Goal: Task Accomplishment & Management: Use online tool/utility

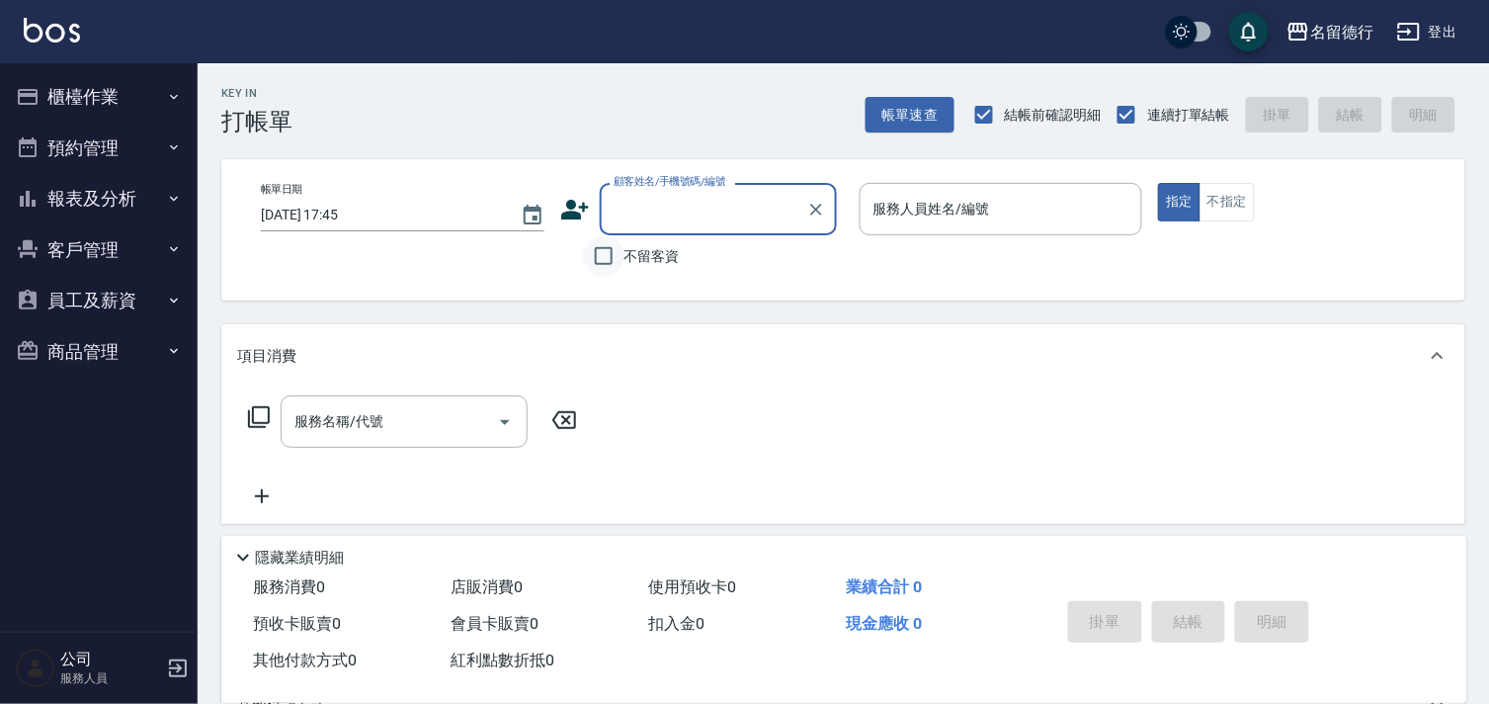
click at [609, 248] on input "不留客資" at bounding box center [603, 255] width 41 height 41
checkbox input "true"
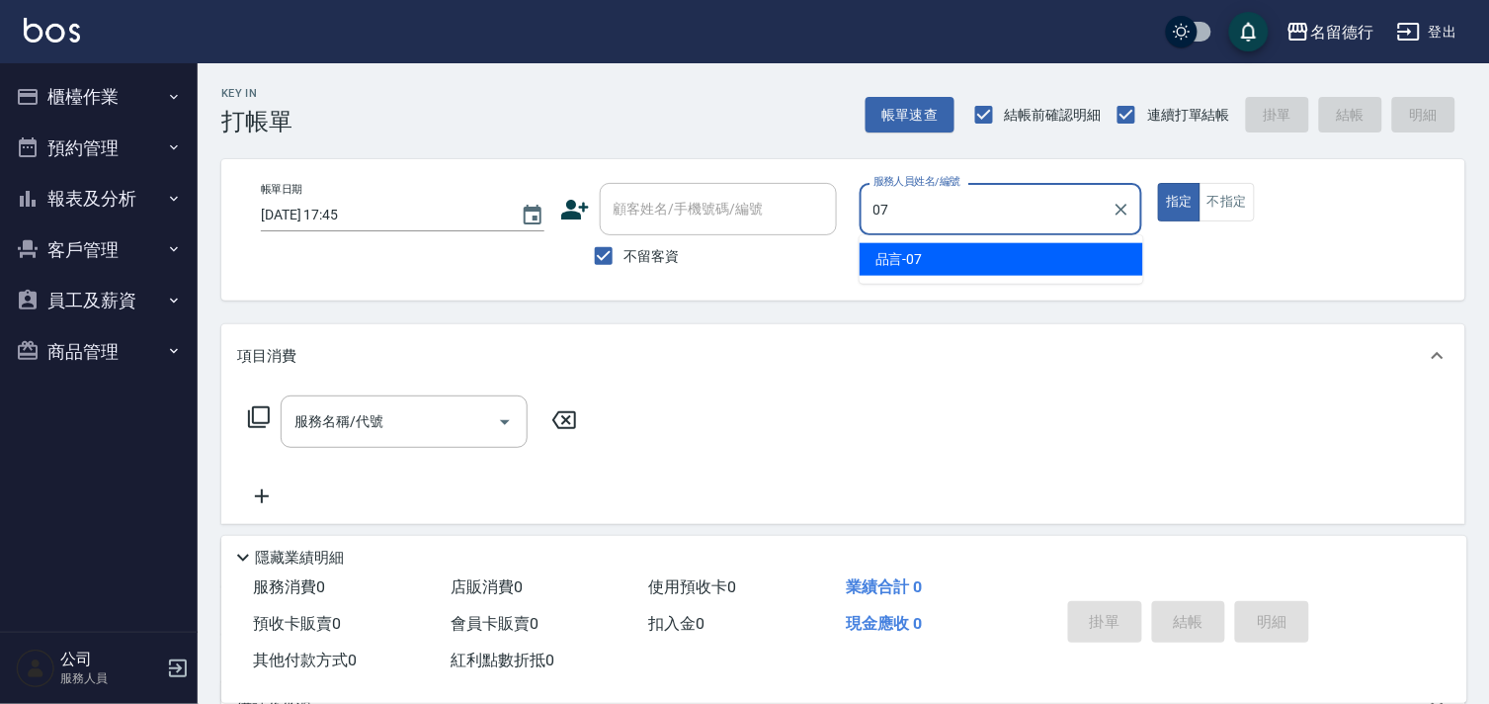
click at [966, 275] on ul "品言 -07" at bounding box center [1002, 259] width 284 height 48
click at [932, 247] on div "品言 -07" at bounding box center [1002, 259] width 284 height 33
type input "品言-07"
click at [349, 428] on div "服務名稱/代號 服務名稱/代號" at bounding box center [404, 421] width 247 height 52
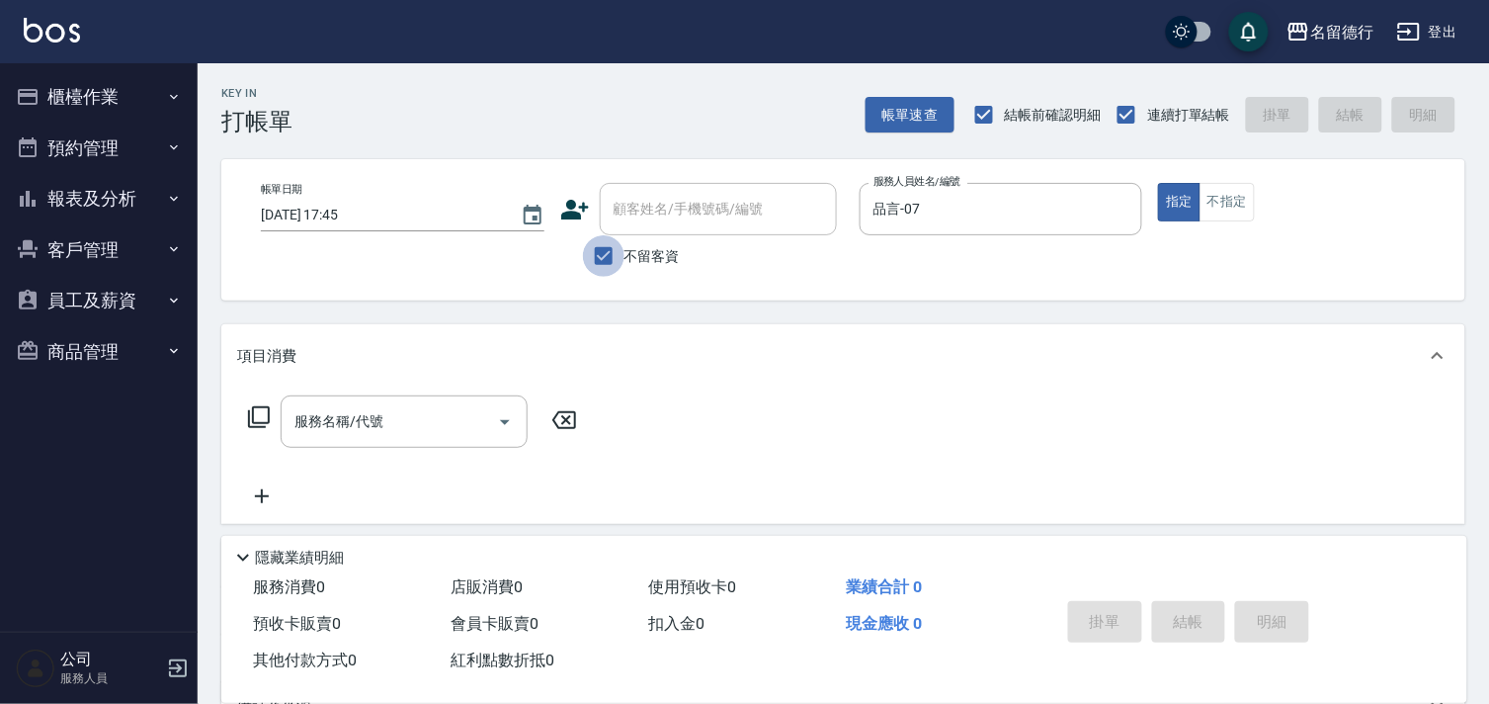
drag, startPoint x: 603, startPoint y: 250, endPoint x: 683, endPoint y: 230, distance: 82.4
click at [605, 251] on input "不留客資" at bounding box center [603, 255] width 41 height 41
checkbox input "false"
click at [684, 220] on input "顧客姓名/手機號碼/編號" at bounding box center [704, 209] width 190 height 35
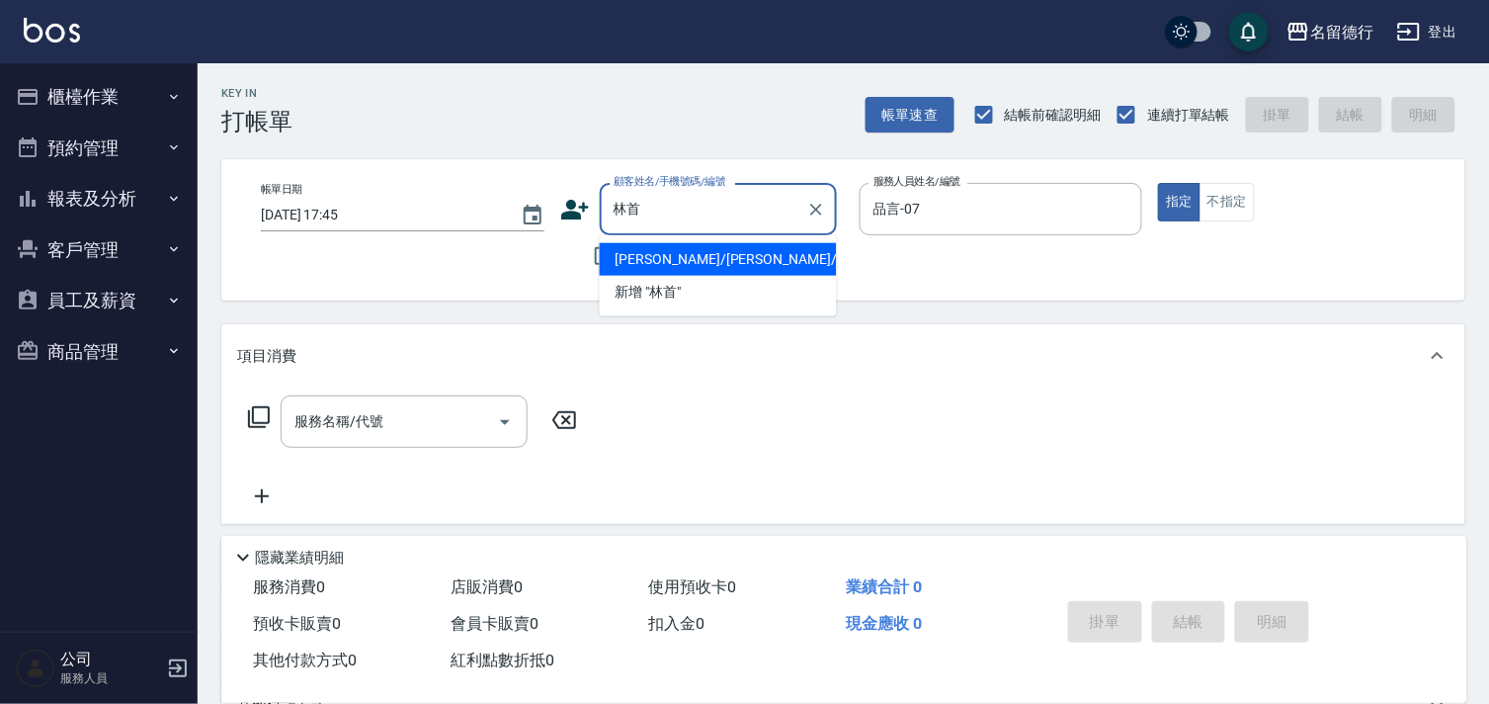
click at [658, 264] on li "[PERSON_NAME]/[PERSON_NAME]/07005" at bounding box center [718, 259] width 237 height 33
type input "[PERSON_NAME]/[PERSON_NAME]/07005"
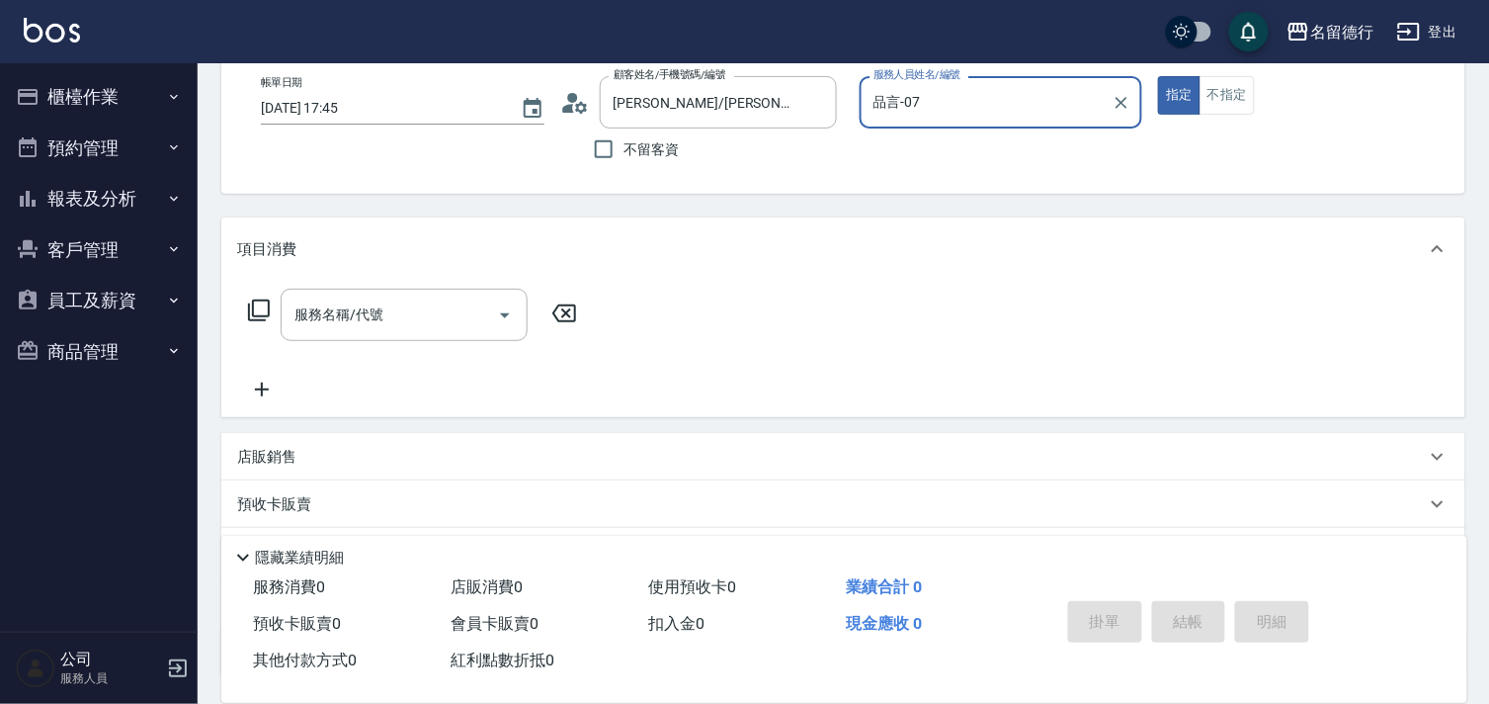
scroll to position [265, 0]
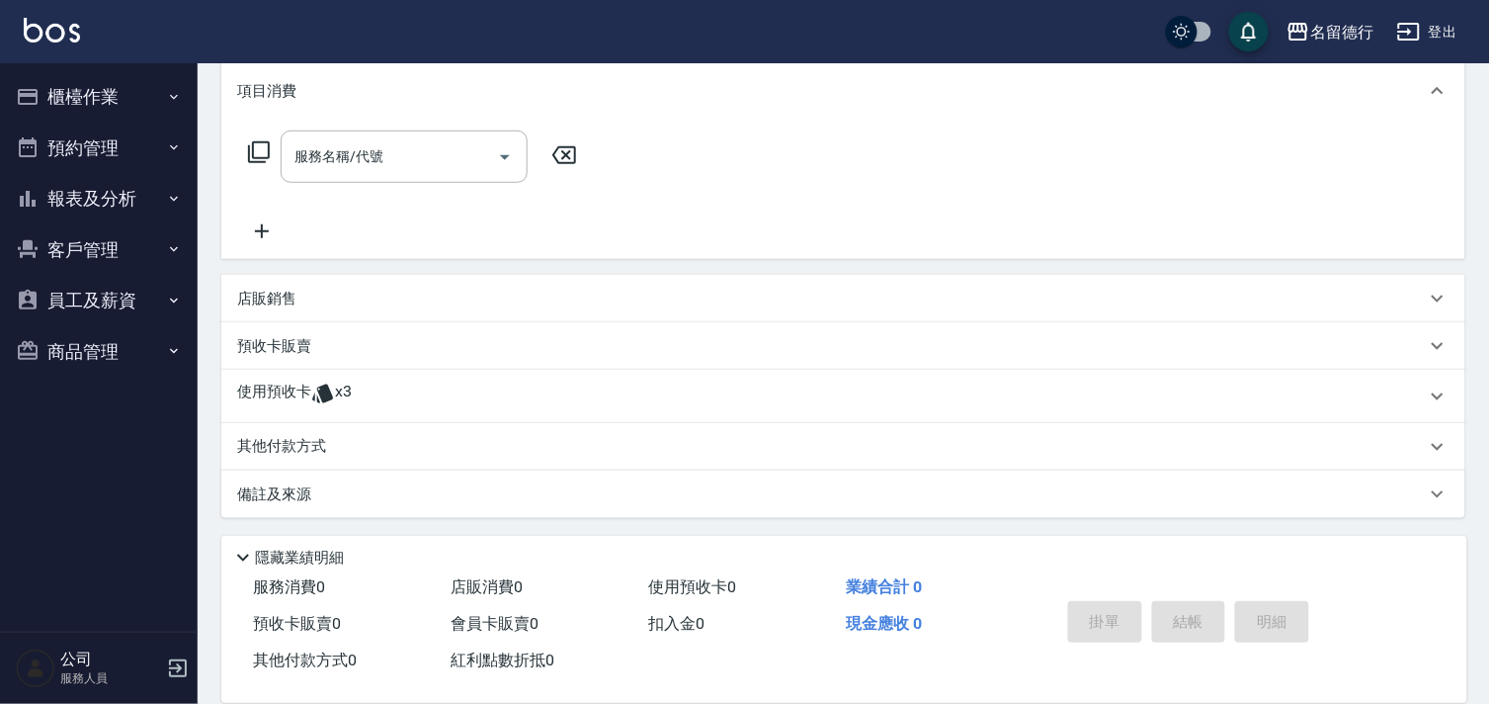
click at [369, 399] on div "使用預收卡 x3" at bounding box center [831, 396] width 1189 height 30
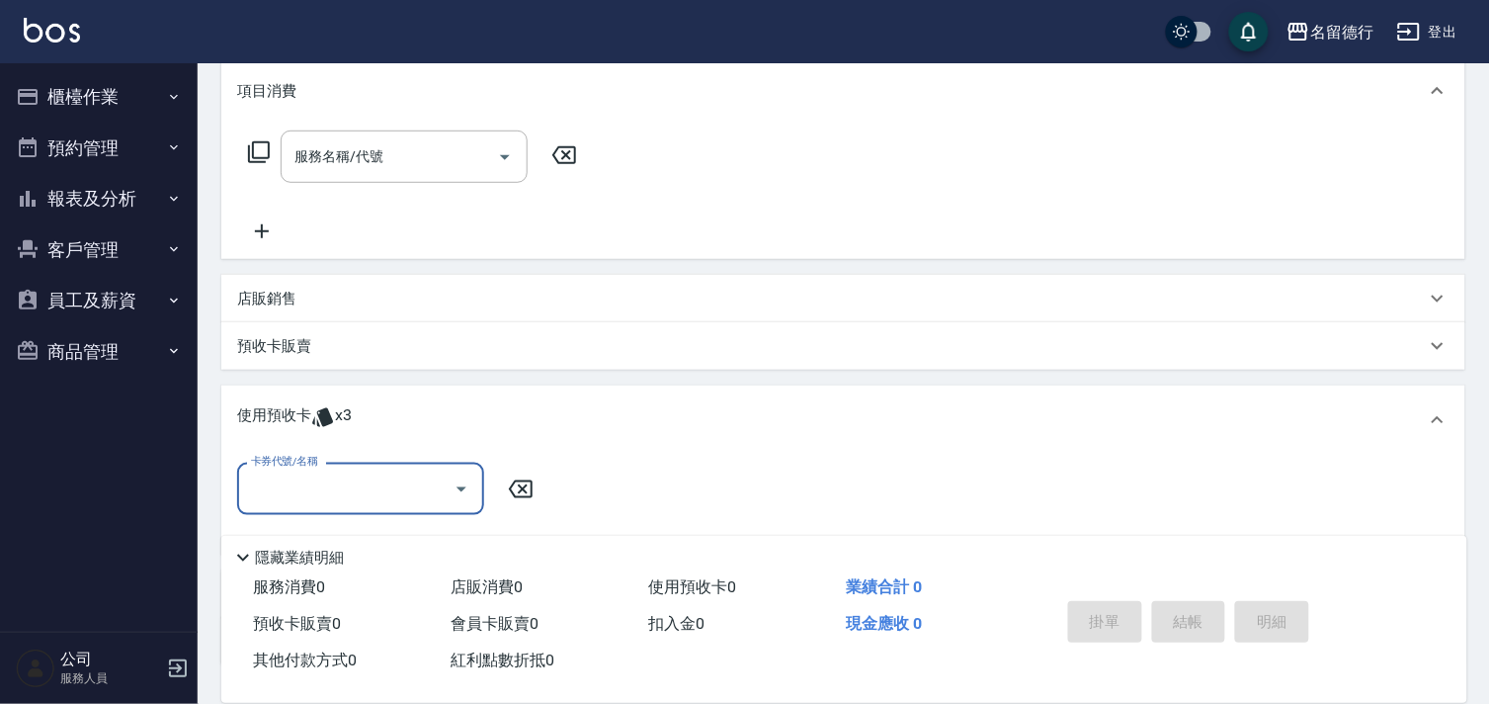
scroll to position [0, 0]
click at [364, 487] on input "卡券代號/名稱" at bounding box center [346, 488] width 200 height 35
click at [331, 545] on div "113-5G護髮4次卡長 剩餘3張" at bounding box center [360, 539] width 247 height 33
type input "113-5G護髮4次卡長"
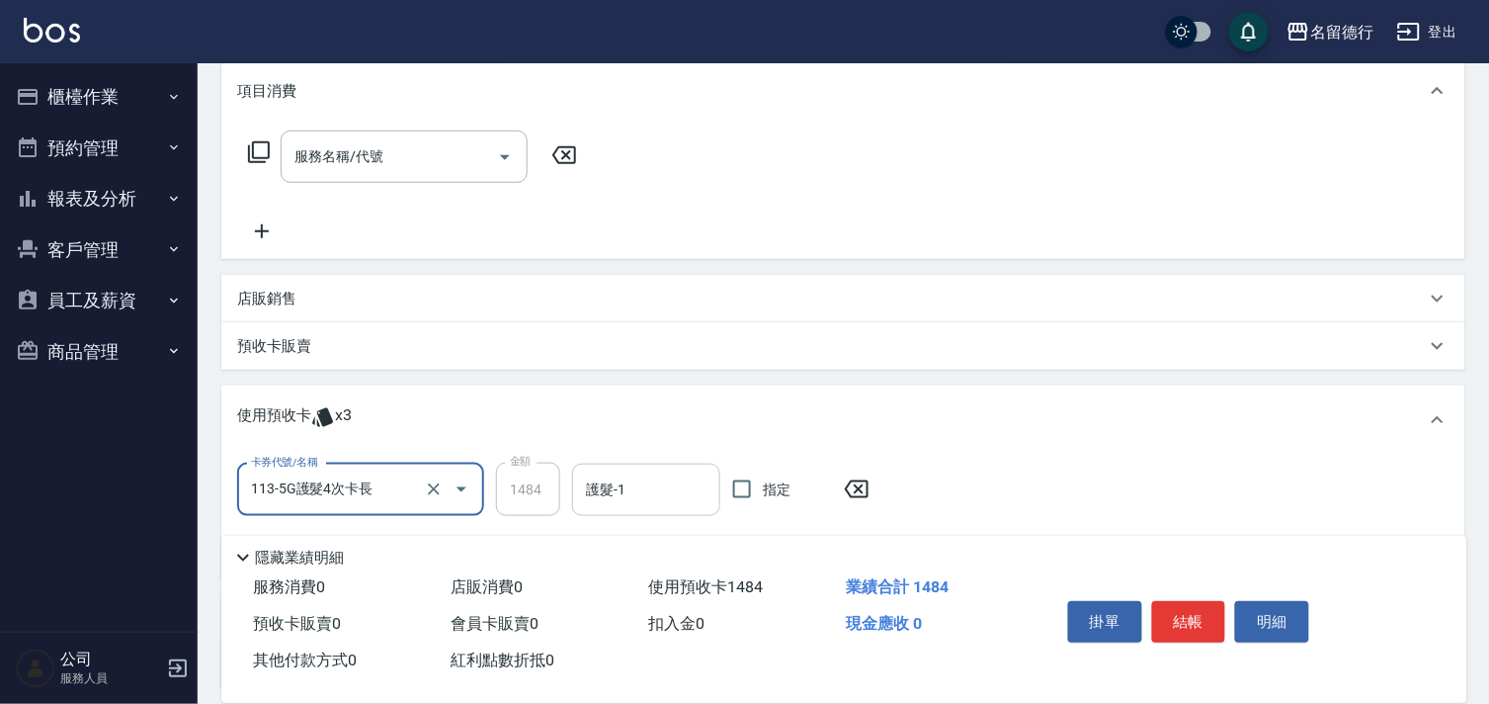
click at [640, 486] on input "護髮-1" at bounding box center [646, 489] width 130 height 35
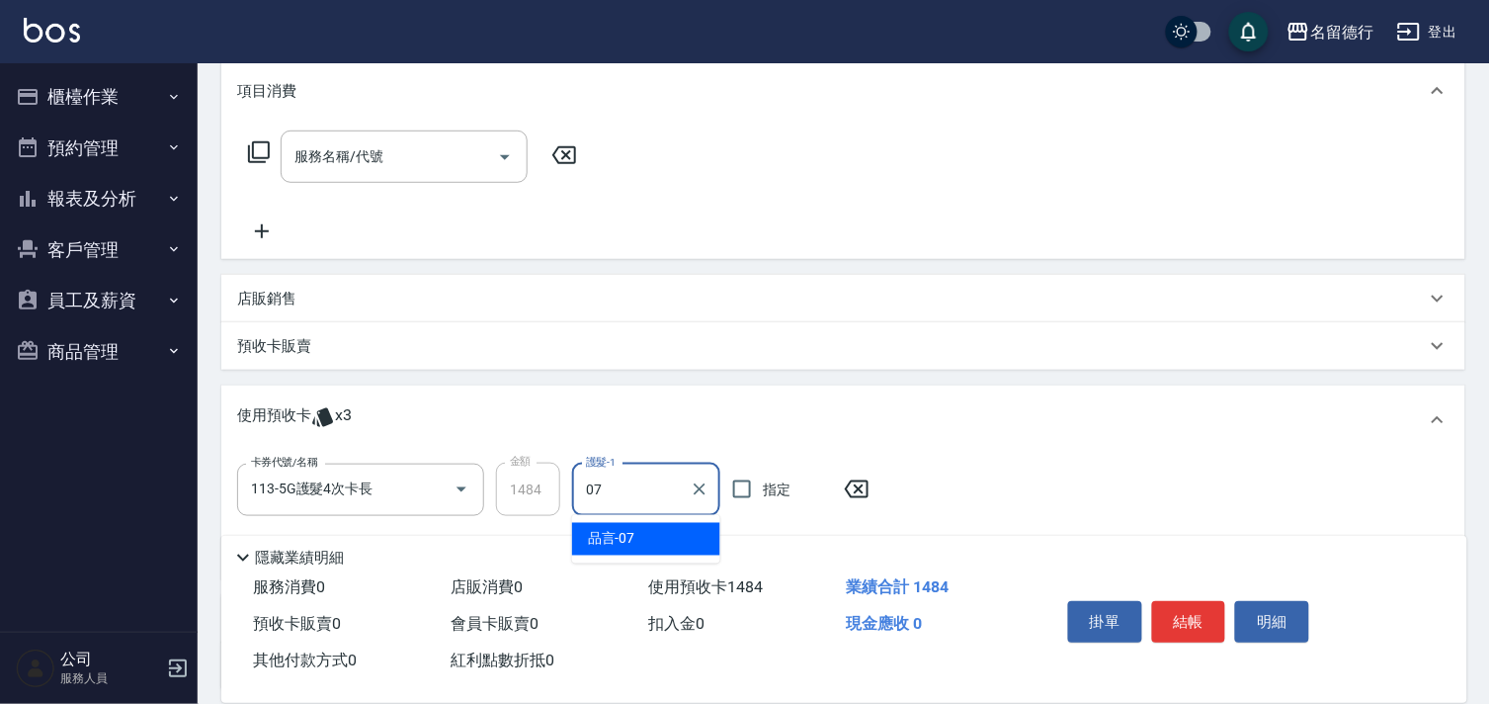
click at [689, 528] on div "品言 -07" at bounding box center [646, 539] width 148 height 33
type input "品言-07"
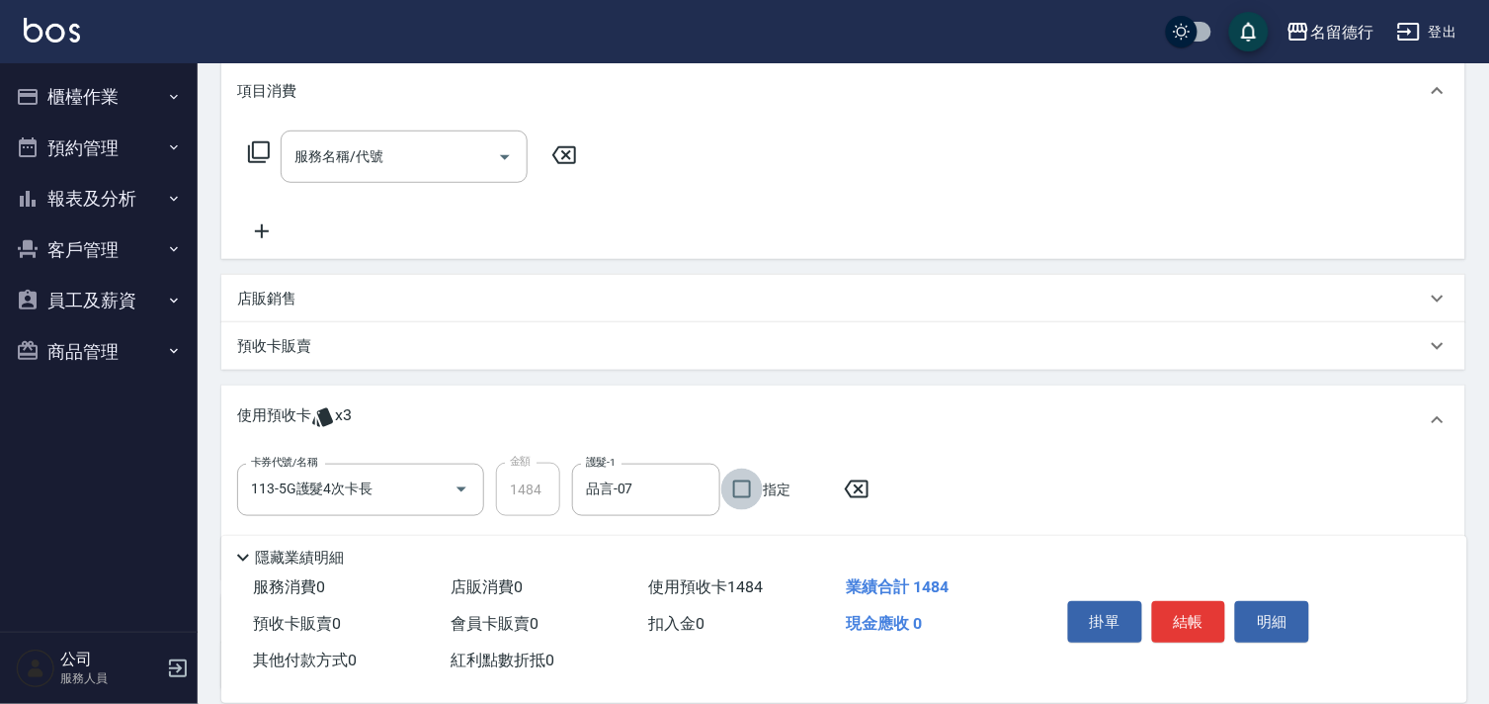
click at [735, 484] on input "指定" at bounding box center [741, 488] width 41 height 41
checkbox input "true"
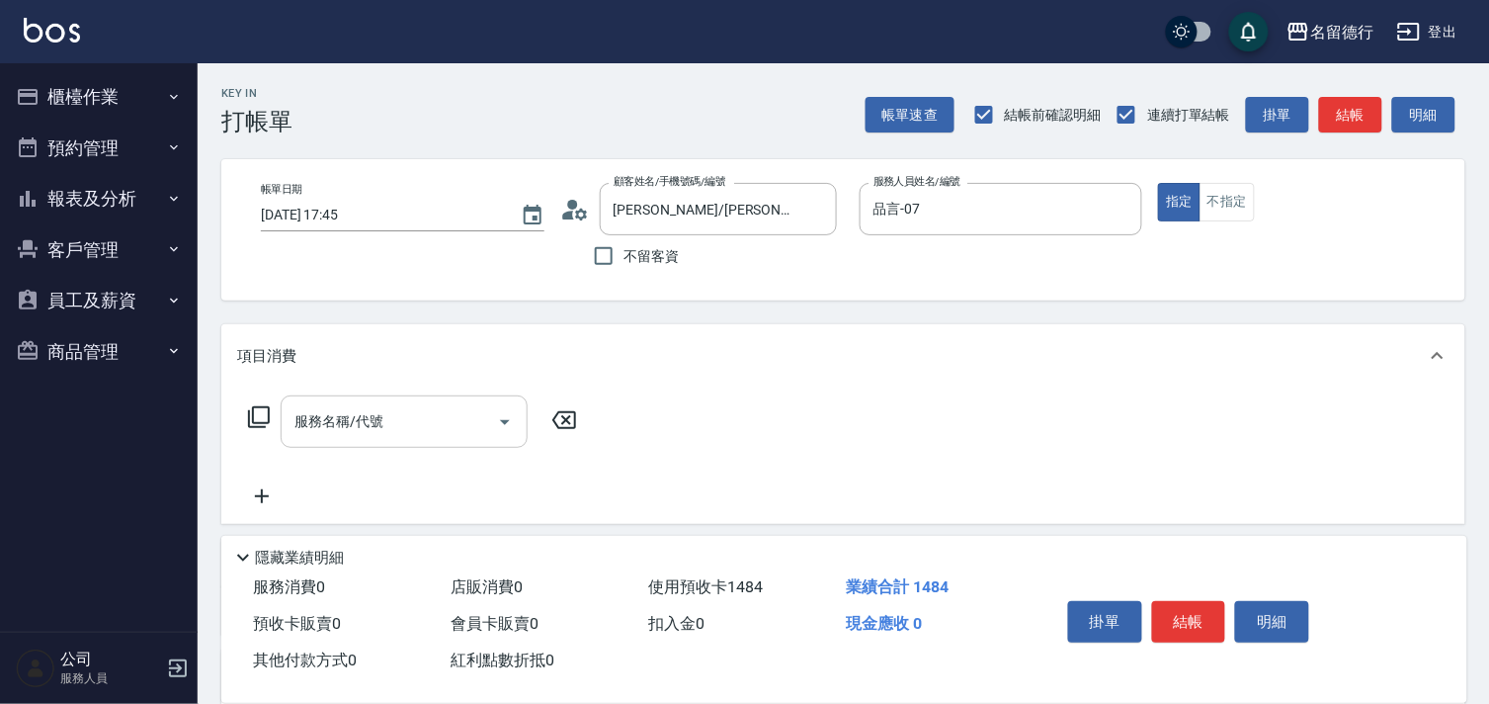
click at [321, 412] on div "服務名稱/代號 服務名稱/代號" at bounding box center [404, 421] width 247 height 52
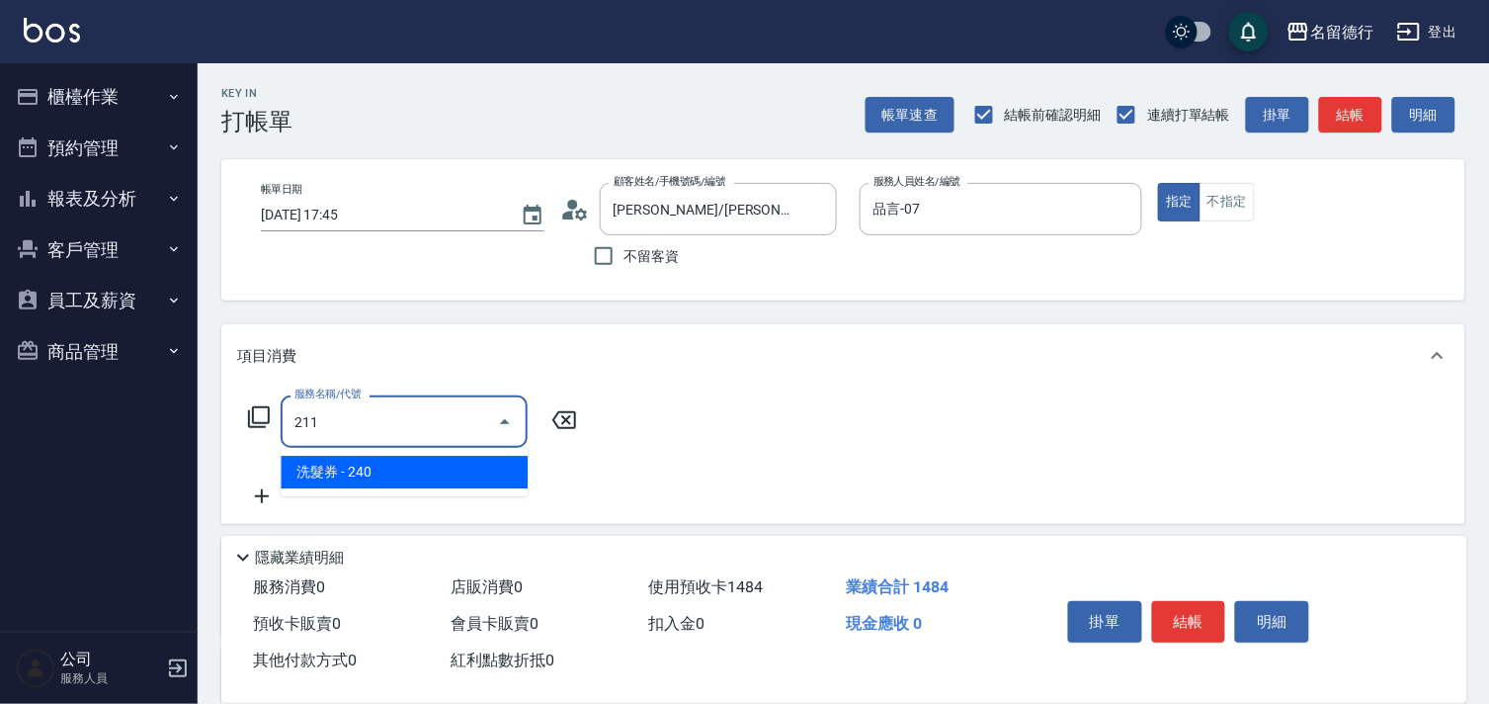
click at [356, 475] on span "洗髮券 - 240" at bounding box center [404, 472] width 247 height 33
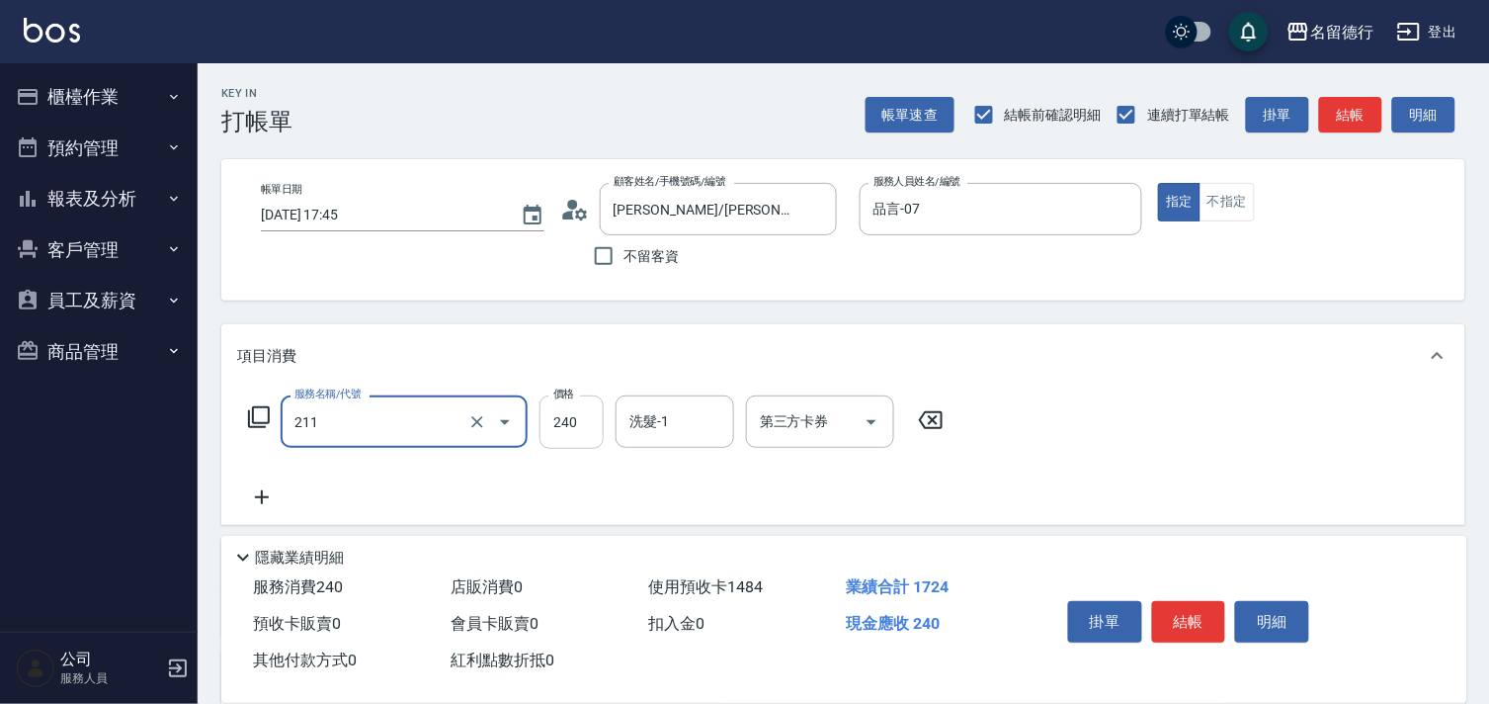
click at [561, 423] on input "240" at bounding box center [571, 421] width 64 height 53
type input "洗髮券(211)"
type input "300"
click at [673, 427] on input "洗髮-1" at bounding box center [674, 421] width 101 height 35
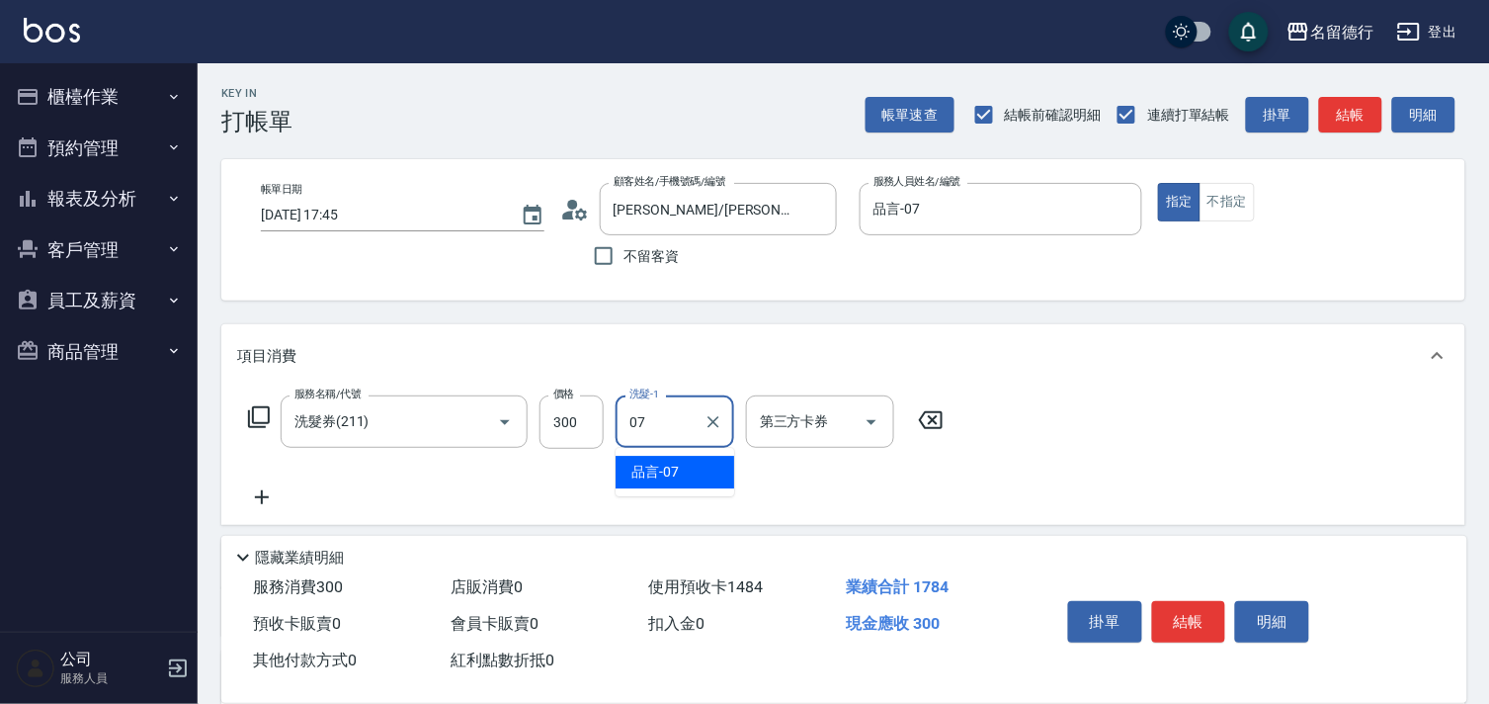
click at [669, 460] on div "品言 -07" at bounding box center [675, 472] width 119 height 33
type input "品言-07"
click at [798, 415] on div "第三方卡券 第三方卡券" at bounding box center [820, 421] width 148 height 52
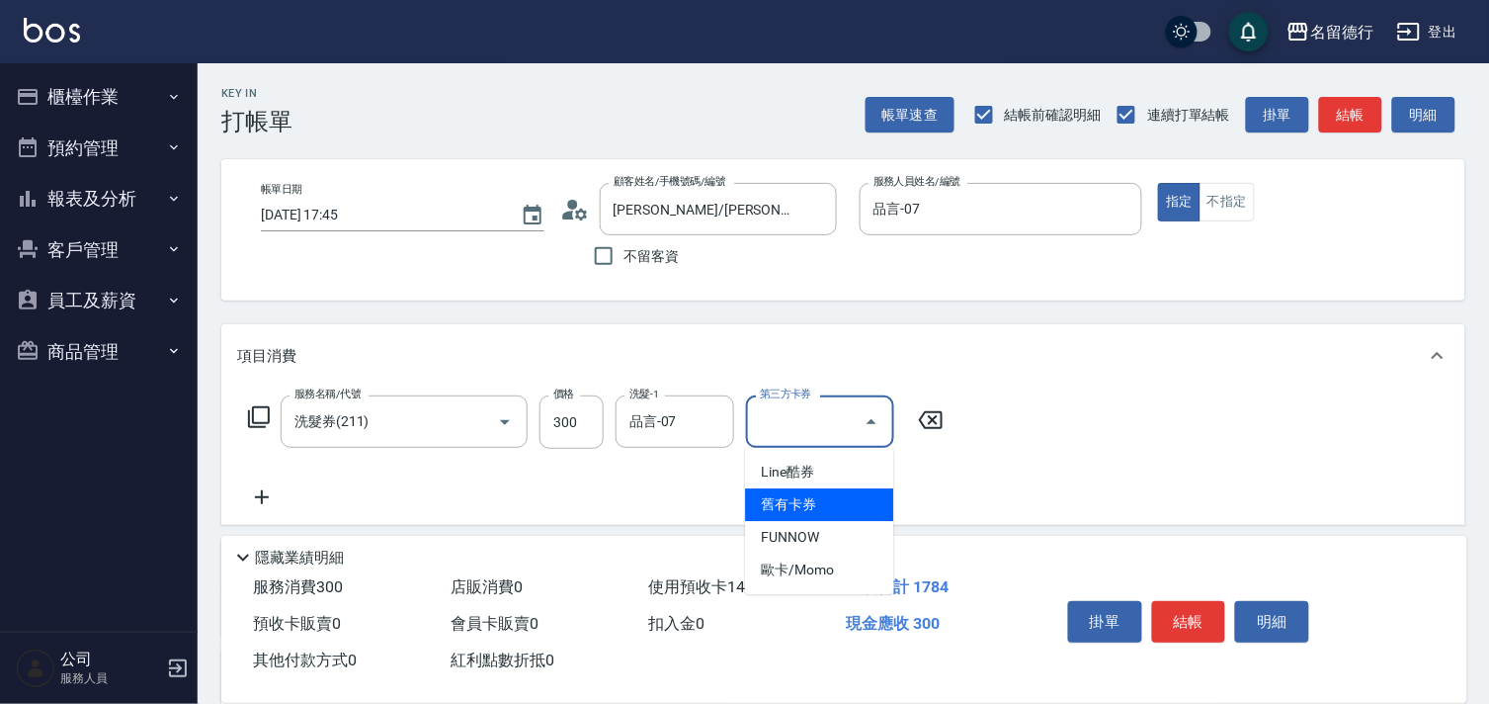
click at [778, 499] on span "舊有卡券" at bounding box center [819, 504] width 148 height 33
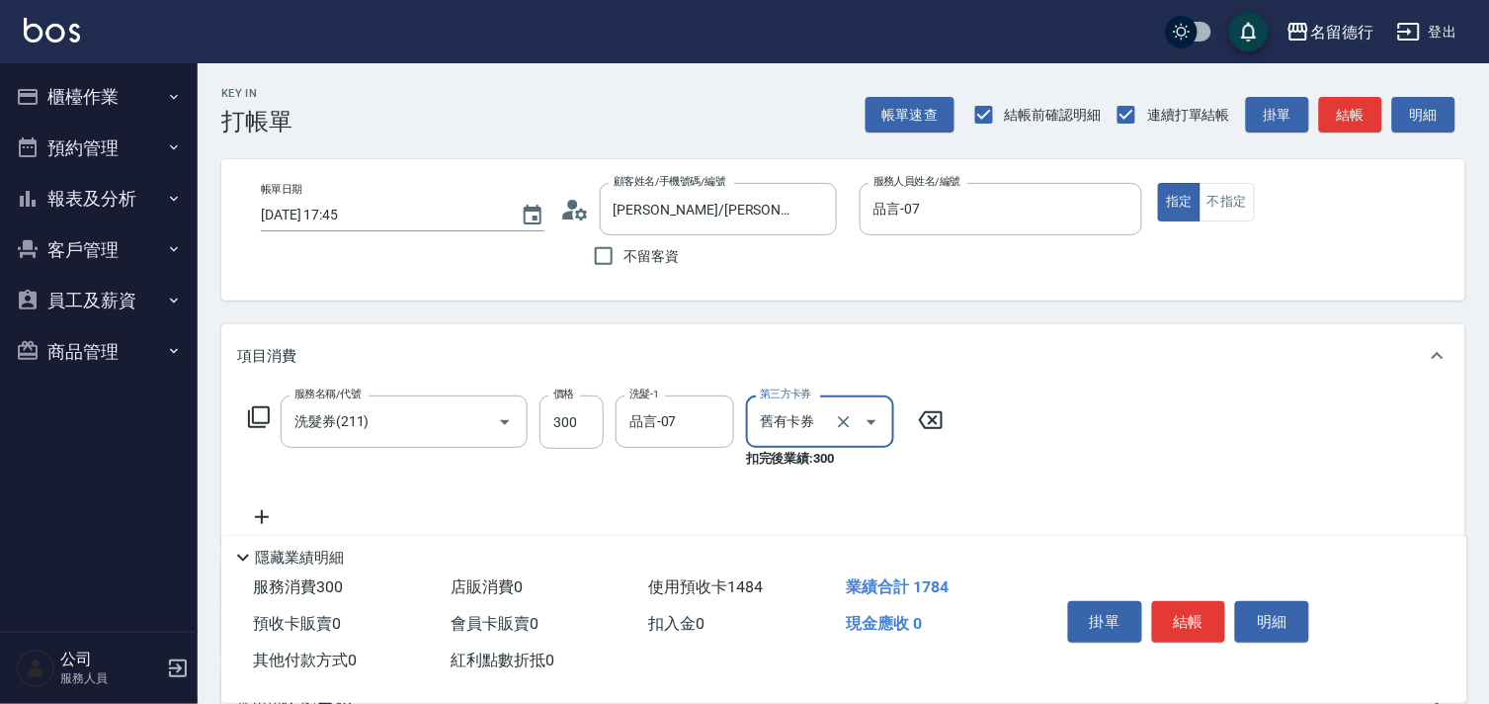
type input "舊有卡券"
click at [659, 419] on input "品言-07" at bounding box center [659, 421] width 71 height 35
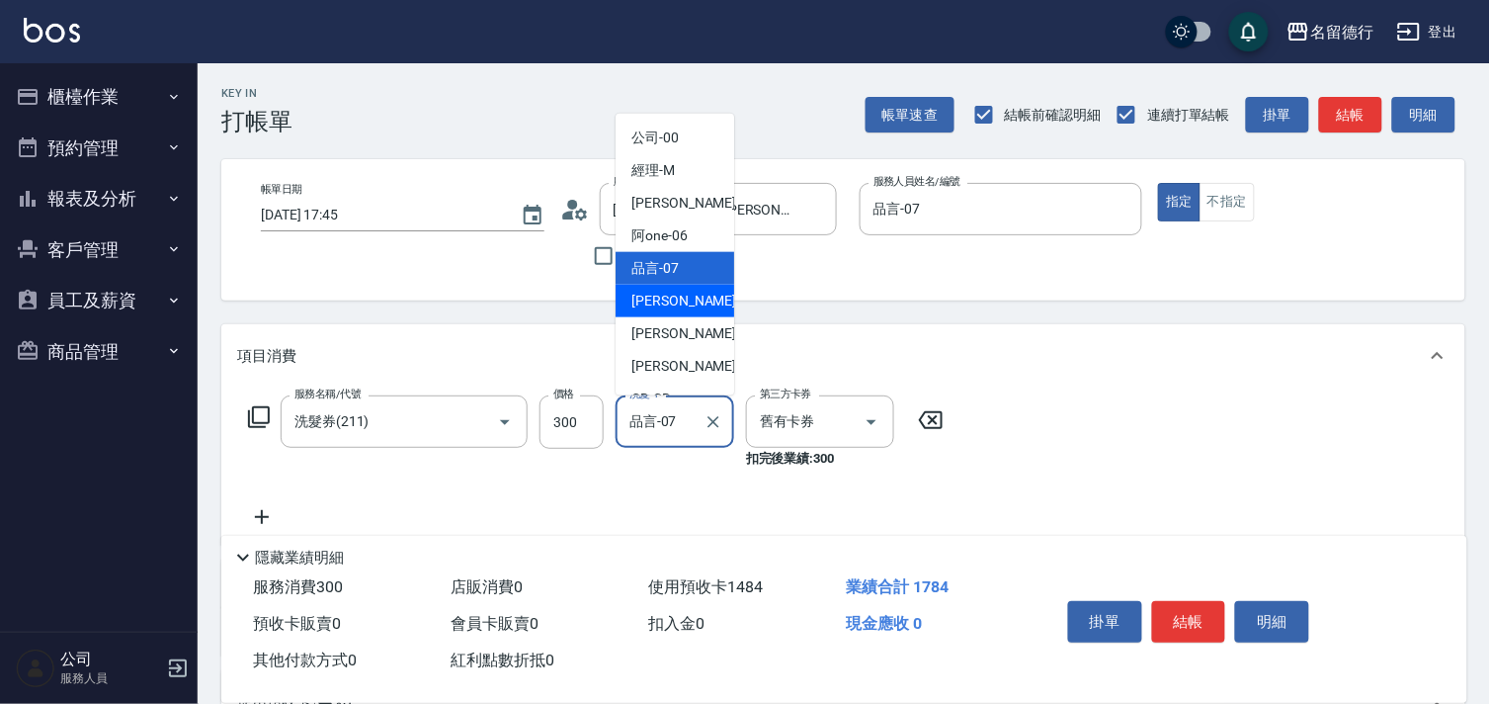
click at [656, 297] on span "[PERSON_NAME] -09" at bounding box center [693, 300] width 124 height 21
type input "[PERSON_NAME]-09"
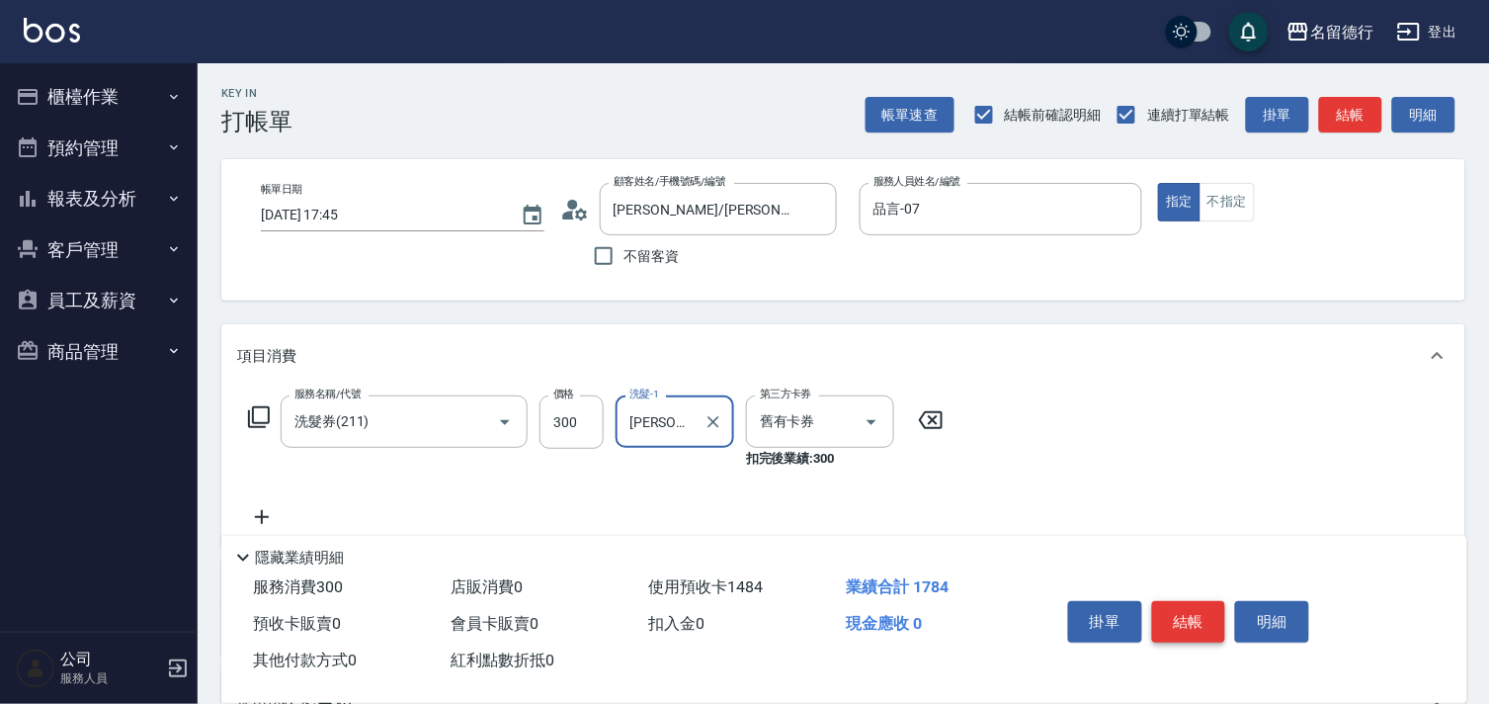
click at [1183, 606] on button "結帳" at bounding box center [1189, 621] width 74 height 41
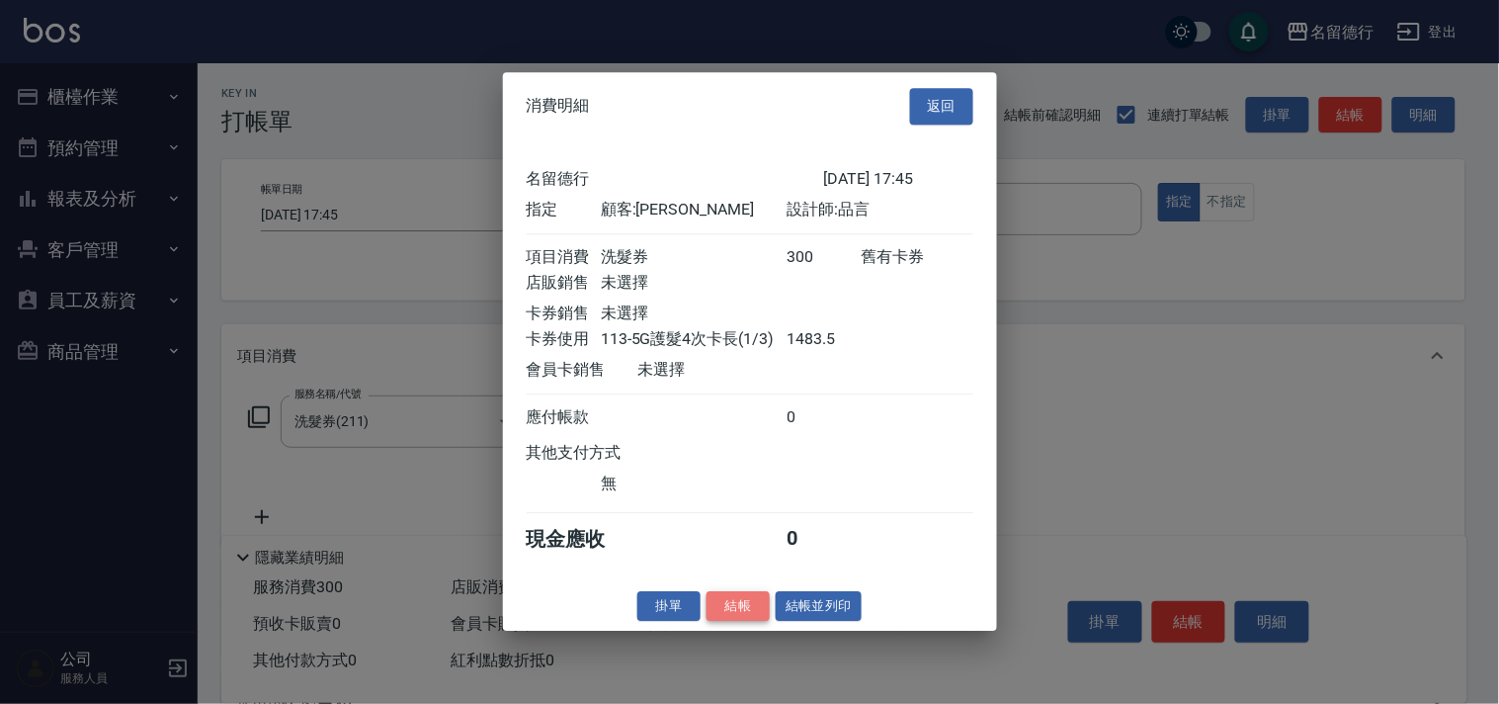
click at [732, 621] on button "結帳" at bounding box center [737, 606] width 63 height 31
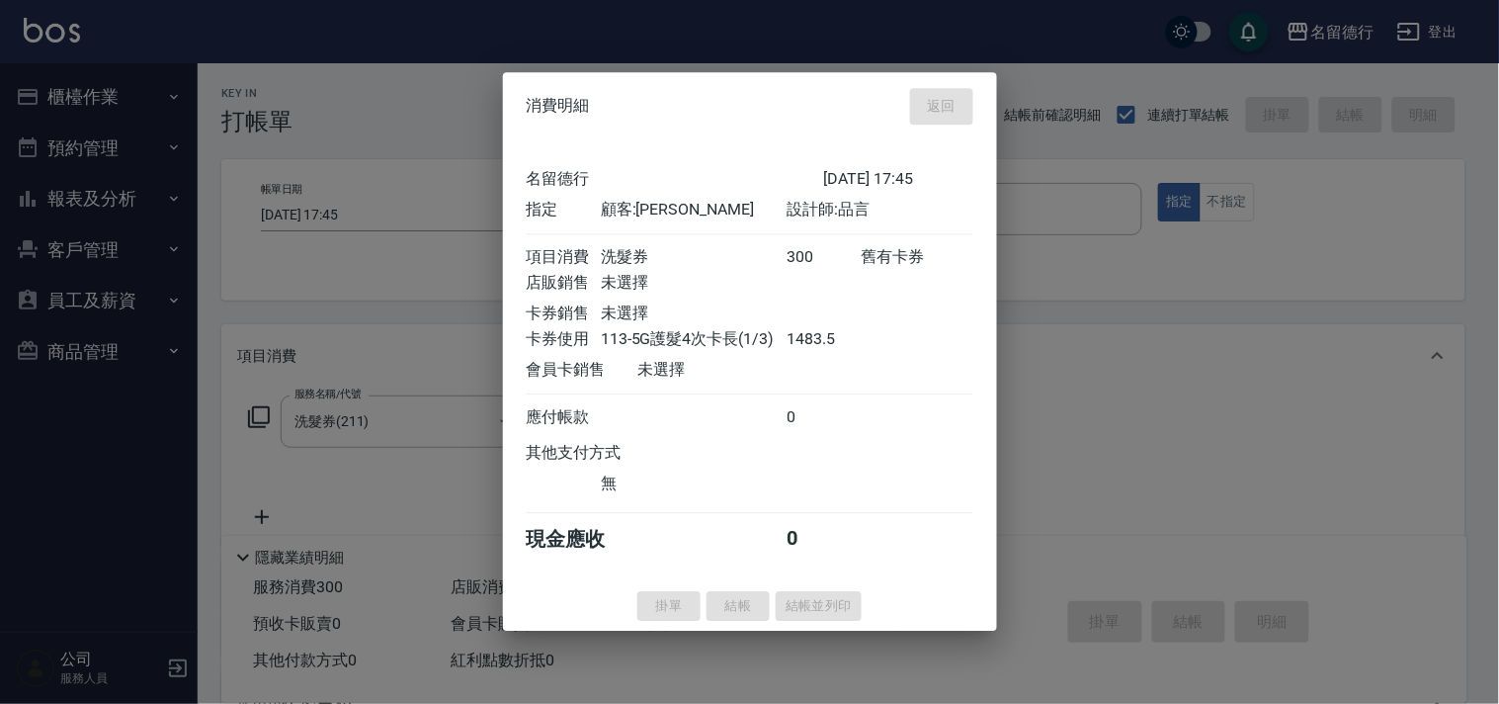
type input "[DATE] 17:46"
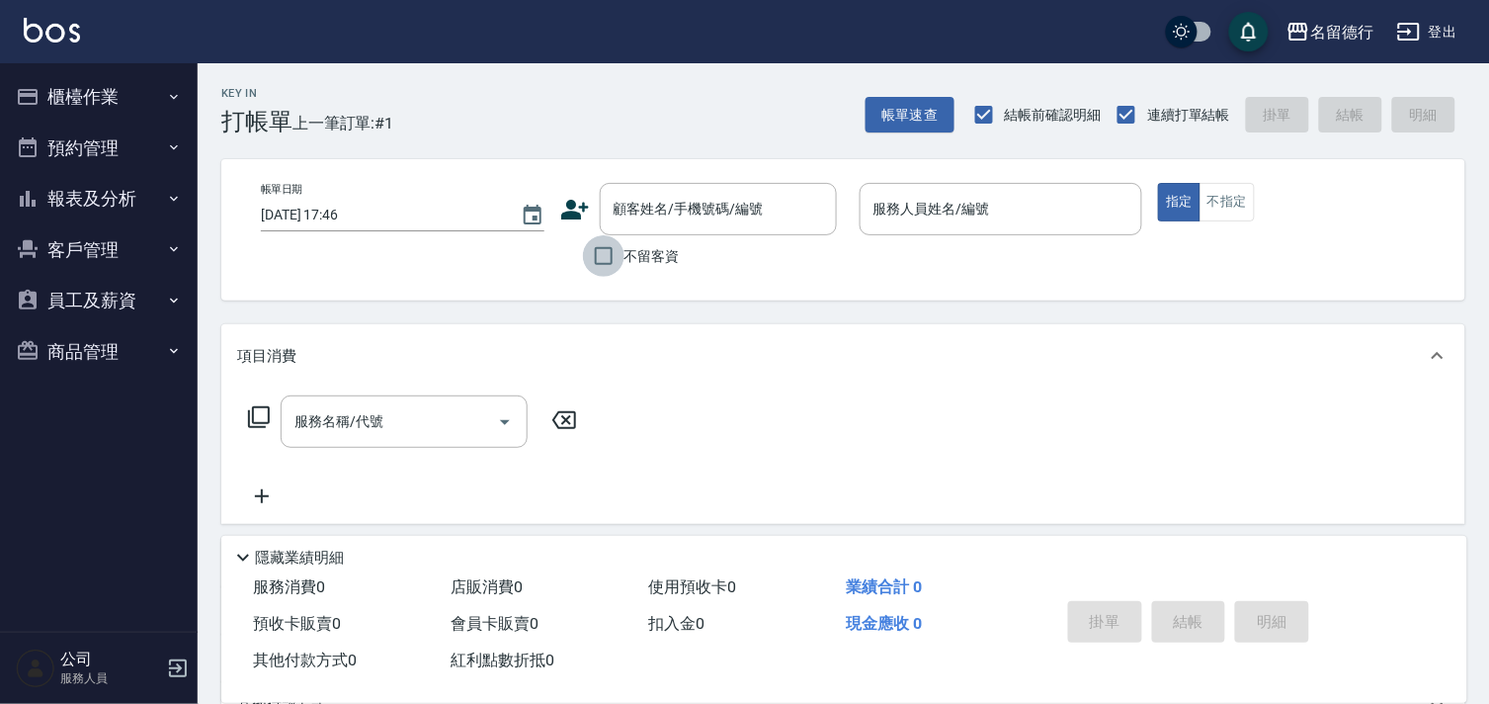
click at [617, 257] on input "不留客資" at bounding box center [603, 255] width 41 height 41
checkbox input "true"
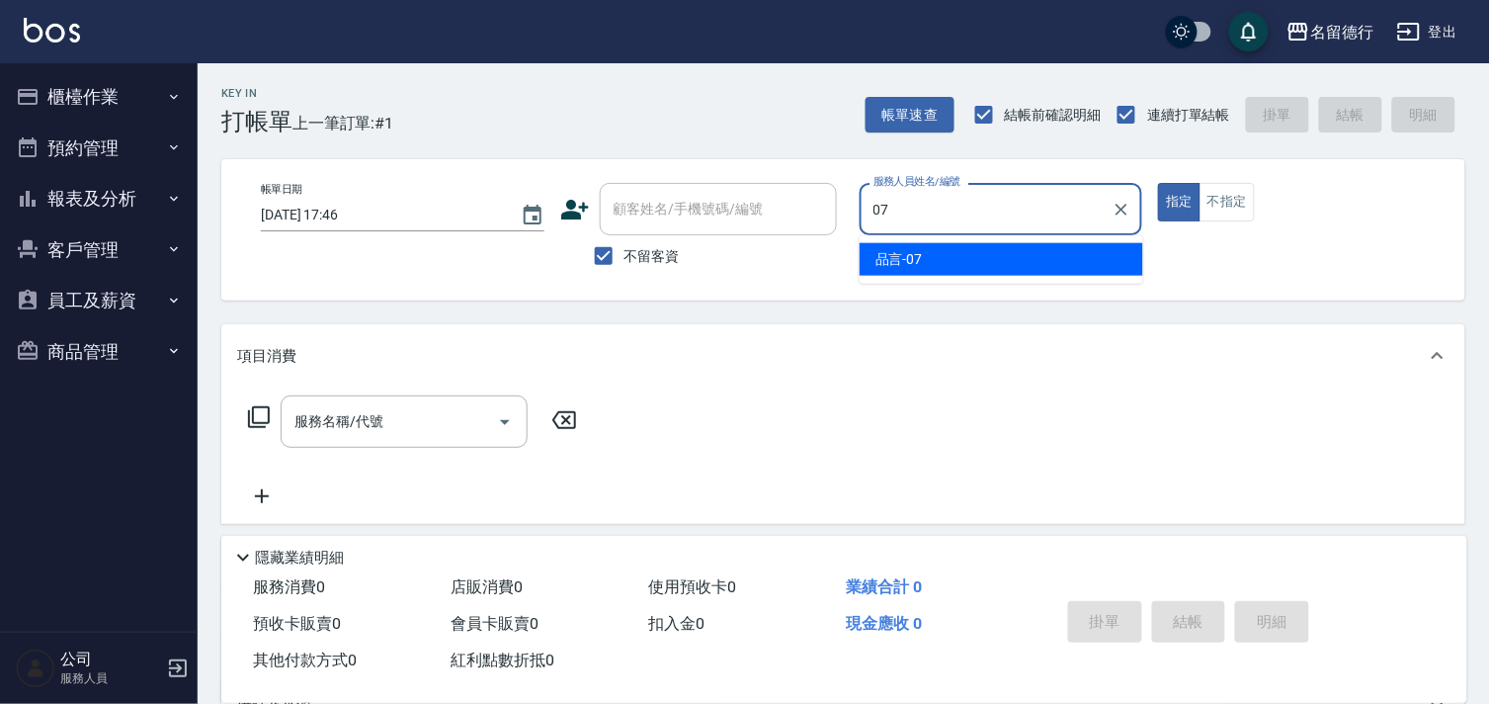
click at [953, 255] on div "品言 -07" at bounding box center [1002, 259] width 284 height 33
type input "品言-07"
click at [389, 431] on input "服務名稱/代號" at bounding box center [390, 421] width 200 height 35
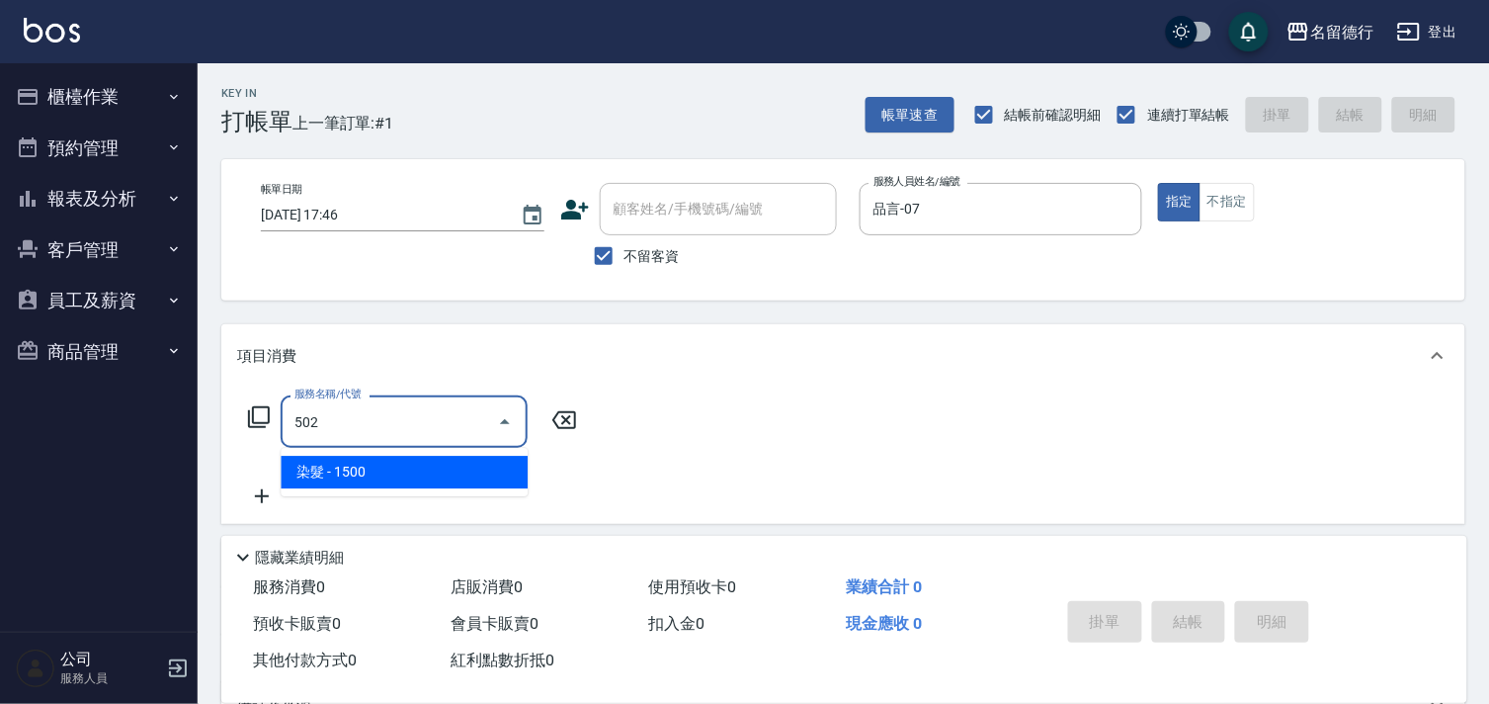
click at [395, 468] on span "染髮 - 1500" at bounding box center [404, 472] width 247 height 33
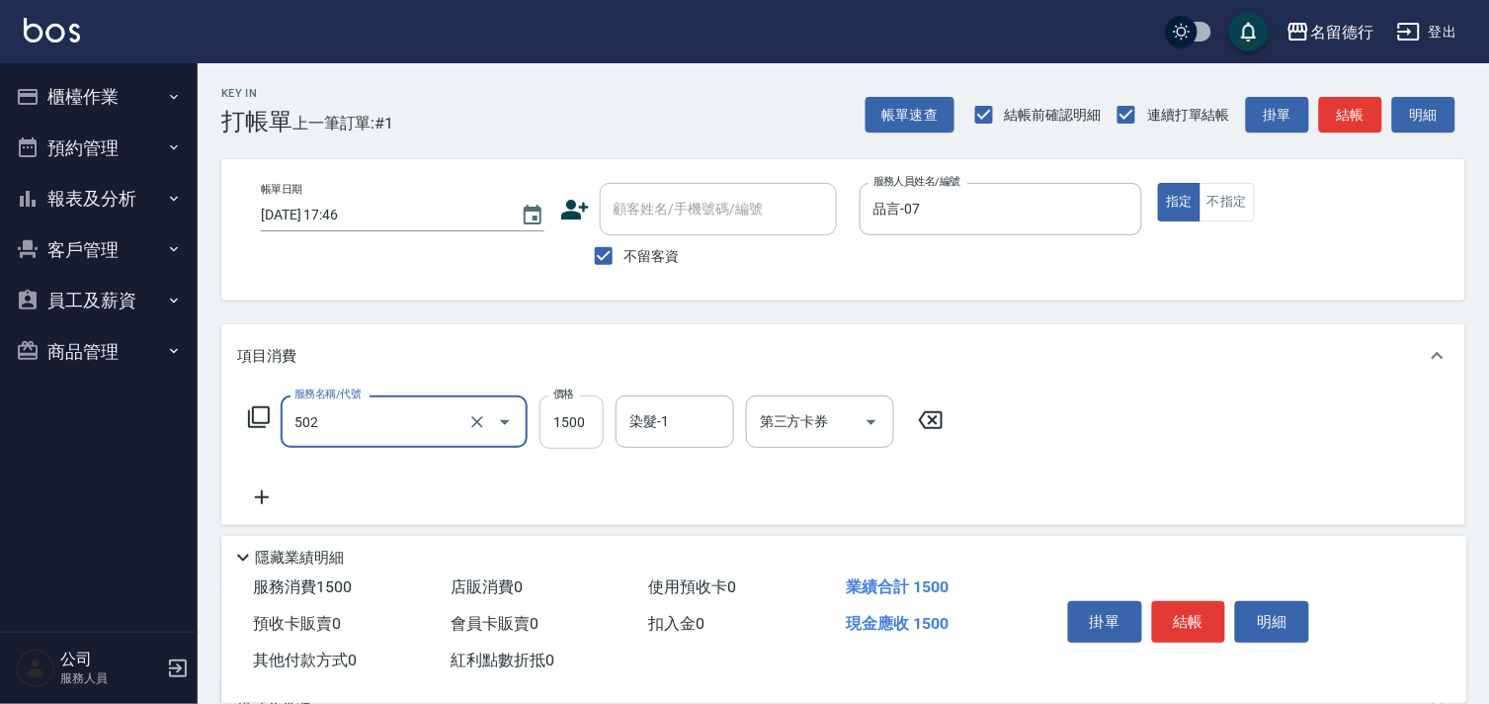
type input "染髮(502)"
click at [588, 423] on input "1500" at bounding box center [571, 421] width 64 height 53
type input "1000"
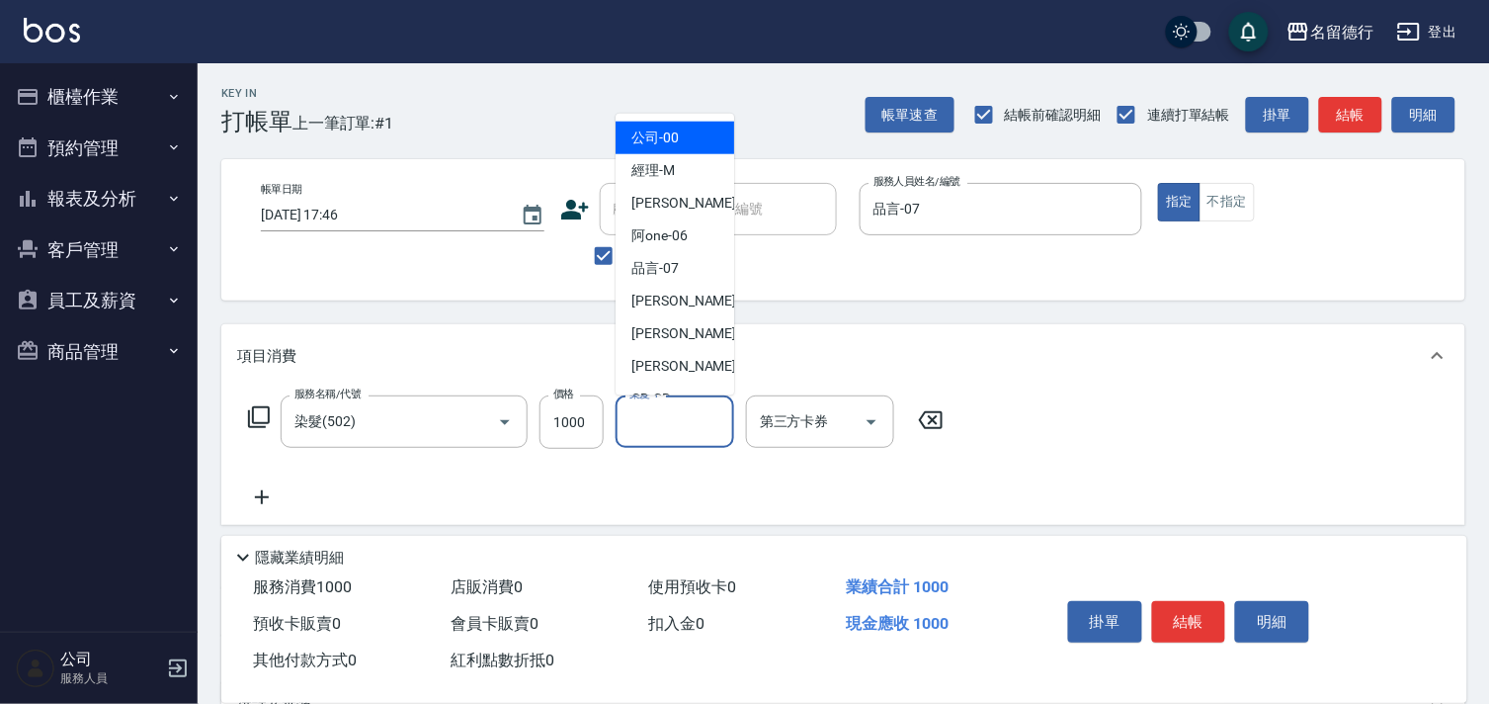
click at [644, 427] on input "染髮-1" at bounding box center [674, 421] width 101 height 35
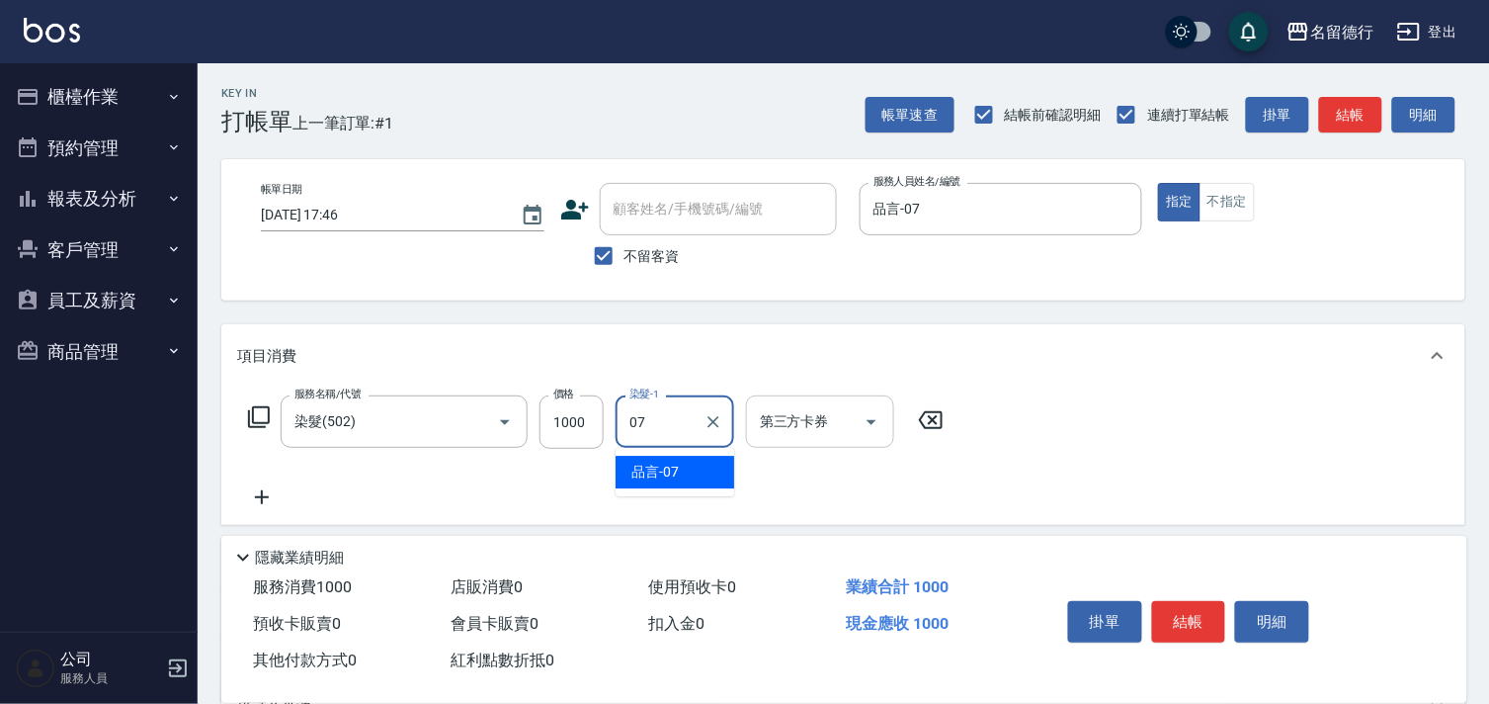
drag, startPoint x: 653, startPoint y: 460, endPoint x: 864, endPoint y: 447, distance: 210.9
click at [657, 461] on span "品言 -07" at bounding box center [654, 471] width 47 height 21
type input "品言-07"
click at [1104, 428] on div "服務名稱/代號 染髮(502) 服務名稱/代號 價格 1000 價格 染髮-1 品言-07 染髮-1 第三方卡券 第三方卡券" at bounding box center [843, 455] width 1244 height 137
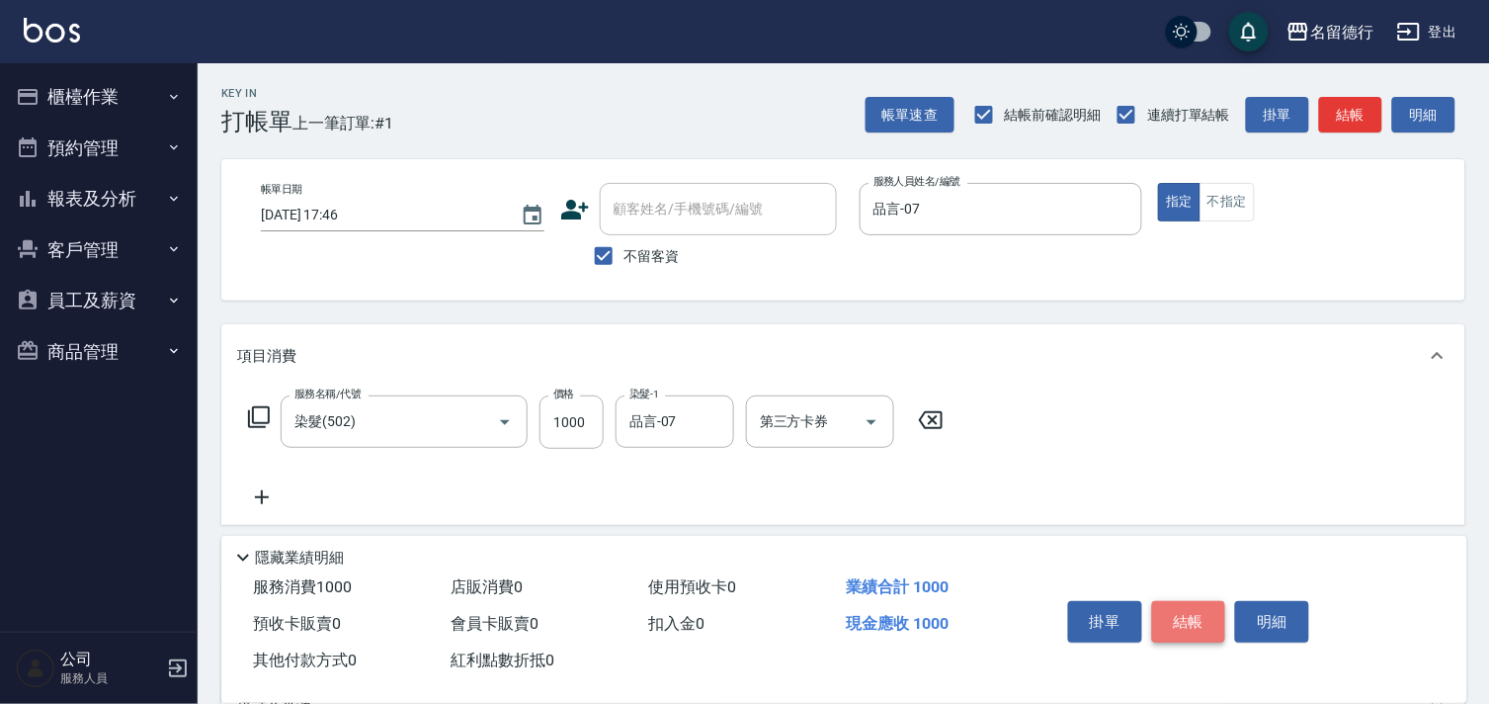
click at [1180, 617] on button "結帳" at bounding box center [1189, 621] width 74 height 41
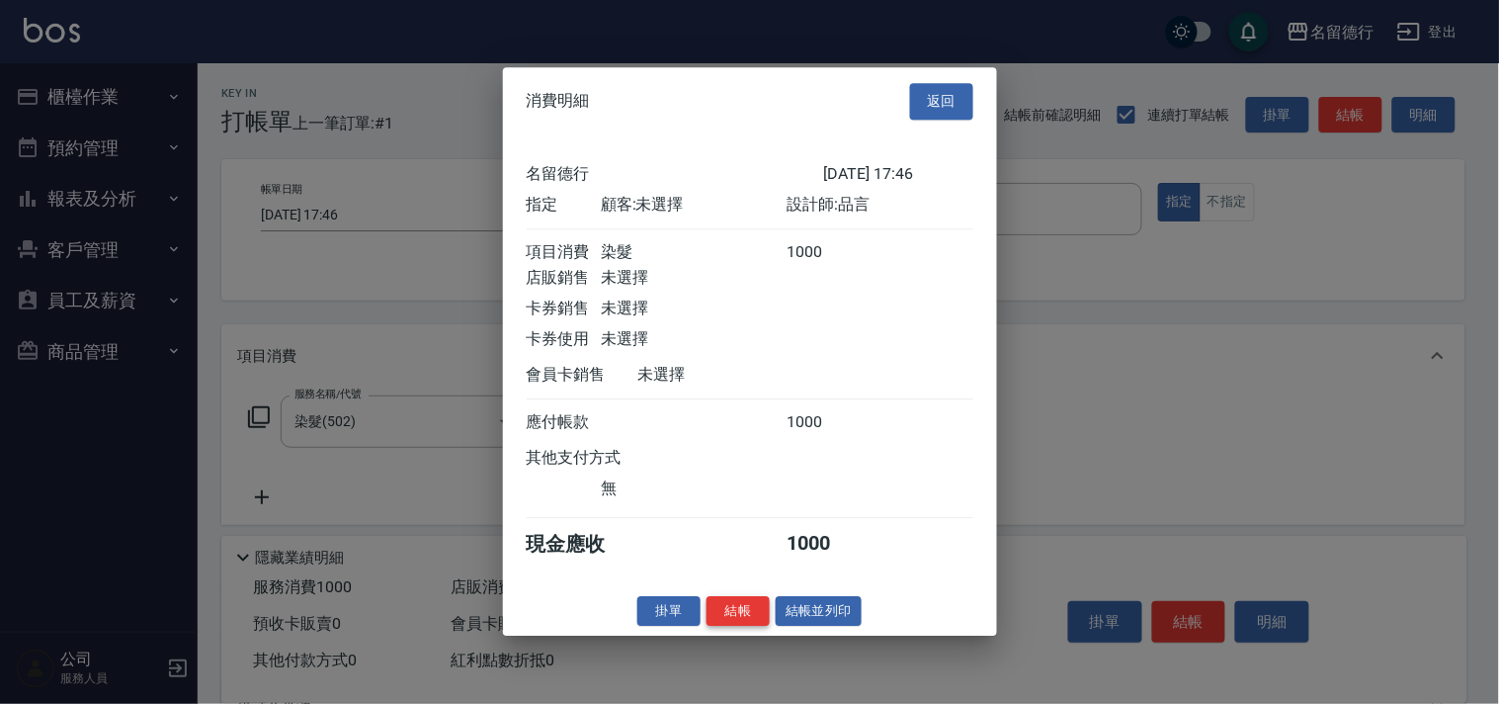
click at [725, 626] on button "結帳" at bounding box center [737, 611] width 63 height 31
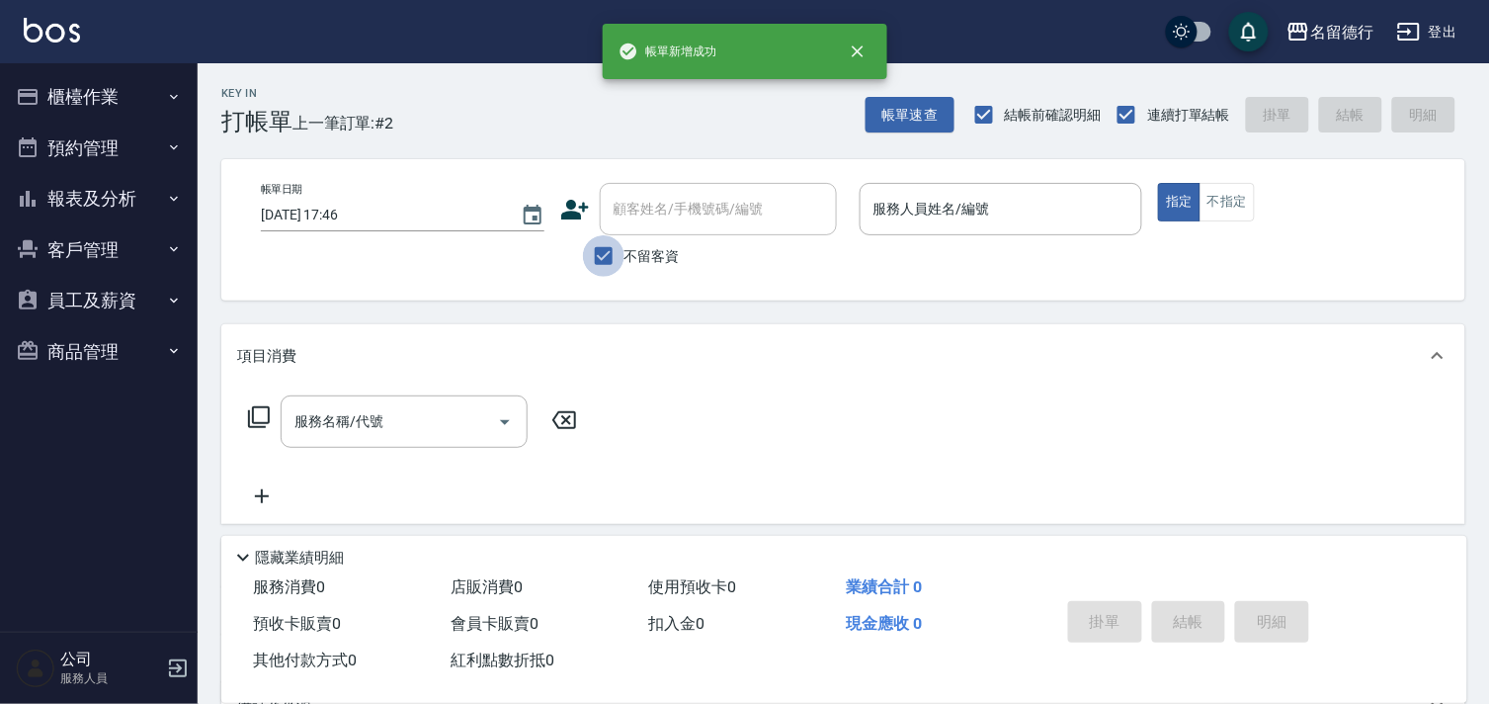
drag, startPoint x: 600, startPoint y: 264, endPoint x: 673, endPoint y: 182, distance: 109.9
click at [600, 262] on input "不留客資" at bounding box center [603, 255] width 41 height 41
checkbox input "false"
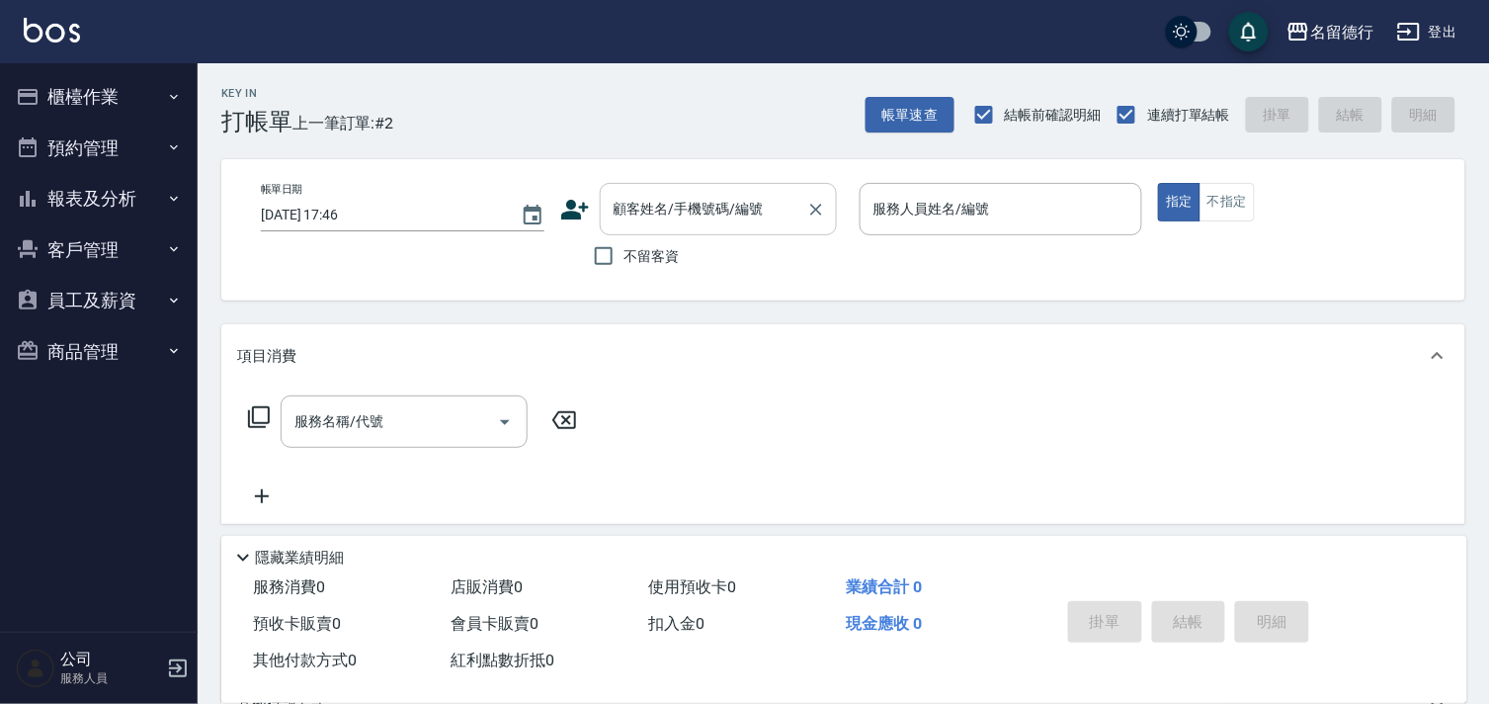
click at [675, 192] on input "顧客姓名/手機號碼/編號" at bounding box center [704, 209] width 190 height 35
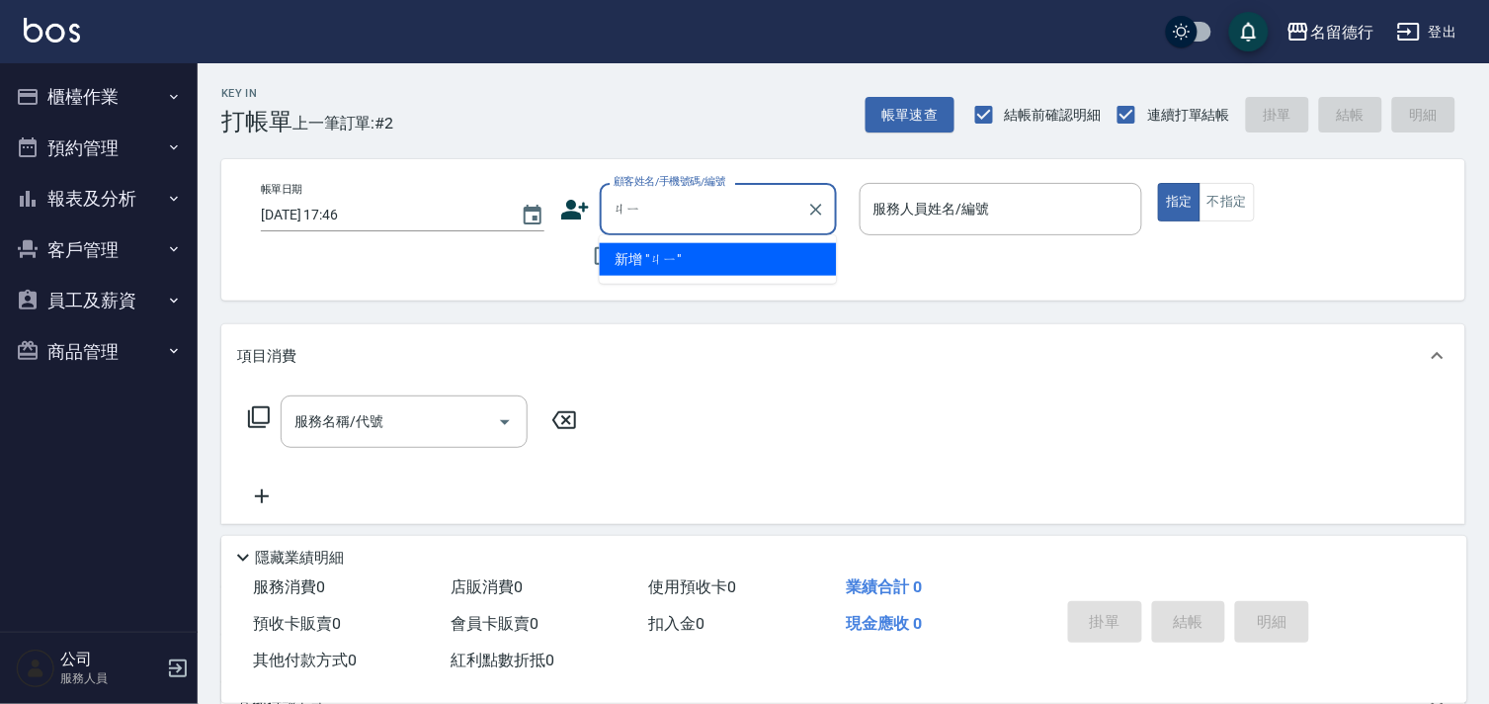
type input "ㄐ"
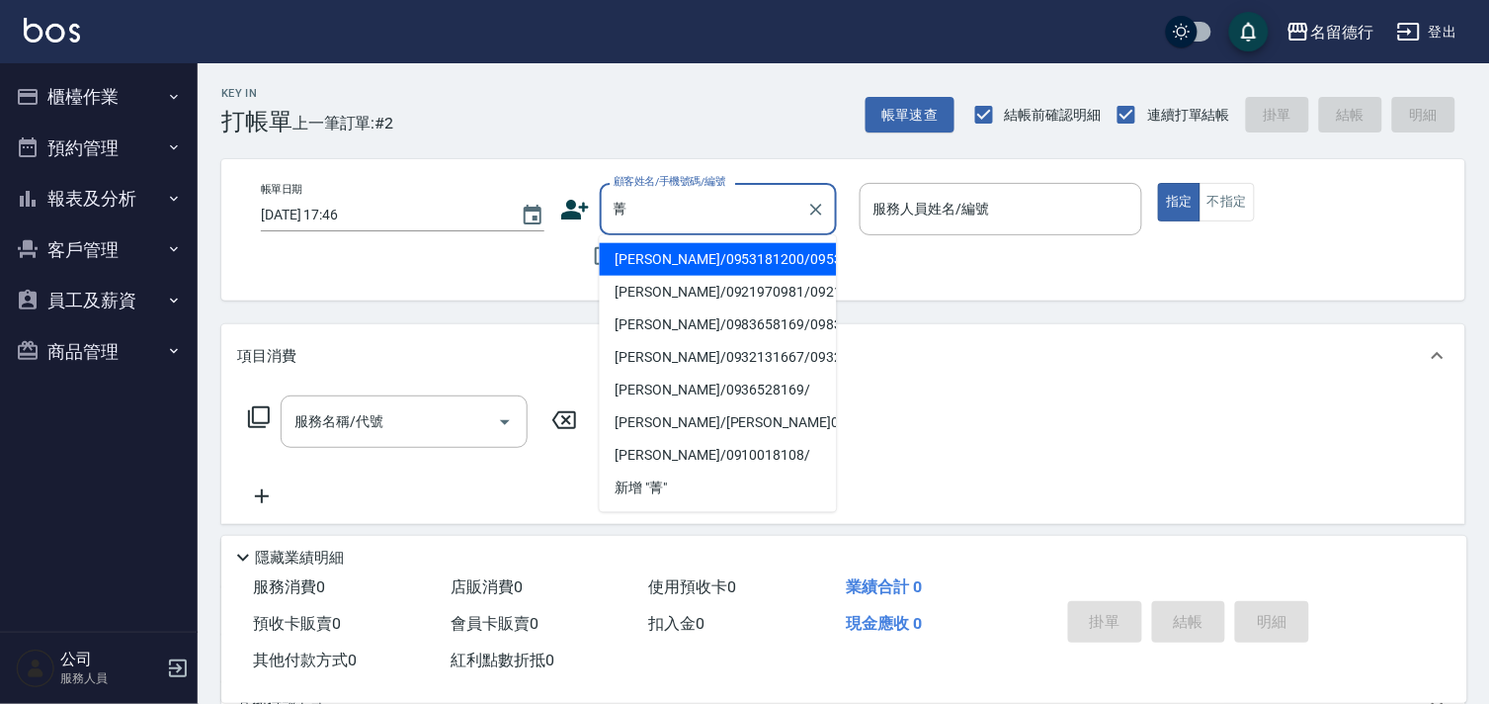
click at [787, 308] on li "[PERSON_NAME]/0921970981/0921970981" at bounding box center [718, 292] width 237 height 33
type input "[PERSON_NAME]/0921970981/0921970981"
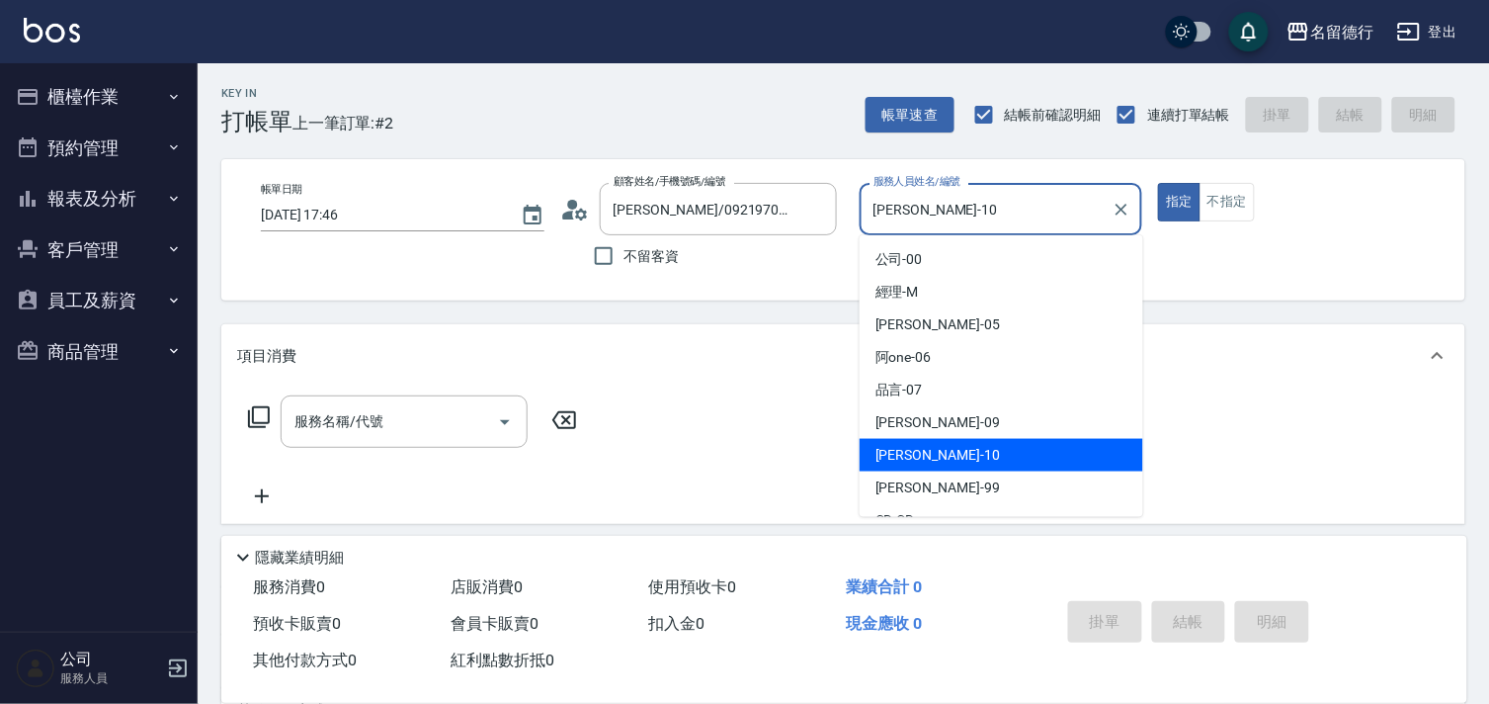
click at [892, 219] on input "[PERSON_NAME]-10" at bounding box center [987, 209] width 236 height 35
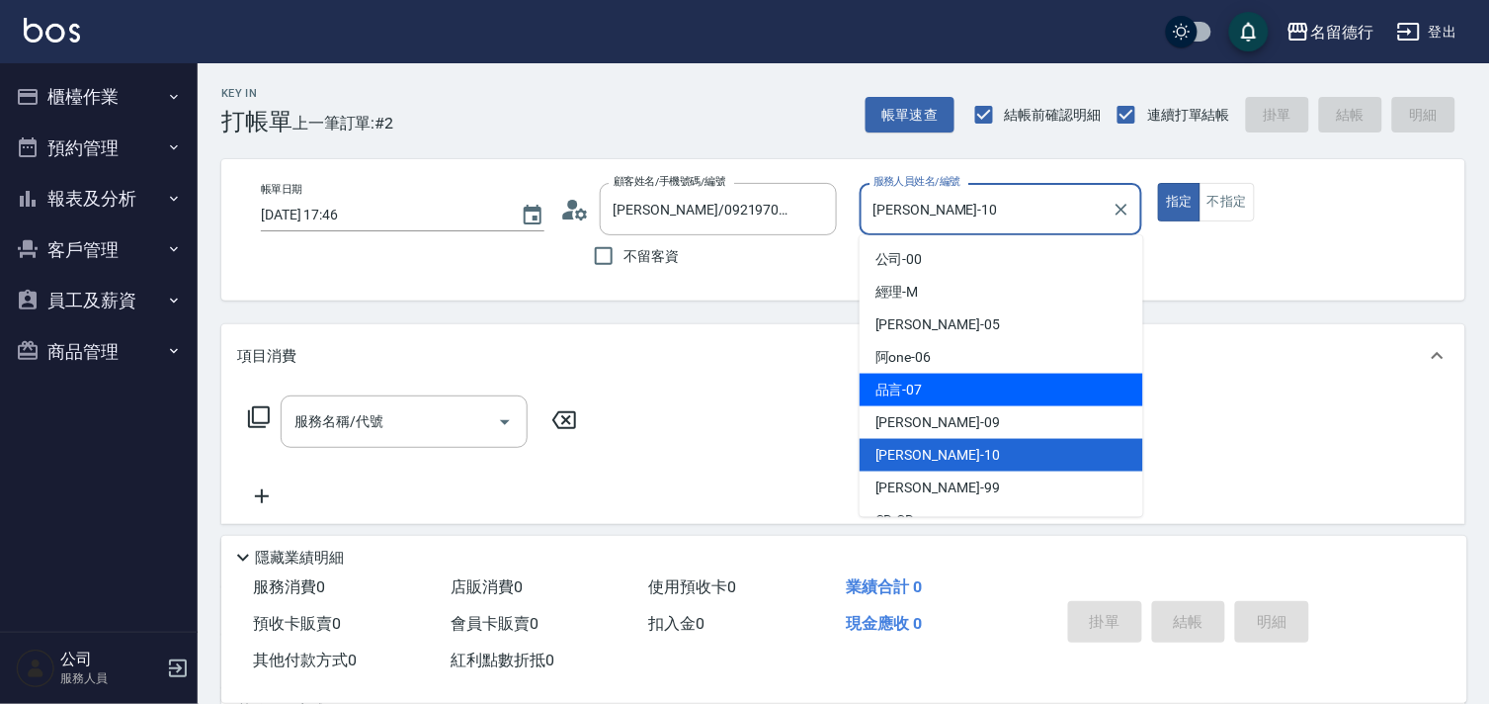
click at [956, 388] on div "品言 -07" at bounding box center [1002, 389] width 284 height 33
type input "品言-07"
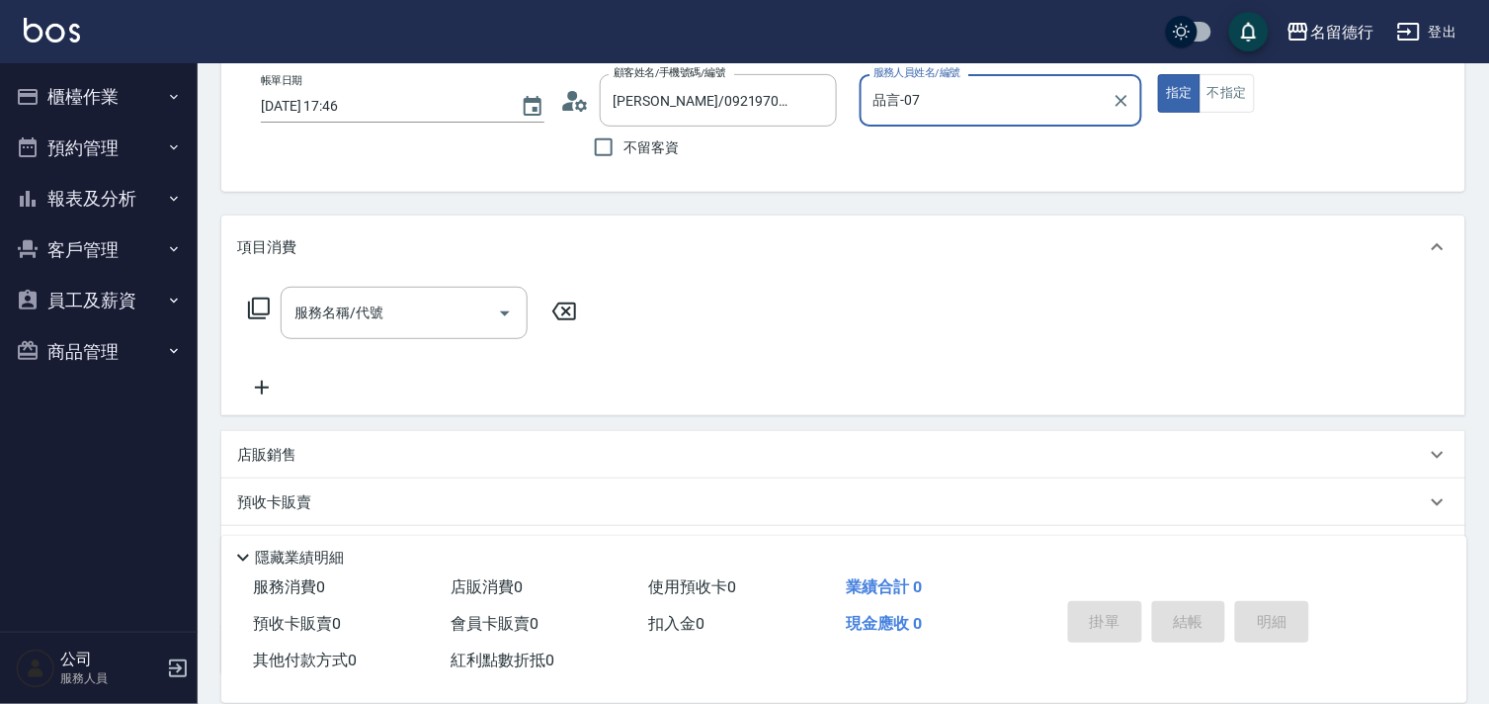
scroll to position [265, 0]
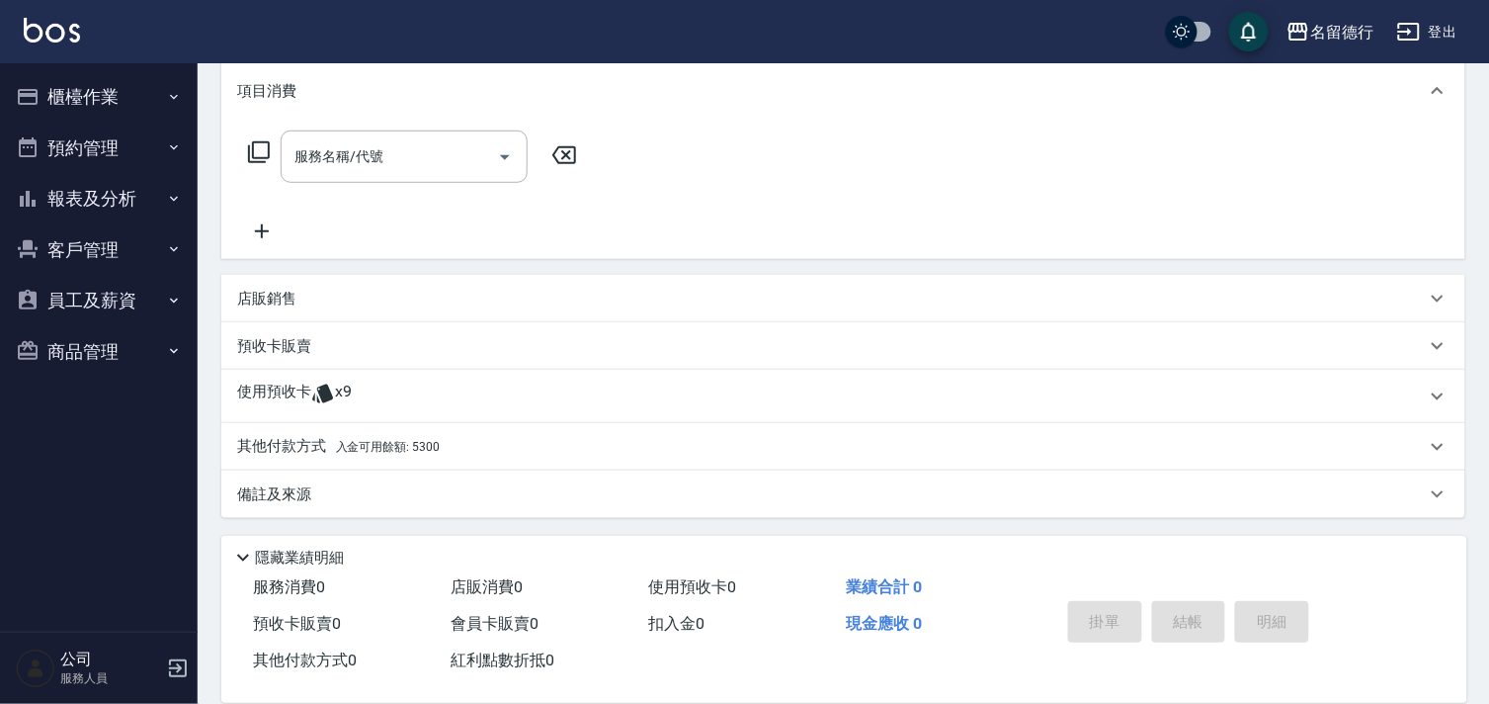
click at [282, 386] on p "使用預收卡" at bounding box center [274, 396] width 74 height 30
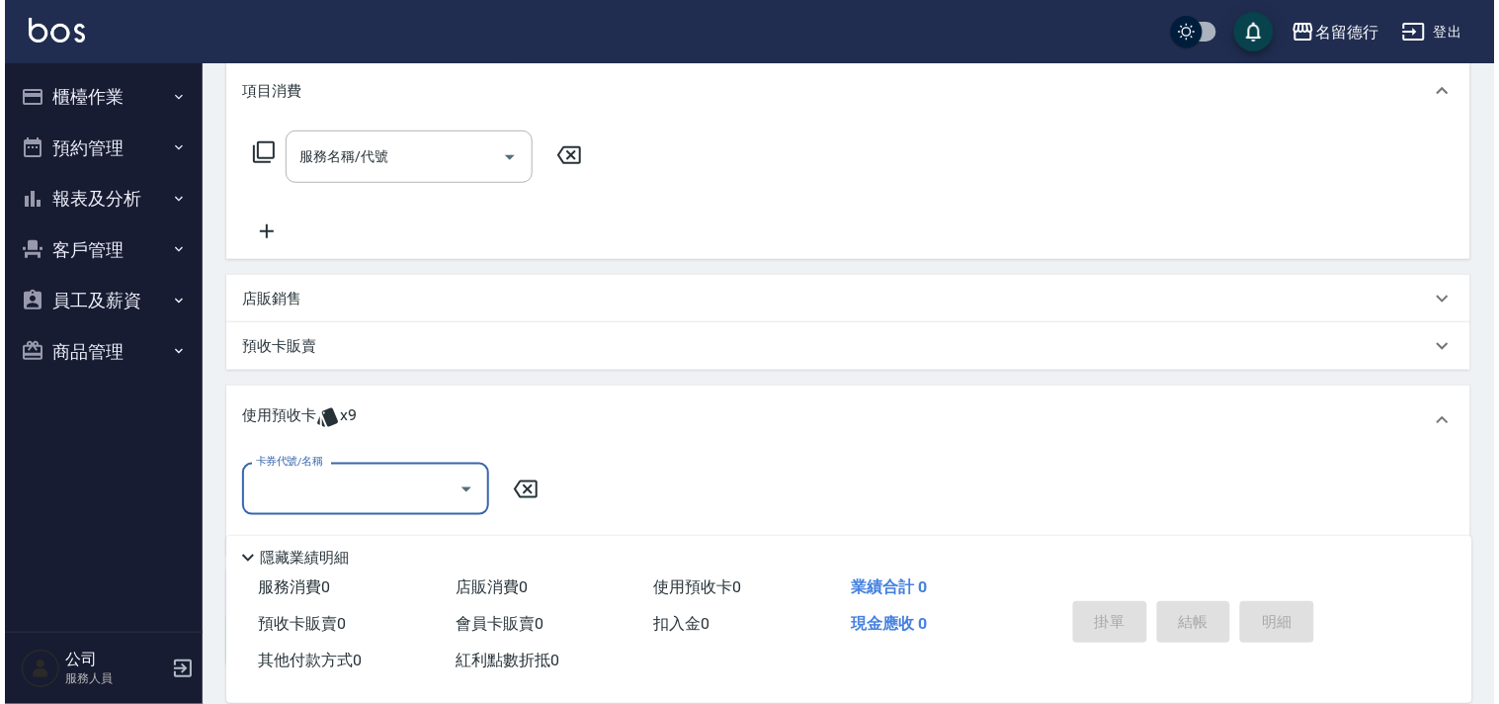
scroll to position [0, 0]
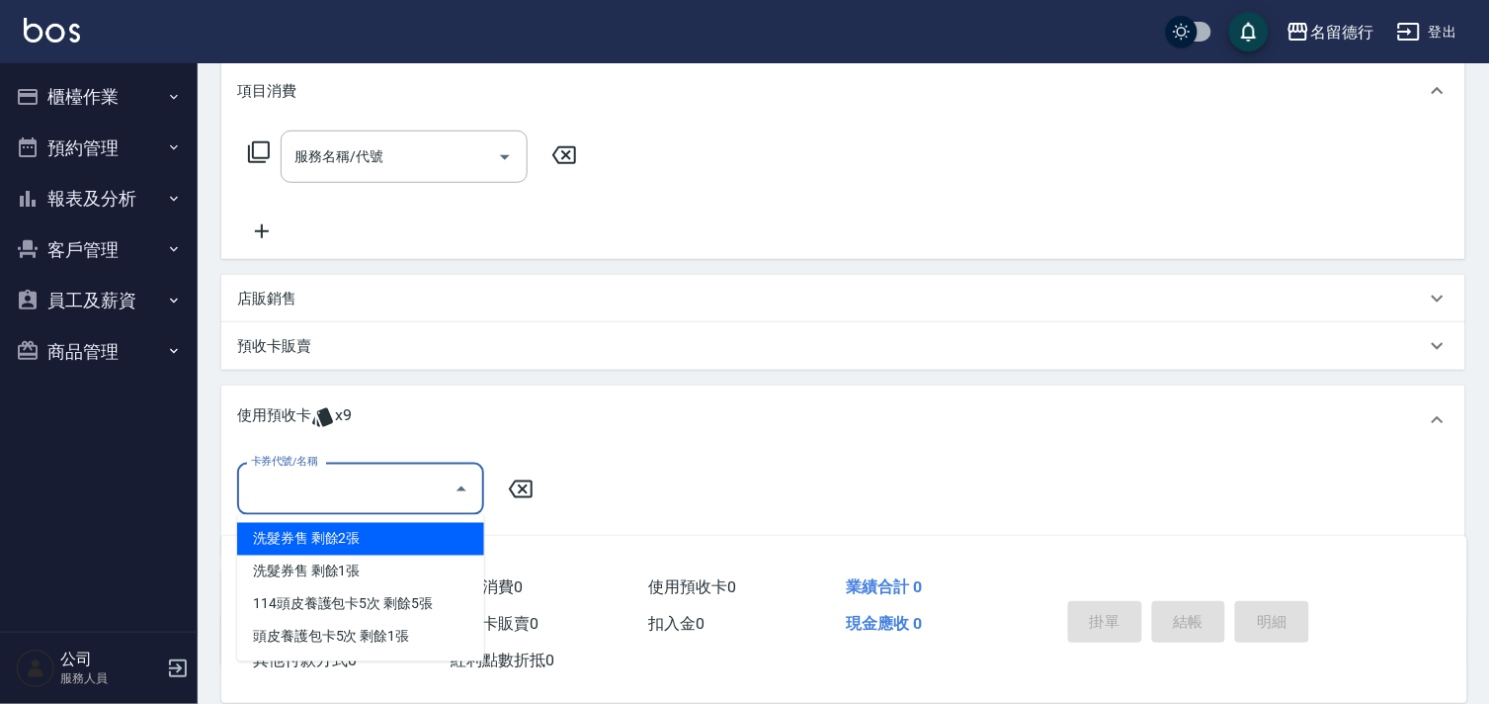
click at [330, 481] on input "卡券代號/名稱" at bounding box center [346, 488] width 200 height 35
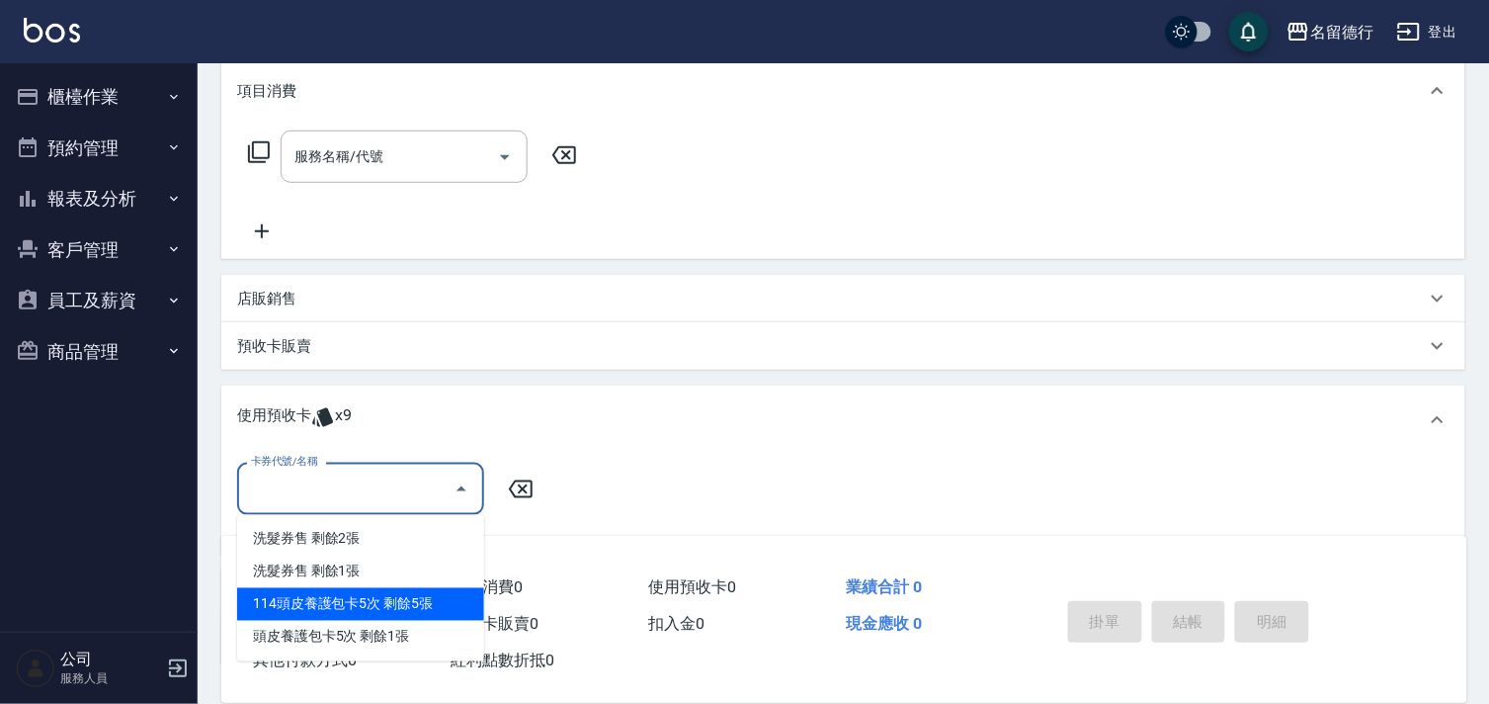
click at [402, 607] on div "114頭皮養護包卡5次 剩餘5張" at bounding box center [360, 604] width 247 height 33
type input "114頭皮養護包卡5次"
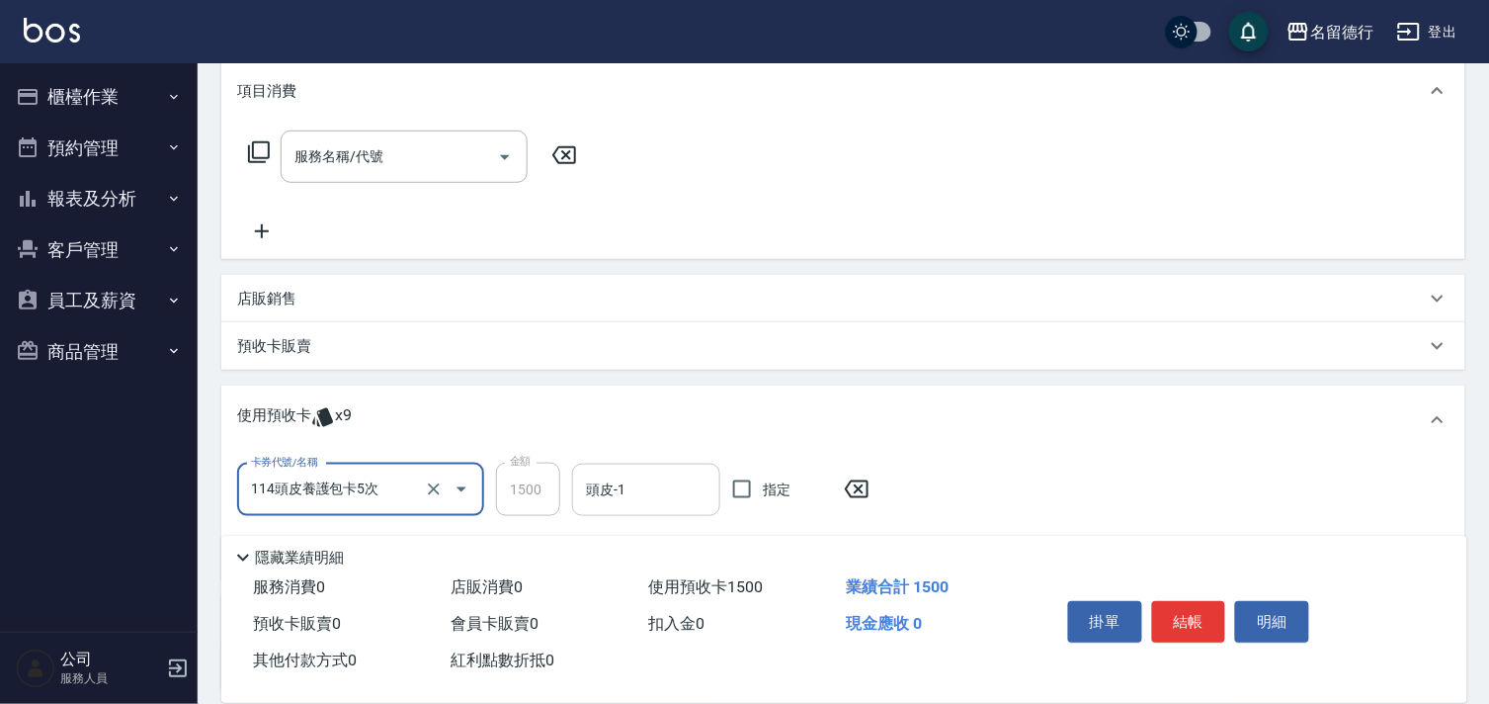
click at [649, 484] on input "頭皮-1" at bounding box center [646, 489] width 130 height 35
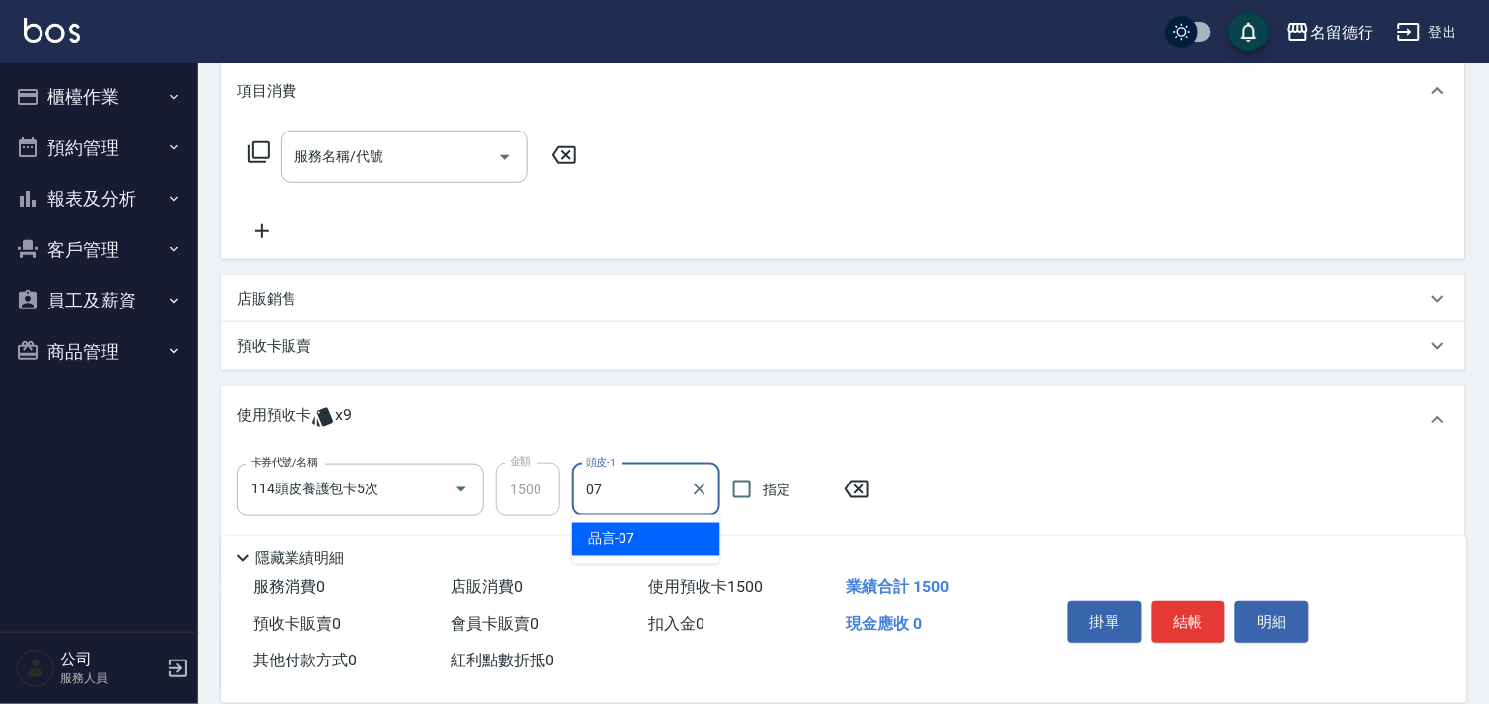
click at [667, 546] on div "品言 -07" at bounding box center [646, 539] width 148 height 33
type input "品言-07"
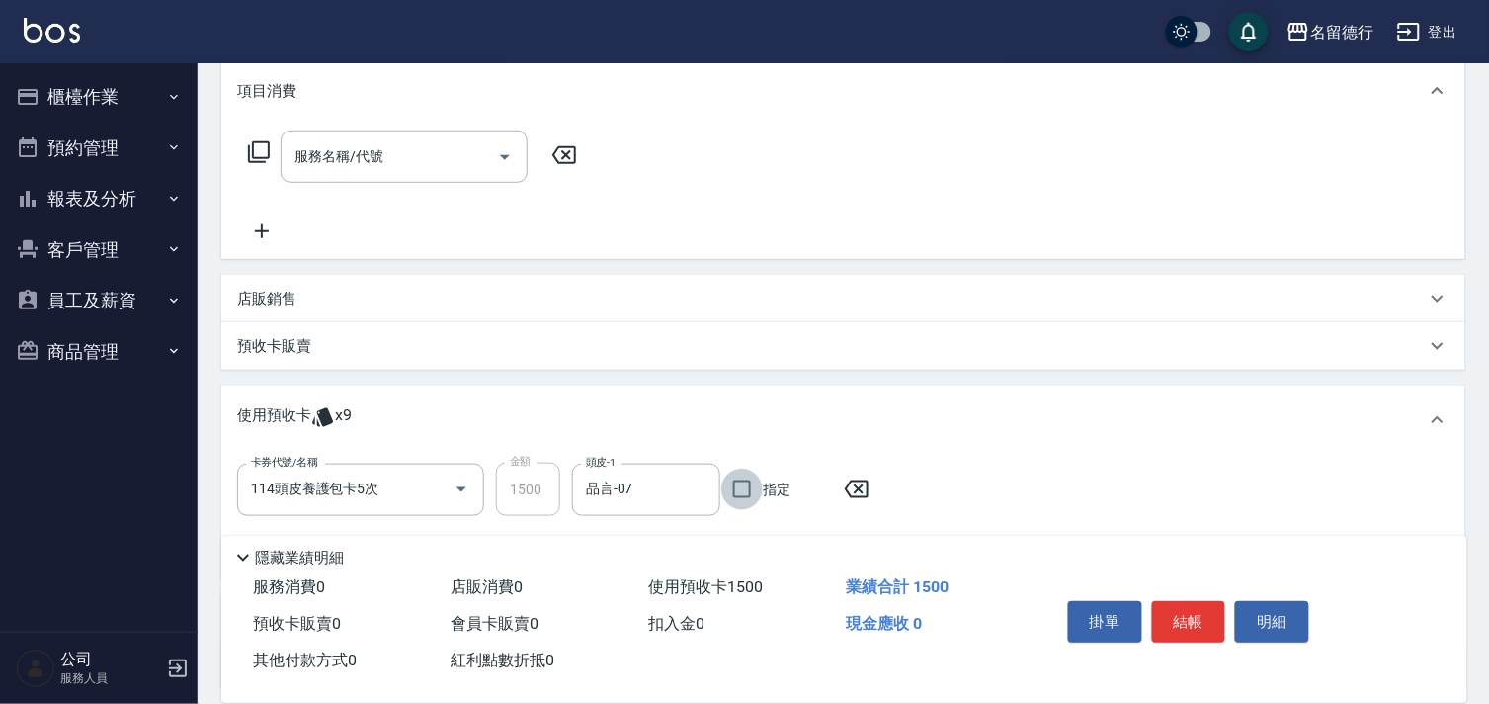
click at [761, 486] on input "指定" at bounding box center [741, 488] width 41 height 41
checkbox input "true"
click at [388, 488] on input "114頭皮養護包卡5次" at bounding box center [333, 489] width 174 height 35
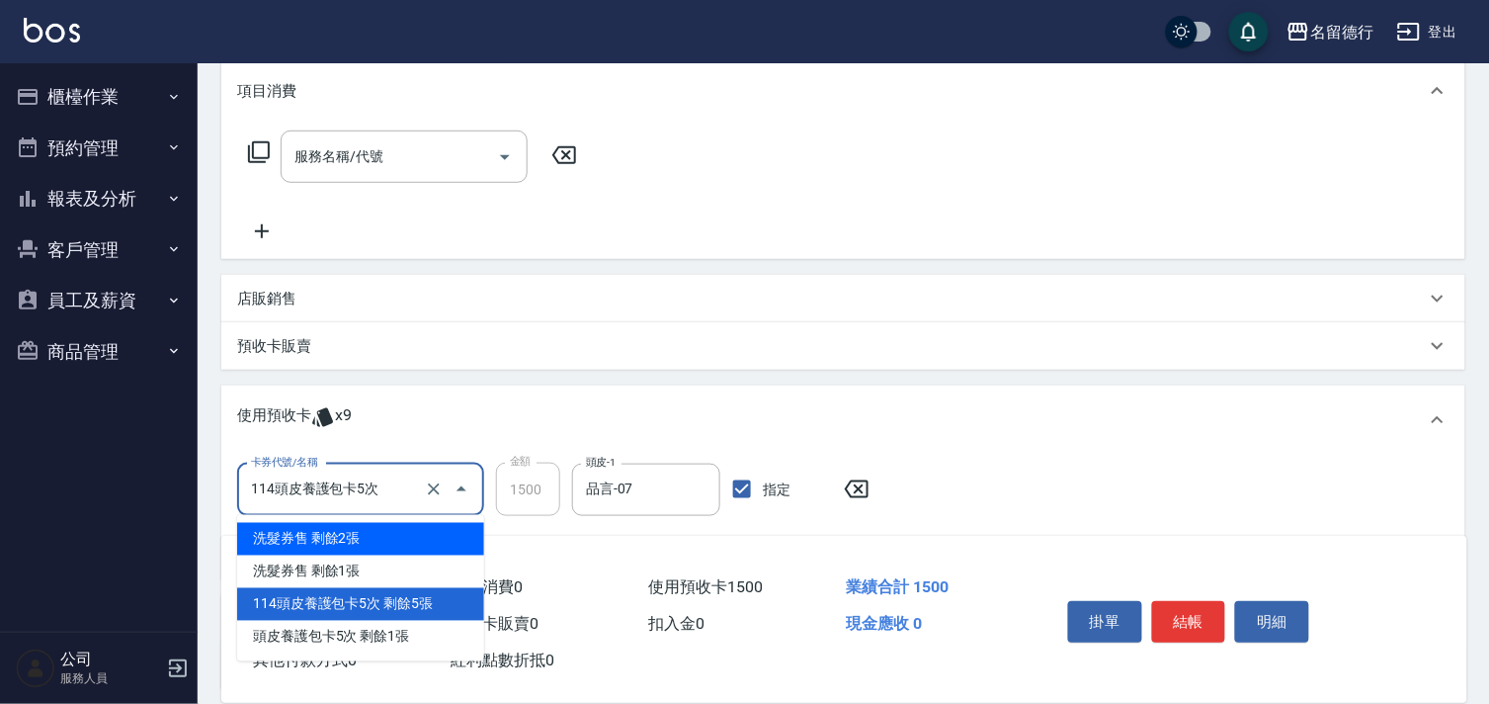
click at [852, 267] on div "項目消費 服務名稱/代號 服務名稱/代號 店販銷售 服務人員姓名/編號 服務人員姓名/編號 商品代號/名稱 商品代號/名稱 預收卡販賣 卡券名稱/代號 卡券名…" at bounding box center [843, 374] width 1244 height 630
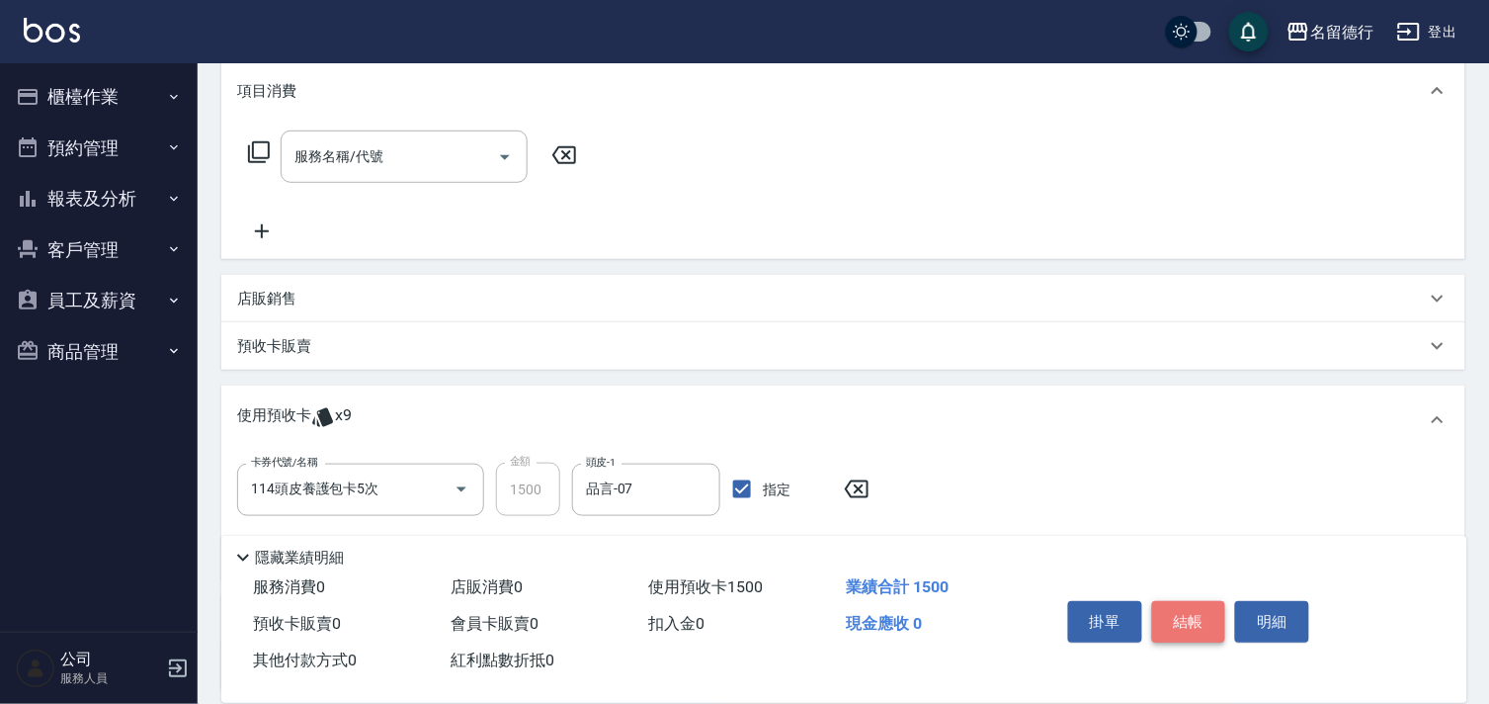
click at [1179, 611] on button "結帳" at bounding box center [1189, 621] width 74 height 41
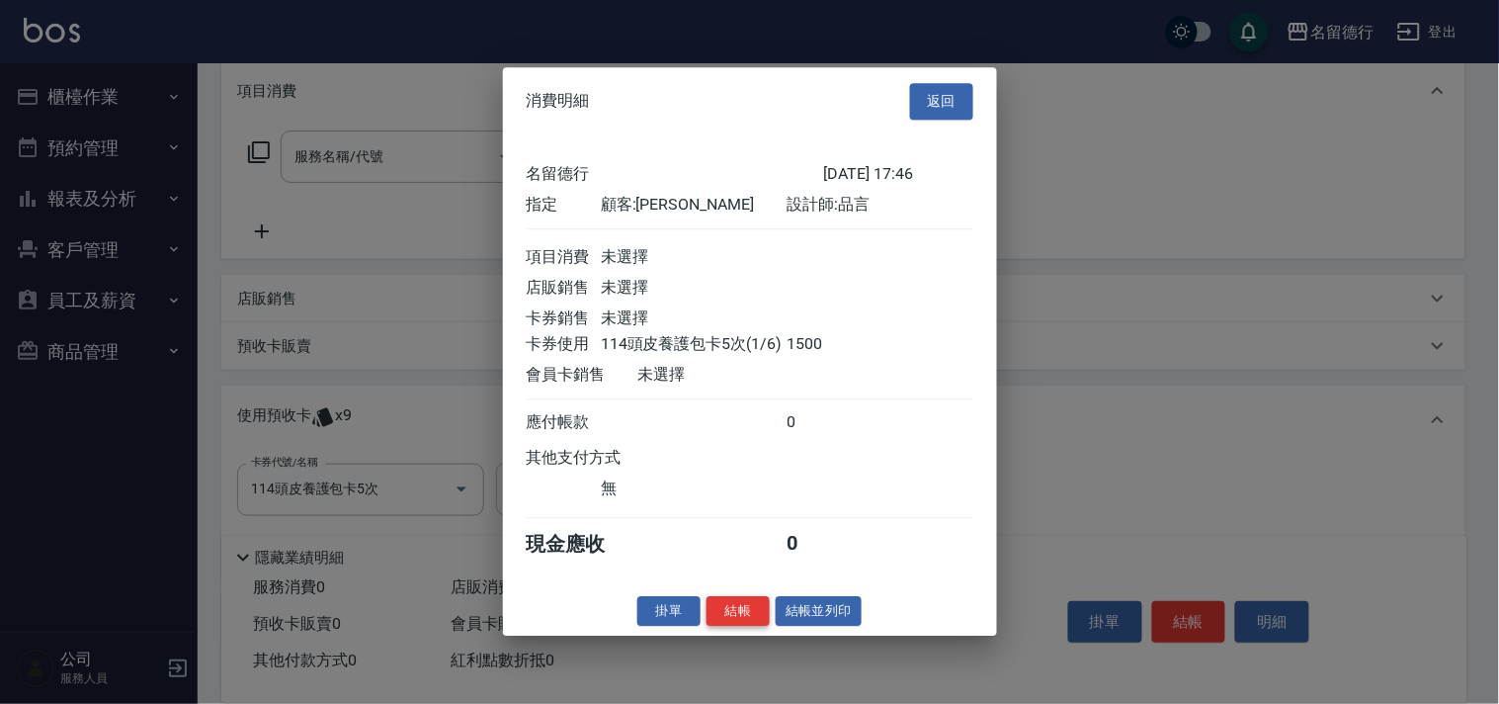
click at [721, 621] on button "結帳" at bounding box center [737, 611] width 63 height 31
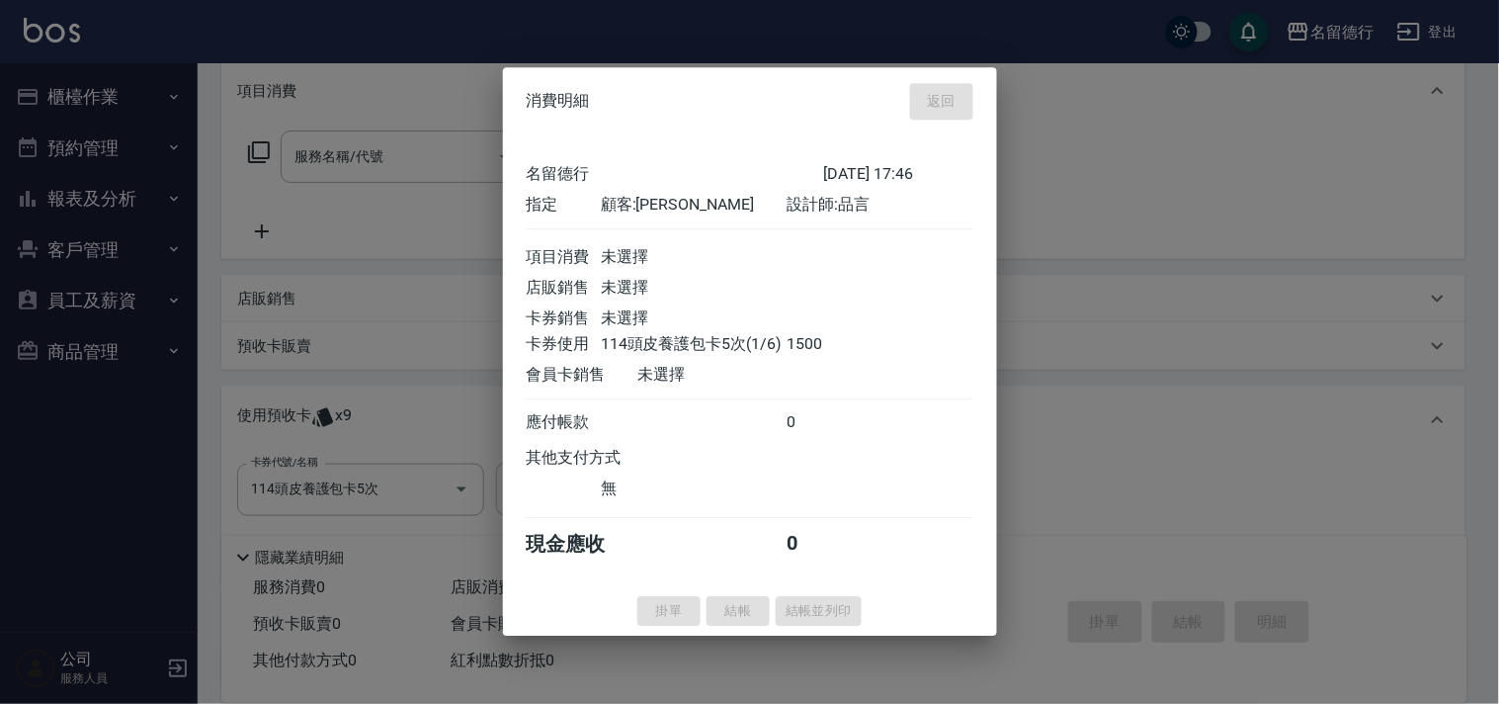
type input "[DATE] 17:47"
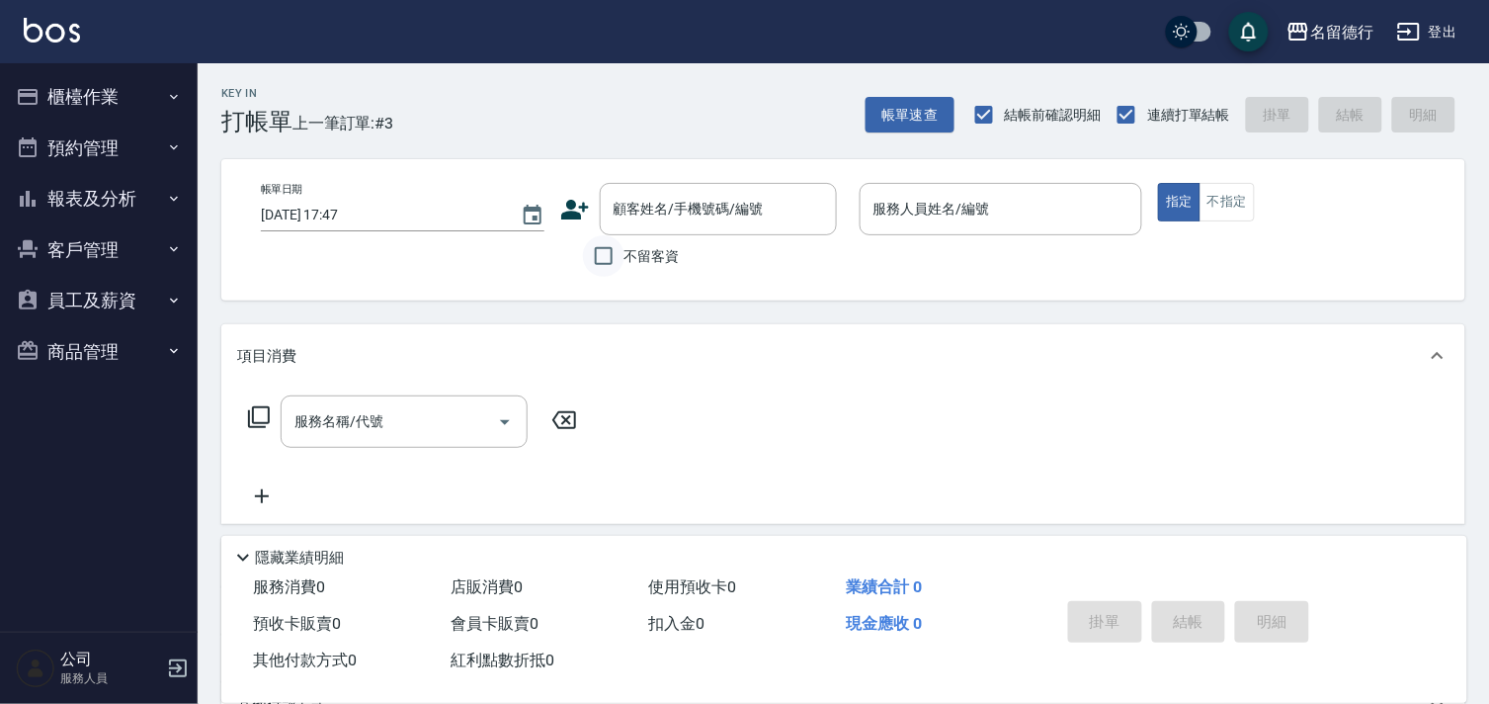
click at [605, 250] on input "不留客資" at bounding box center [603, 255] width 41 height 41
checkbox input "true"
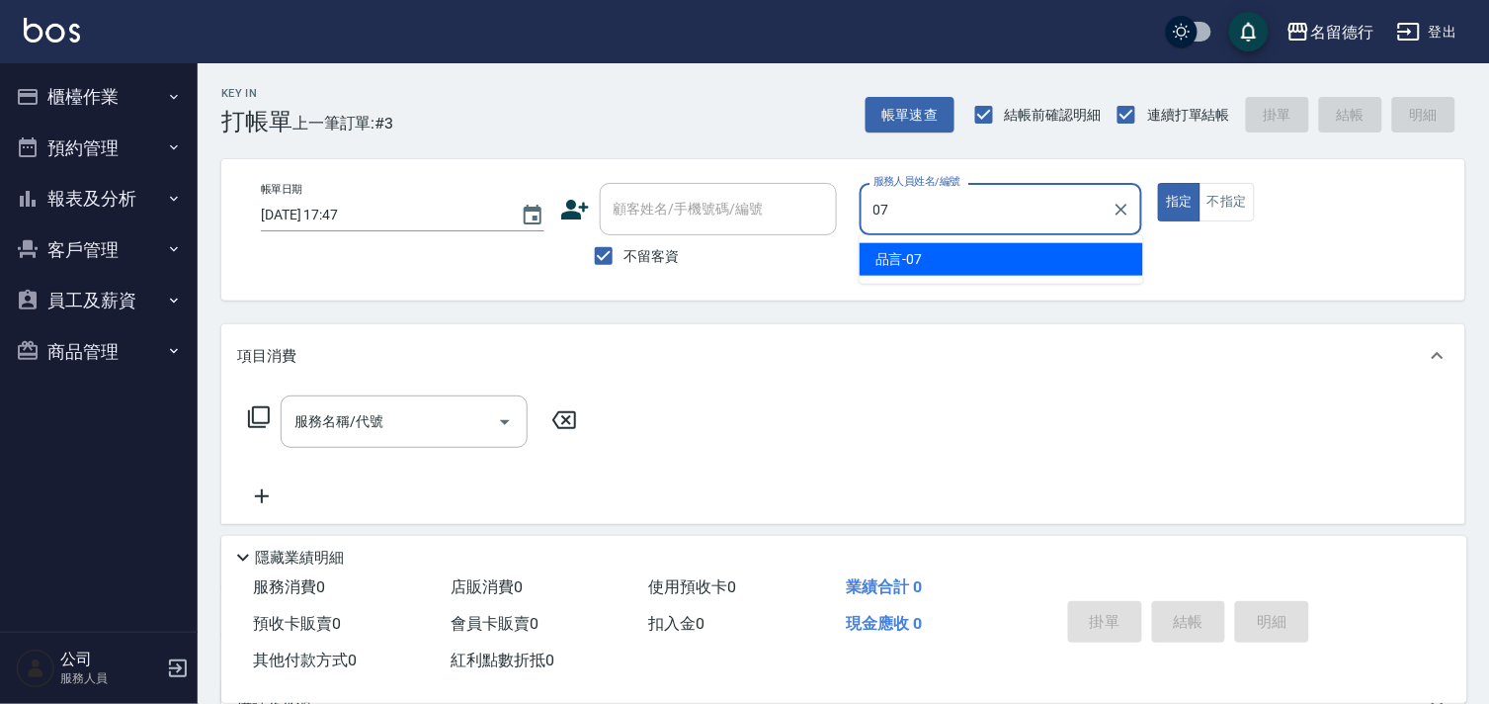
click at [934, 253] on div "品言 -07" at bounding box center [1002, 259] width 284 height 33
click at [391, 399] on div "服務名稱/代號" at bounding box center [404, 421] width 247 height 52
type input "品言-07"
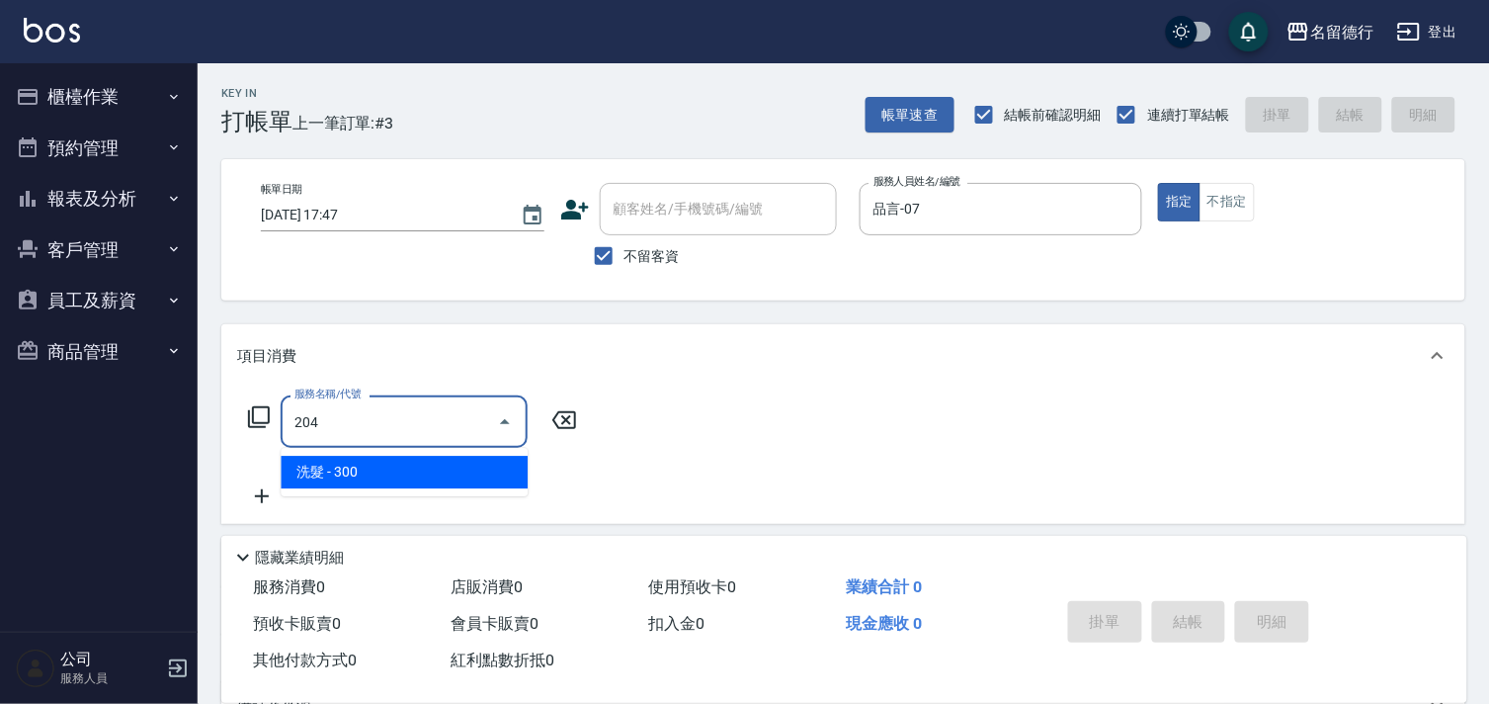
click at [439, 476] on span "洗髮 - 300" at bounding box center [404, 472] width 247 height 33
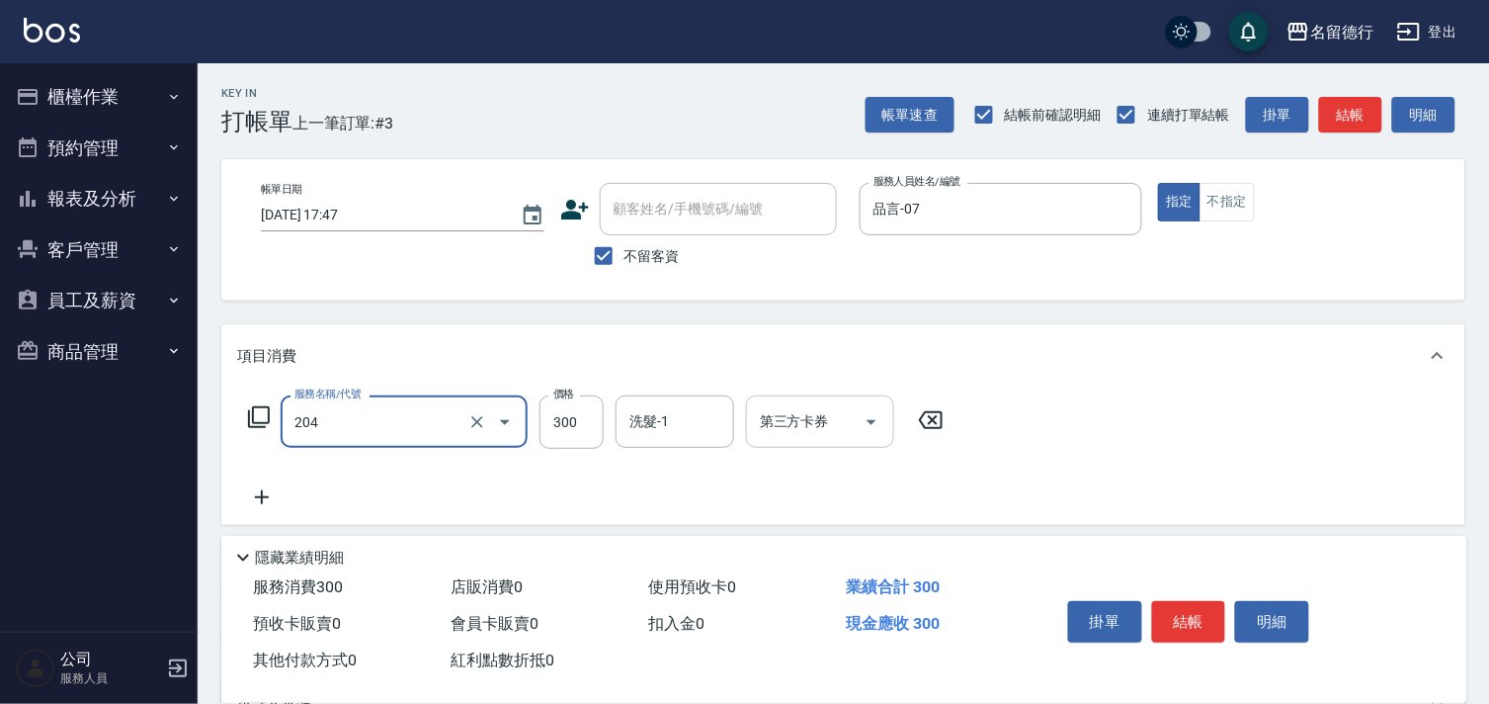
click at [655, 425] on div "洗髮-1 洗髮-1" at bounding box center [675, 421] width 119 height 52
type input "洗髮(204)"
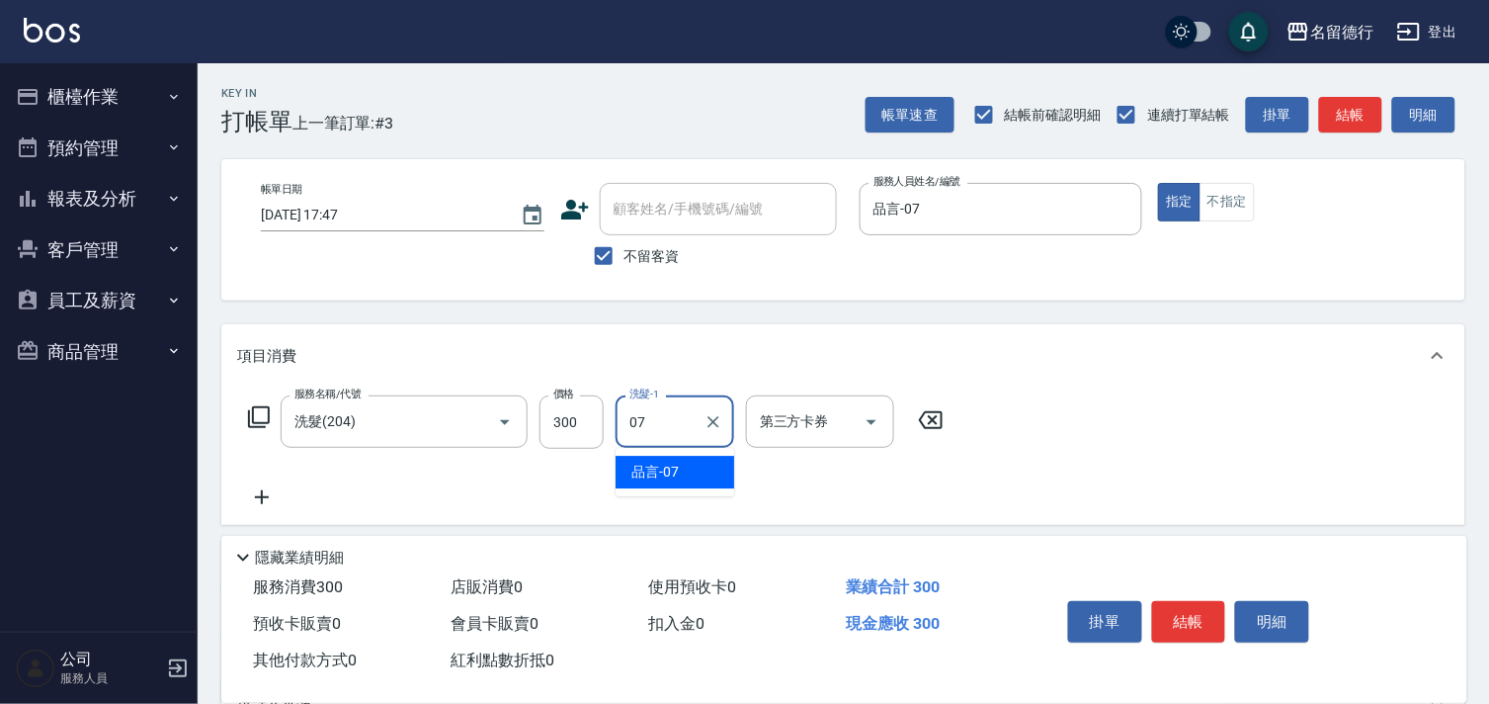
click at [659, 457] on div "品言 -07" at bounding box center [675, 472] width 119 height 33
type input "品言-07"
click at [268, 494] on icon at bounding box center [261, 497] width 49 height 24
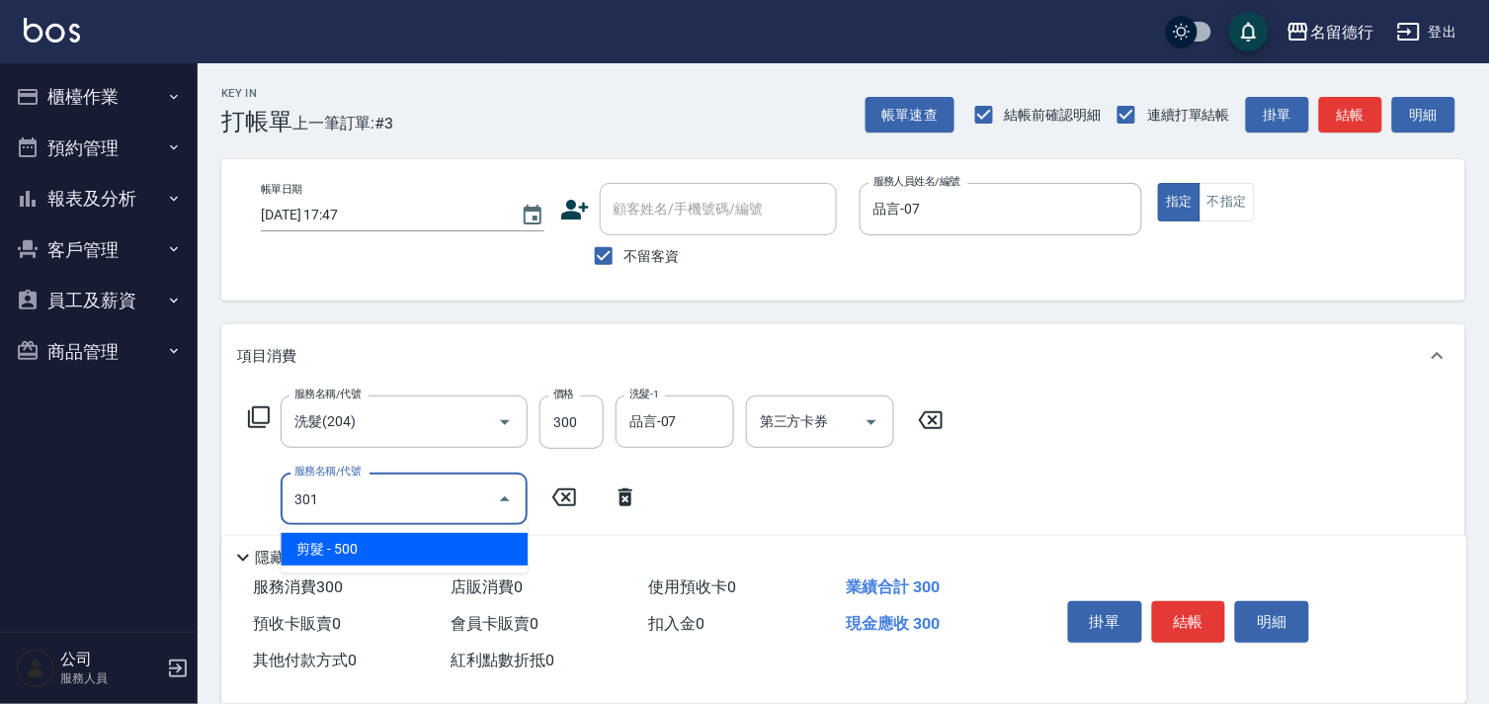
click at [351, 540] on span "剪髮 - 500" at bounding box center [404, 549] width 247 height 33
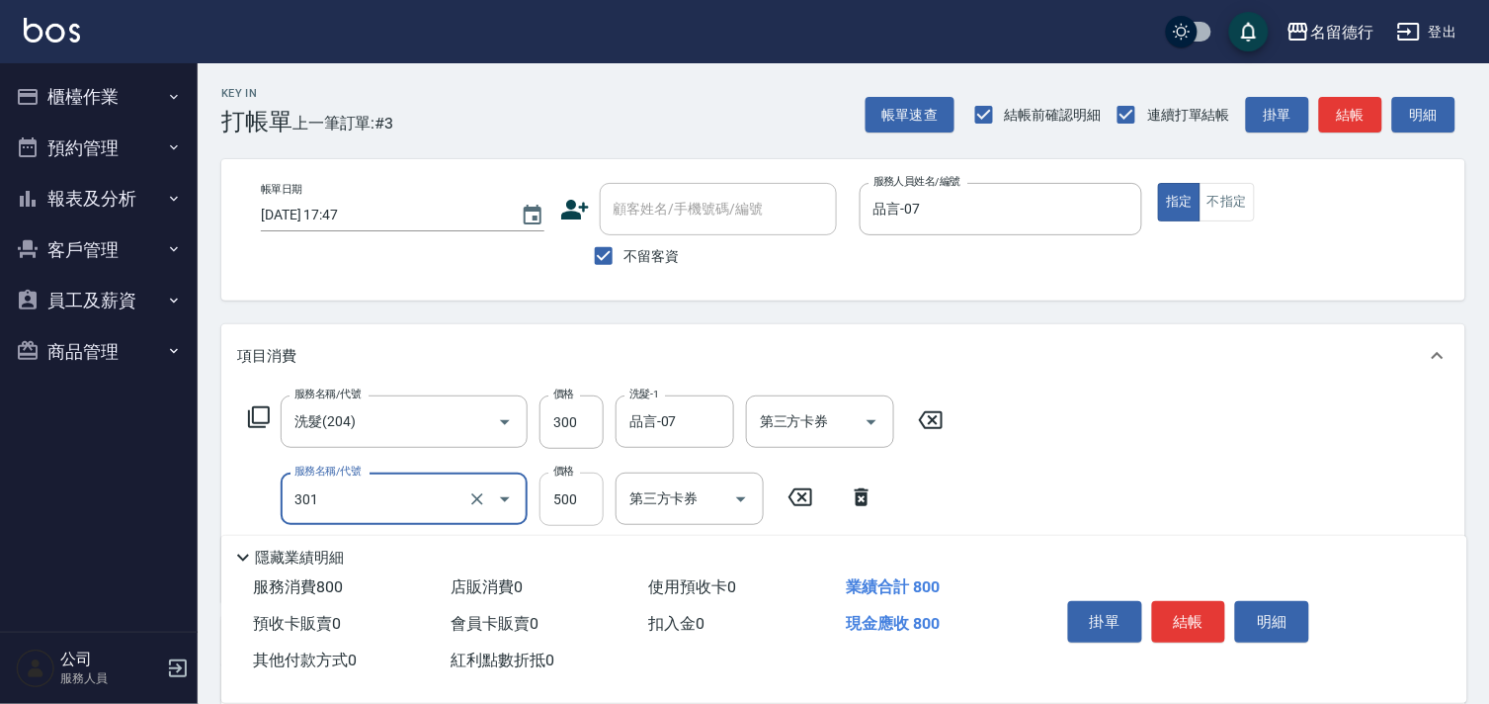
click at [547, 502] on input "500" at bounding box center [571, 498] width 64 height 53
type input "剪髮(301)"
type input "600"
click at [1156, 412] on div "服務名稱/代號 洗髮(204) 服務名稱/代號 價格 300 價格 洗髮-1 品言-07 洗髮-1 第三方卡券 第三方卡券 服務名稱/代號 剪髮(301) 服…" at bounding box center [843, 494] width 1244 height 214
click at [1190, 604] on button "結帳" at bounding box center [1189, 621] width 74 height 41
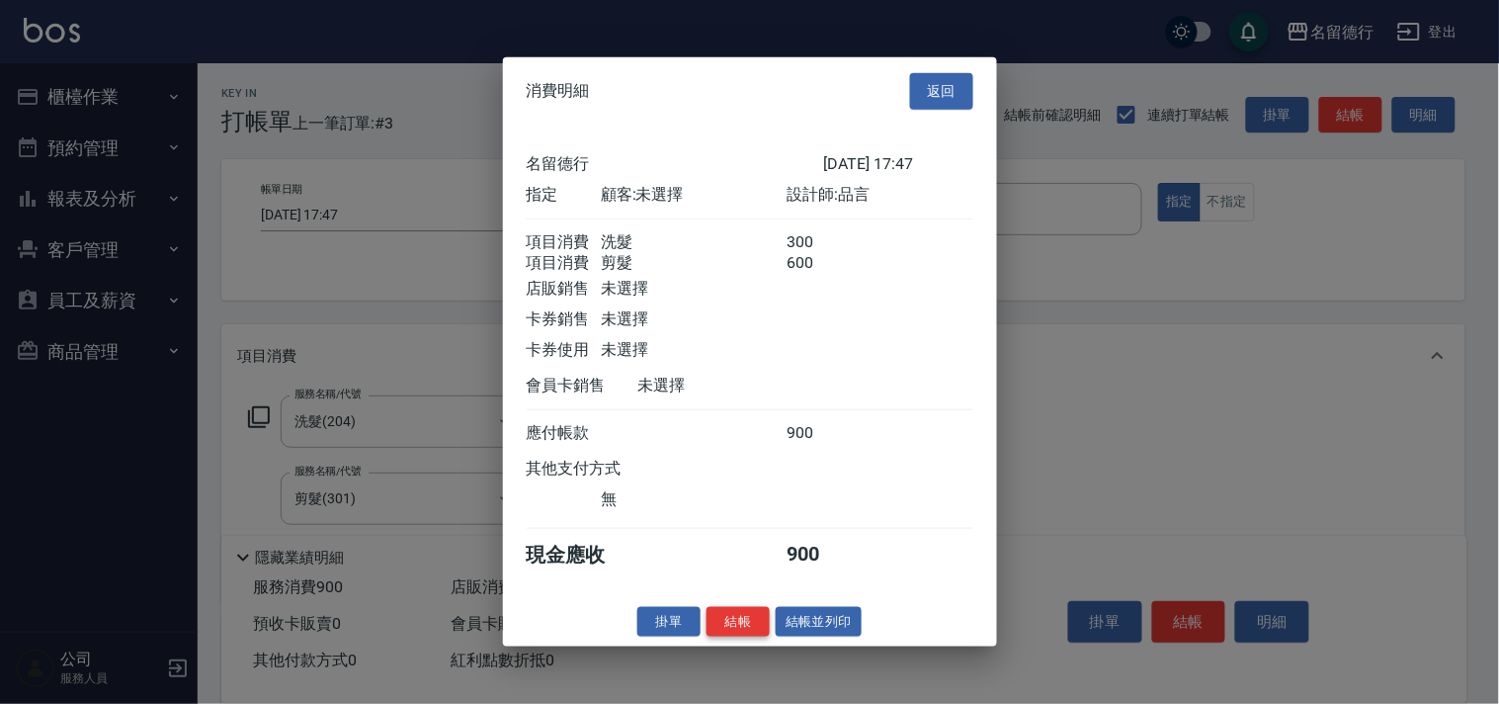
click at [737, 636] on button "結帳" at bounding box center [737, 621] width 63 height 31
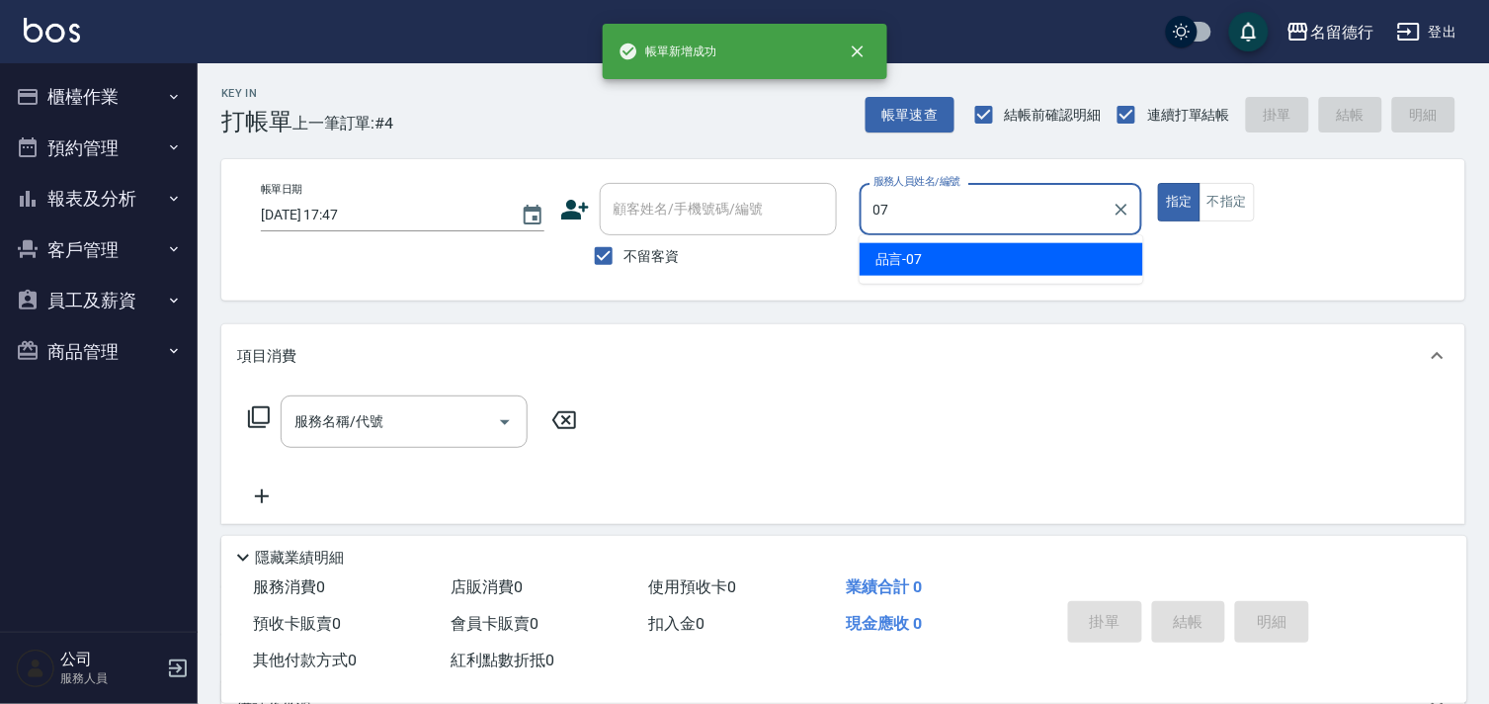
click at [863, 257] on div "品言 -07" at bounding box center [1002, 259] width 284 height 33
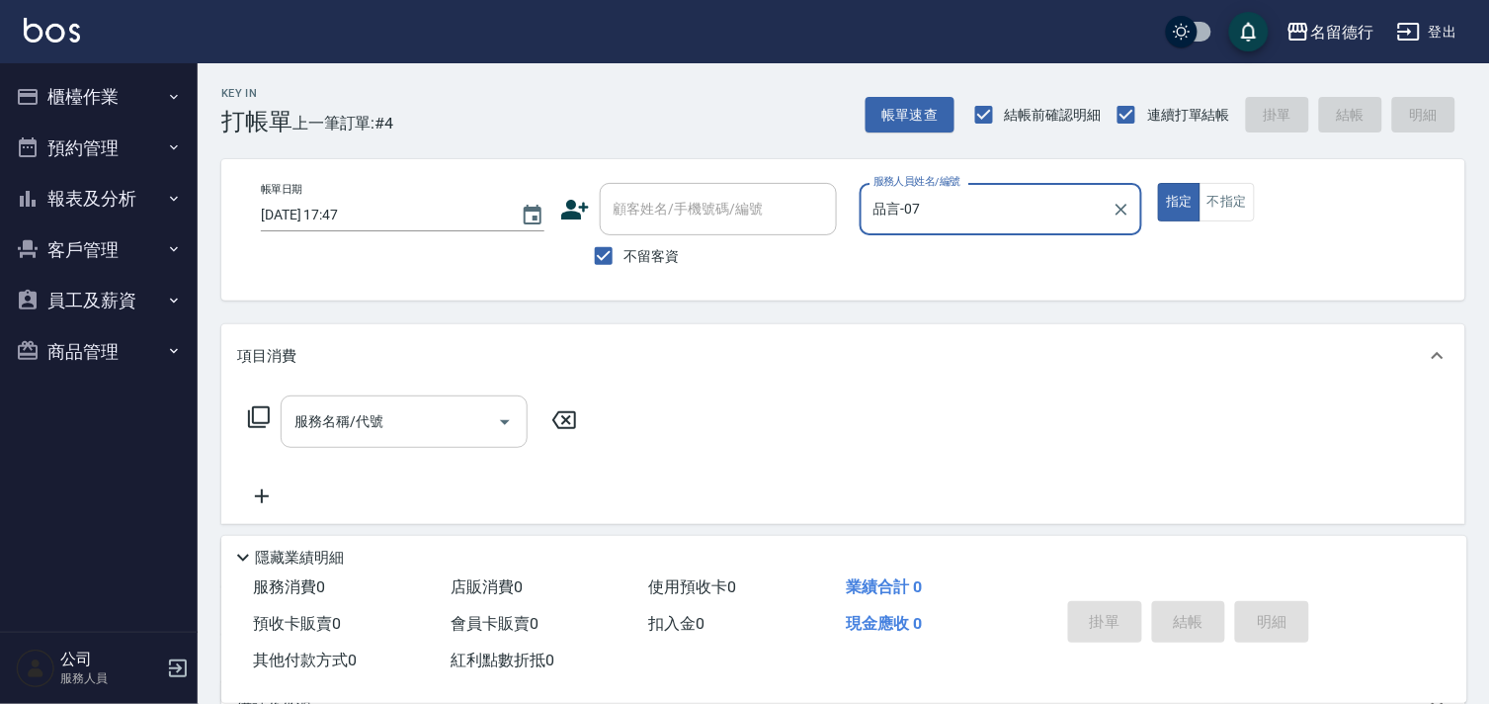
type input "品言-07"
click at [326, 432] on input "服務名稱/代號" at bounding box center [390, 421] width 200 height 35
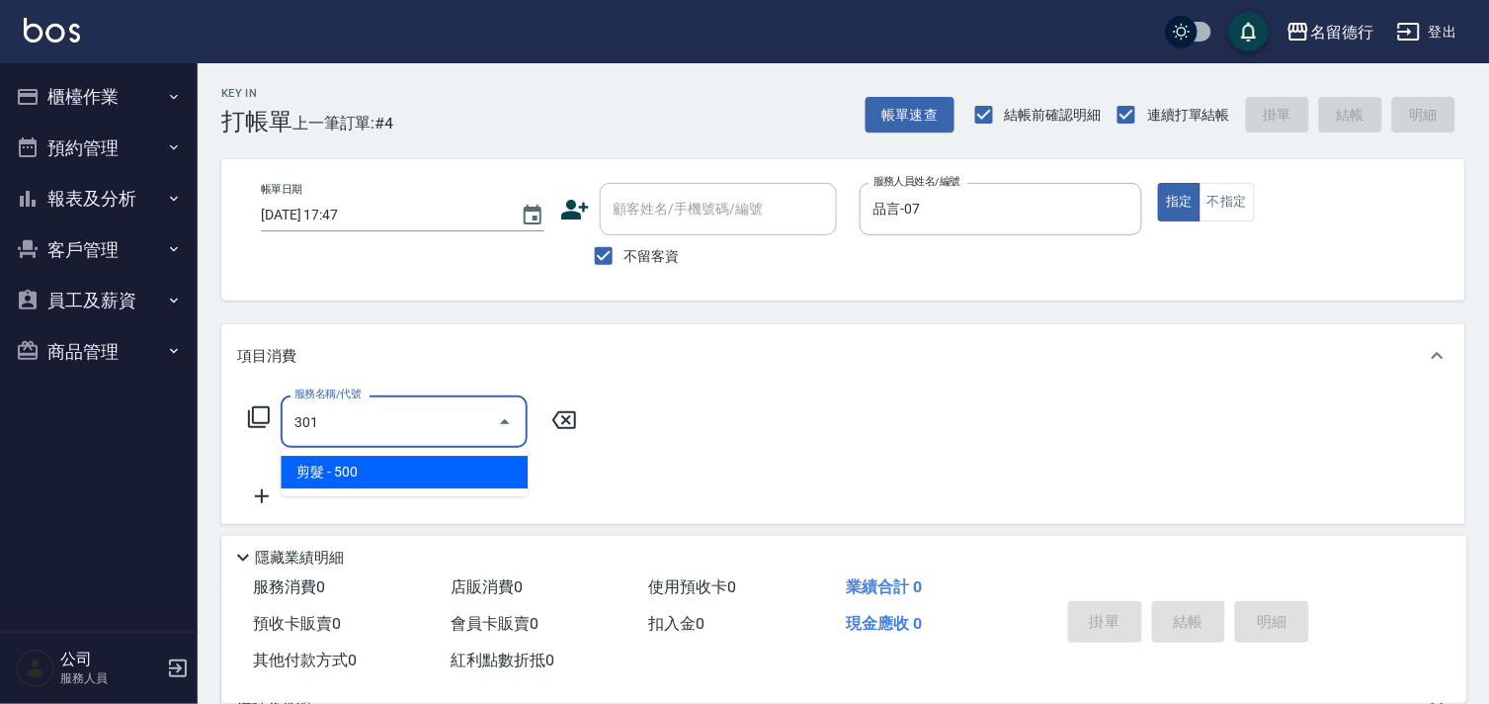
click at [367, 471] on span "剪髮 - 500" at bounding box center [404, 472] width 247 height 33
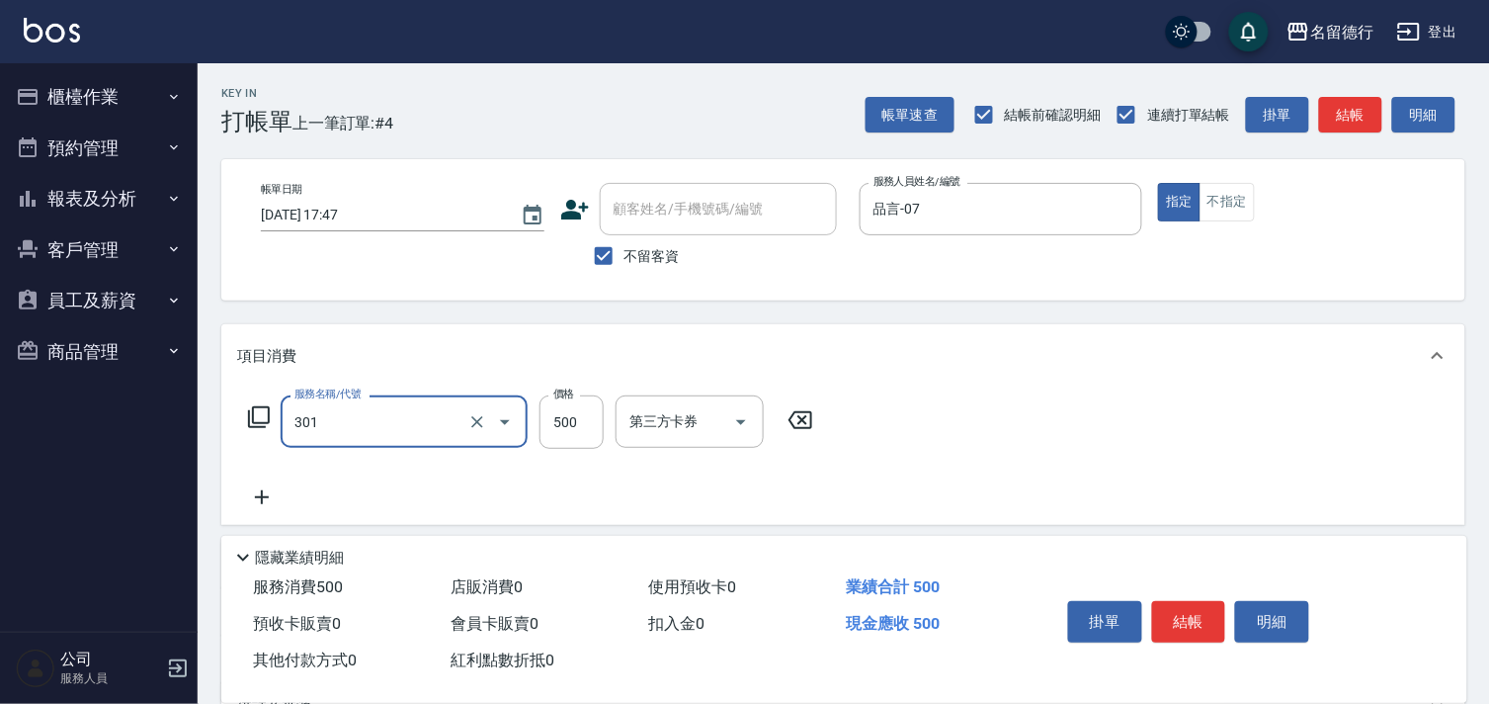
type input "剪髮(301)"
click at [986, 545] on div "隱藏業績明細" at bounding box center [849, 557] width 1236 height 24
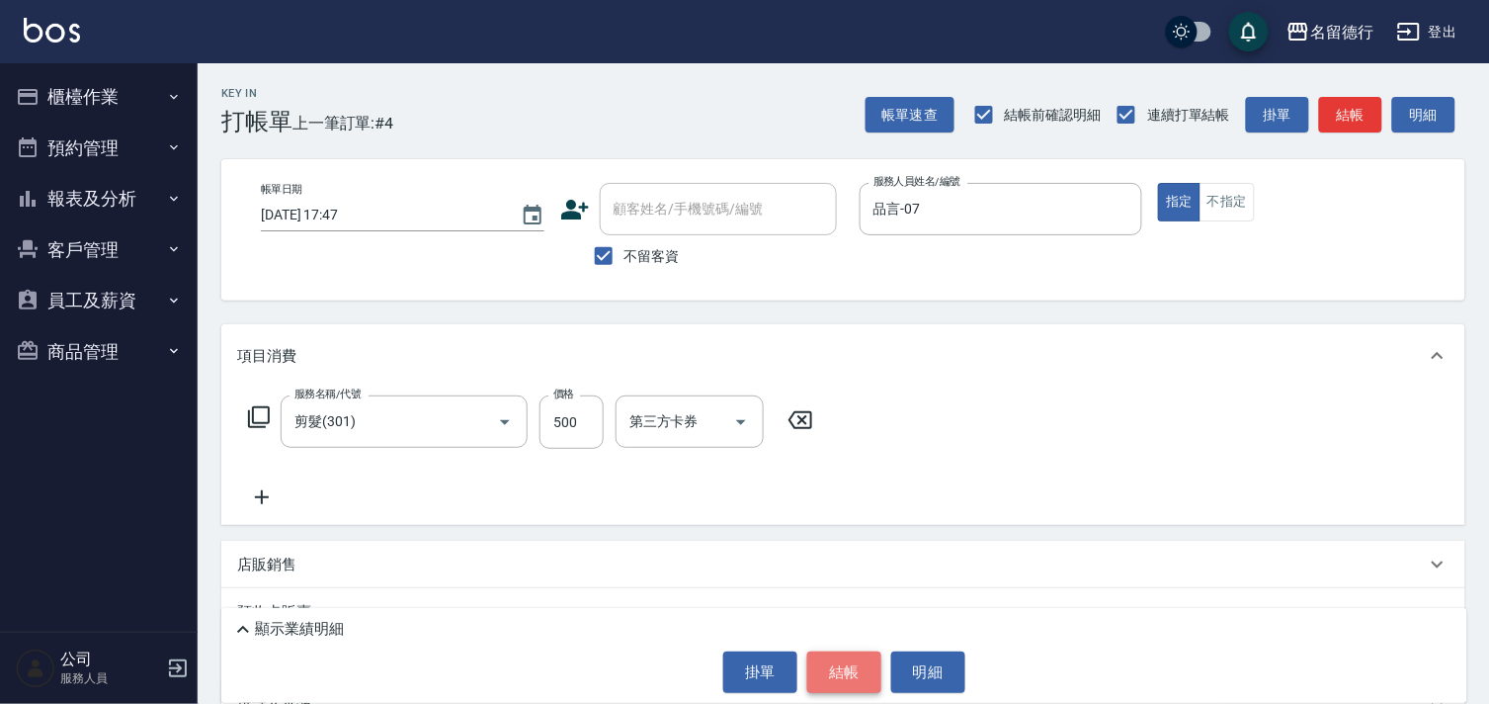
click at [852, 656] on button "結帳" at bounding box center [844, 671] width 74 height 41
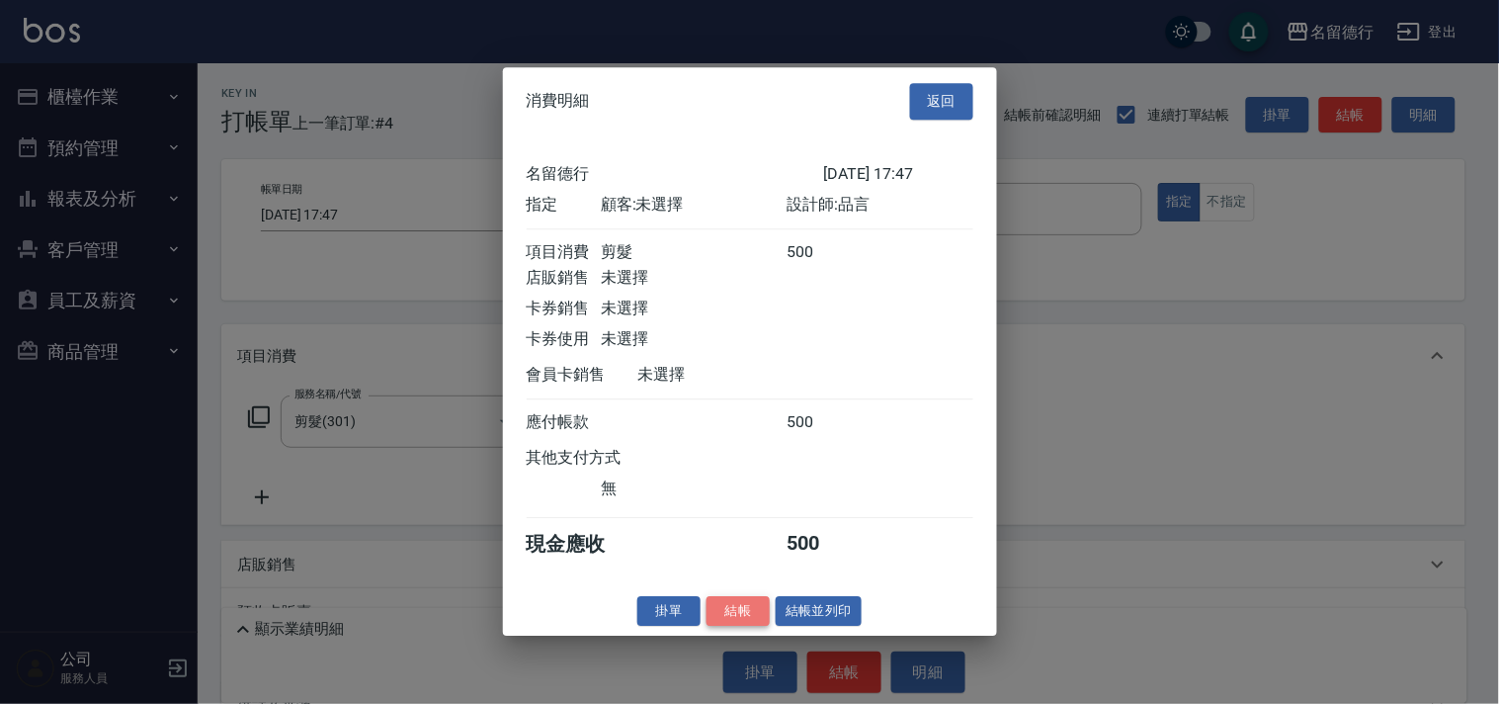
click at [727, 626] on button "結帳" at bounding box center [737, 611] width 63 height 31
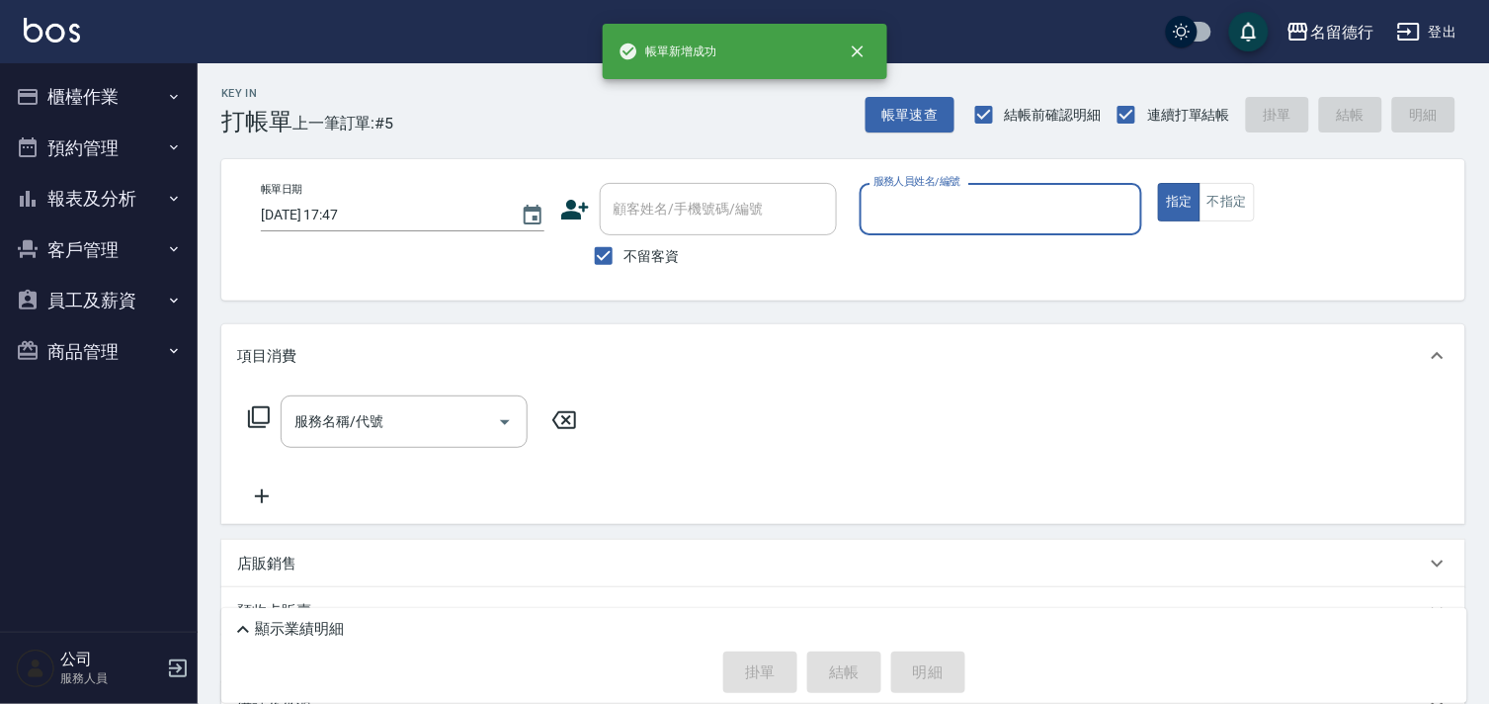
click at [101, 109] on button "櫃檯作業" at bounding box center [99, 96] width 182 height 51
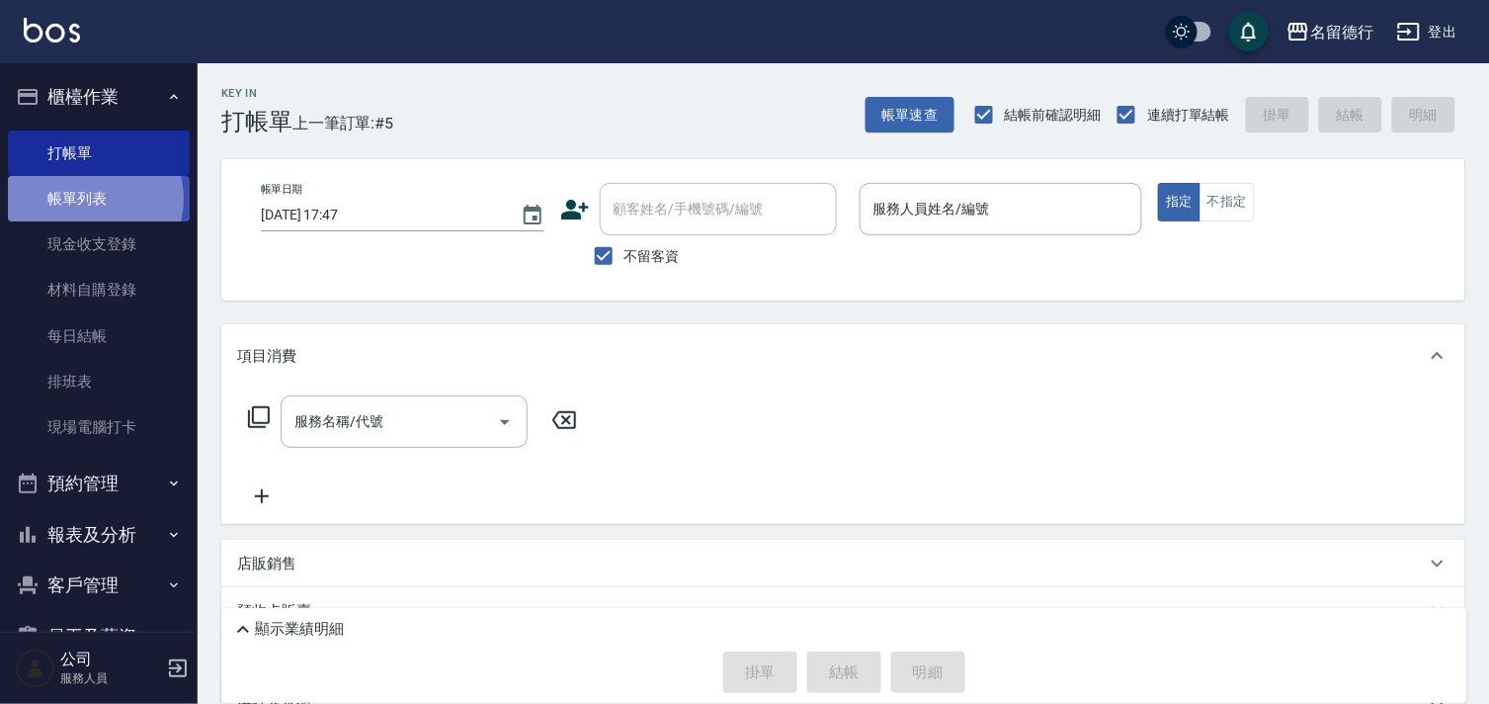
click at [91, 199] on link "帳單列表" at bounding box center [99, 198] width 182 height 45
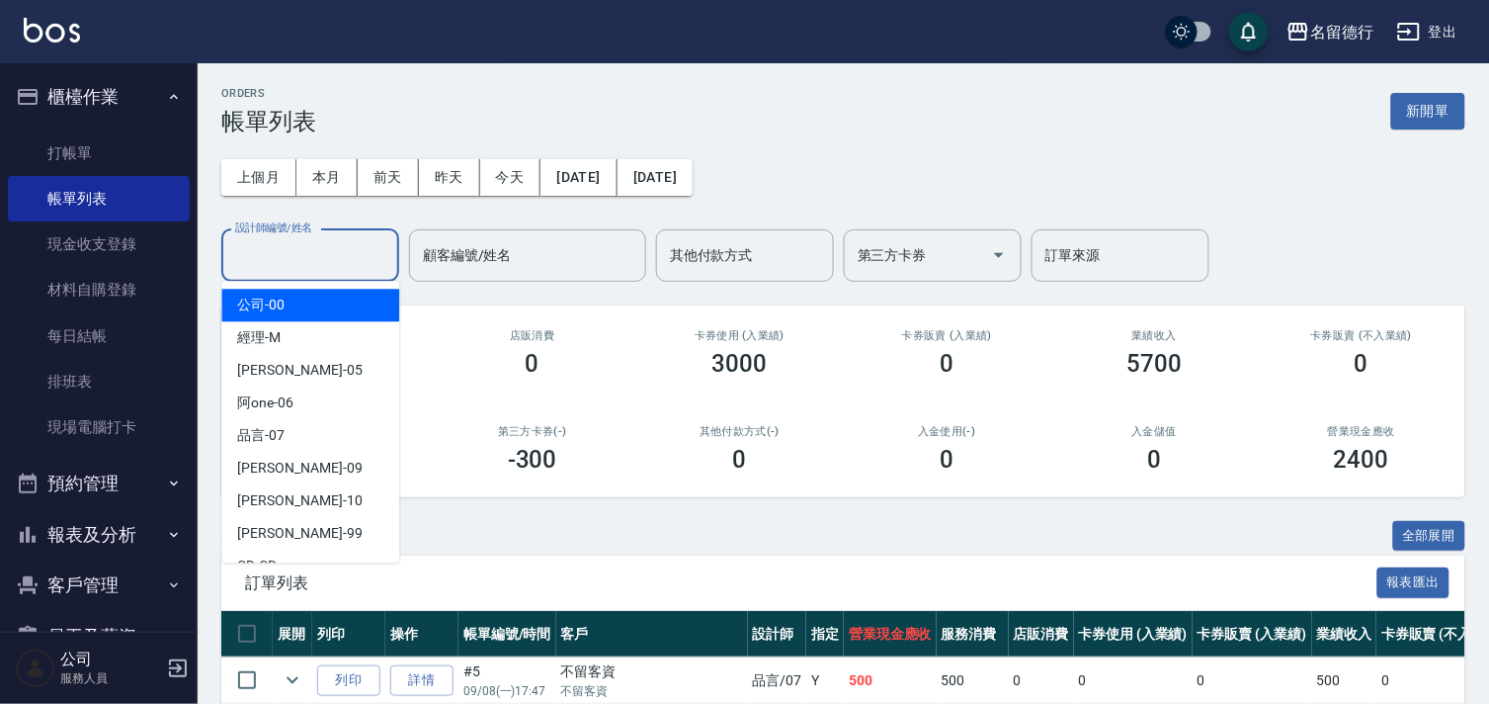
click at [302, 259] on input "設計師編號/姓名" at bounding box center [310, 255] width 160 height 35
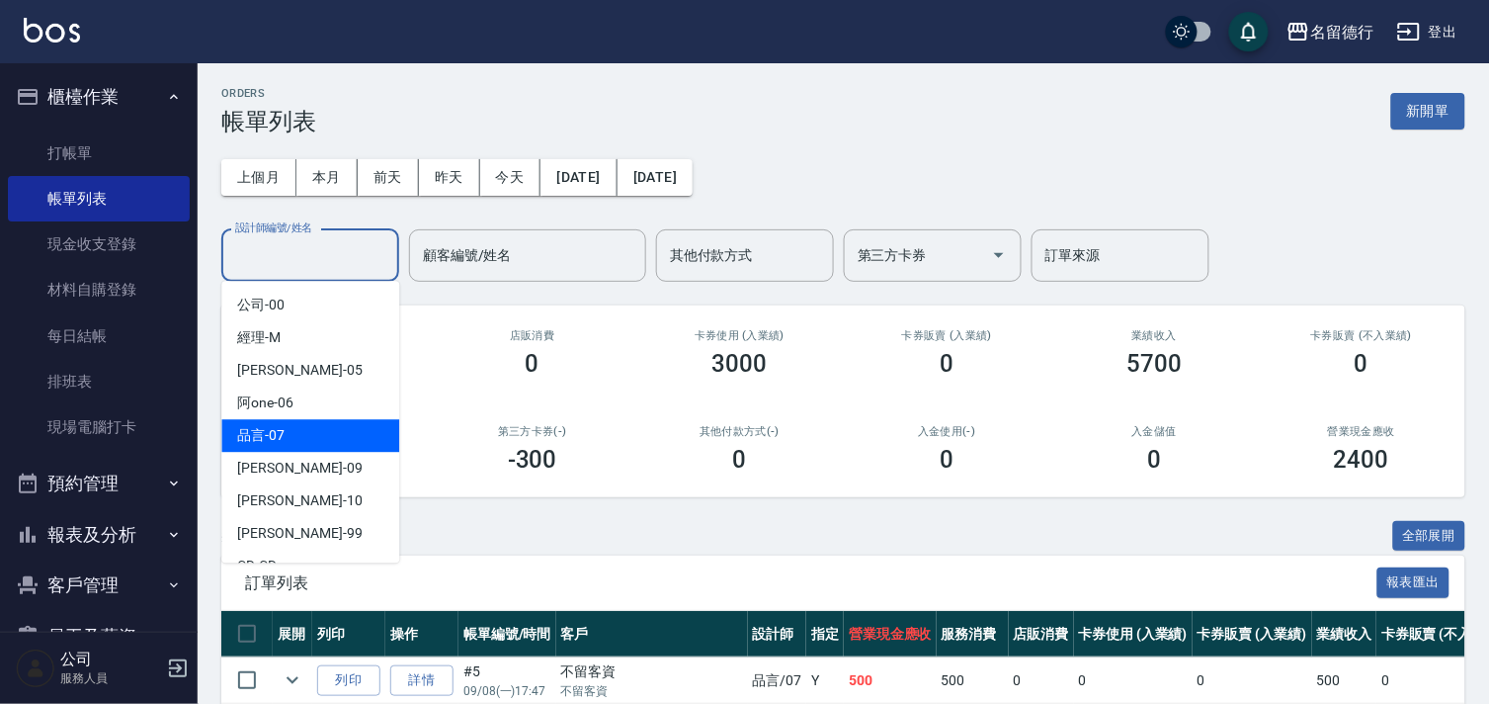
click at [323, 428] on div "品言 -07" at bounding box center [310, 435] width 178 height 33
type input "品言-07"
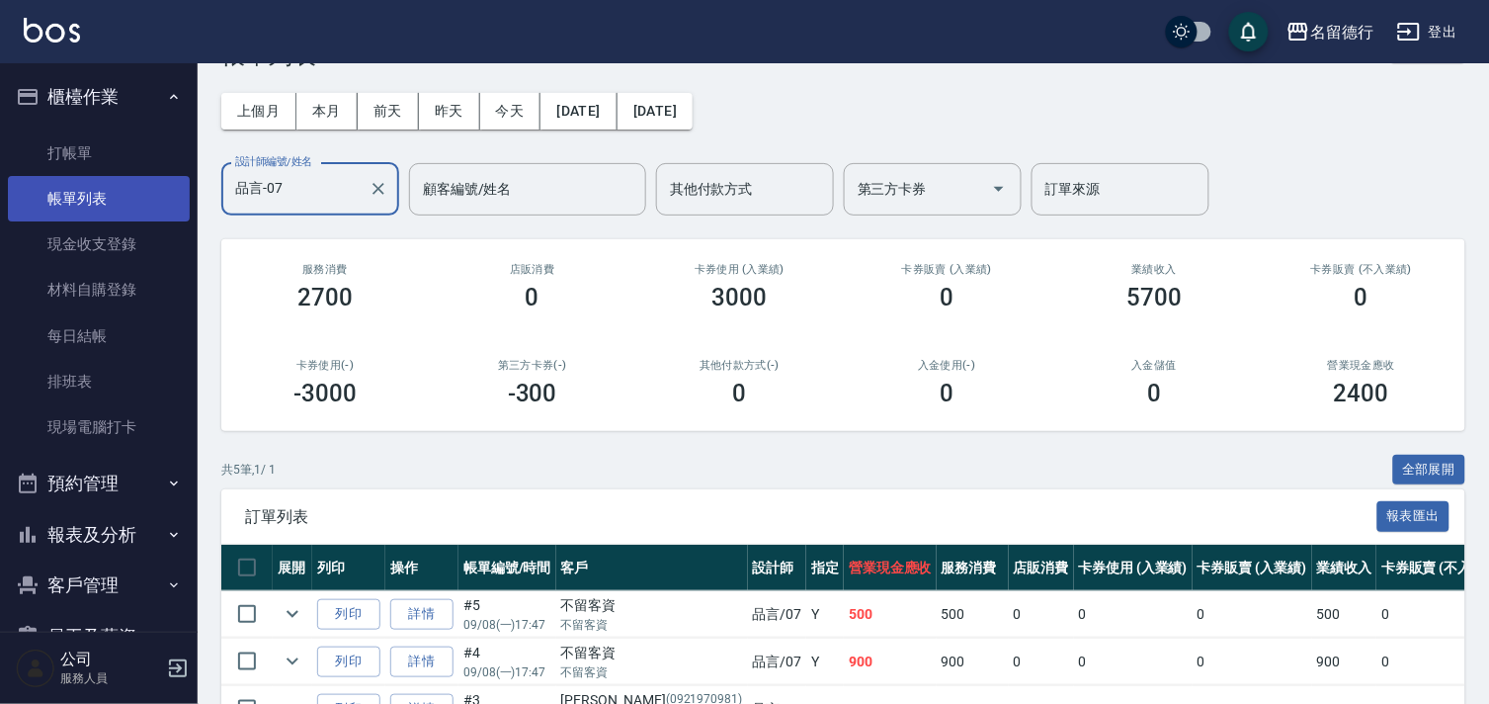
scroll to position [65, 0]
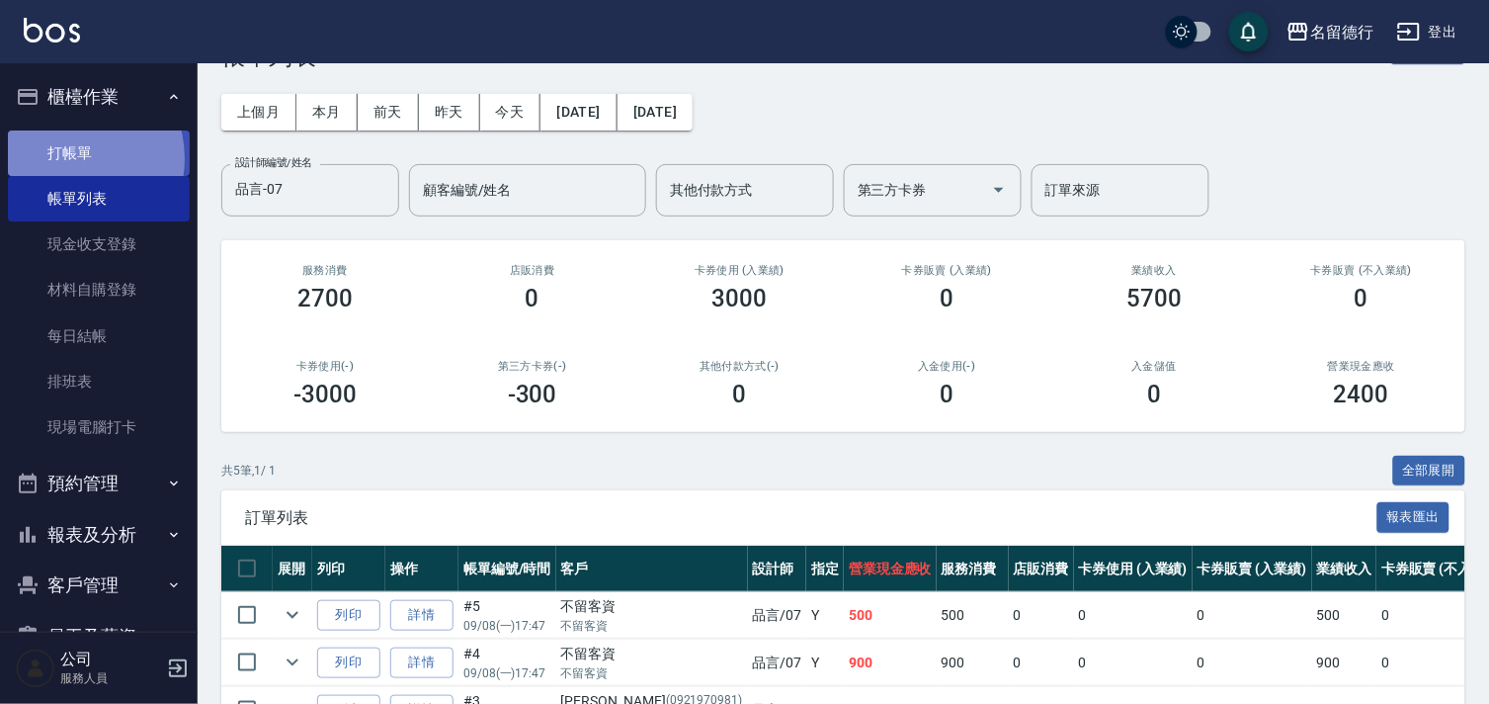
click at [62, 158] on link "打帳單" at bounding box center [99, 152] width 182 height 45
